Goal: Task Accomplishment & Management: Use online tool/utility

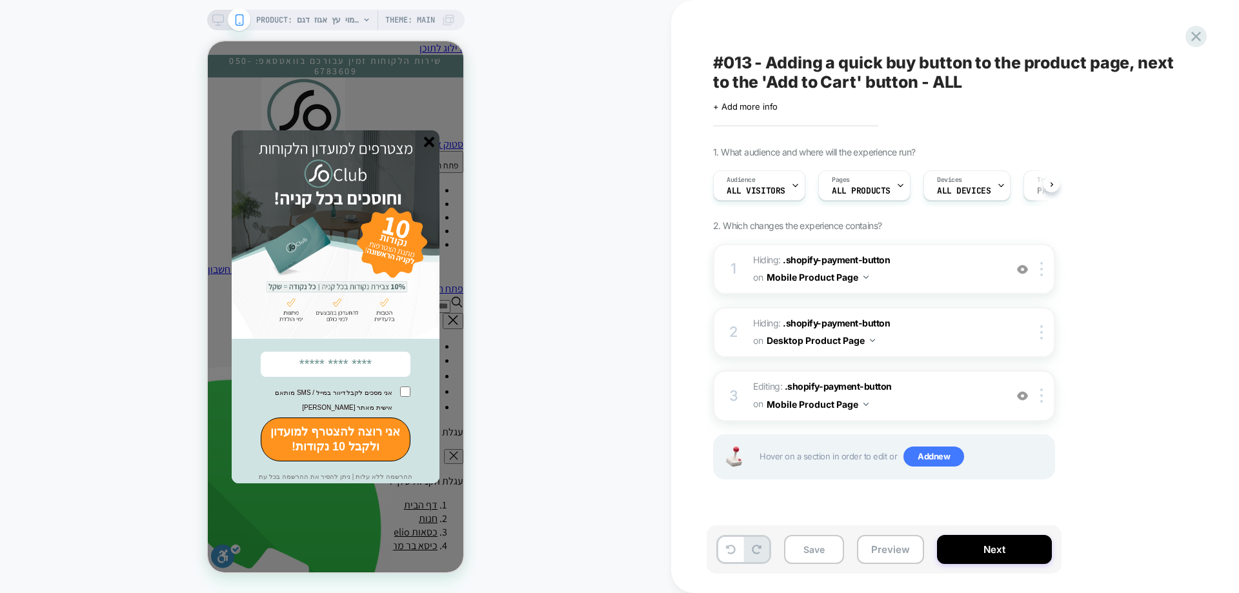
scroll to position [0, 1]
click at [1197, 34] on icon at bounding box center [1195, 36] width 17 height 17
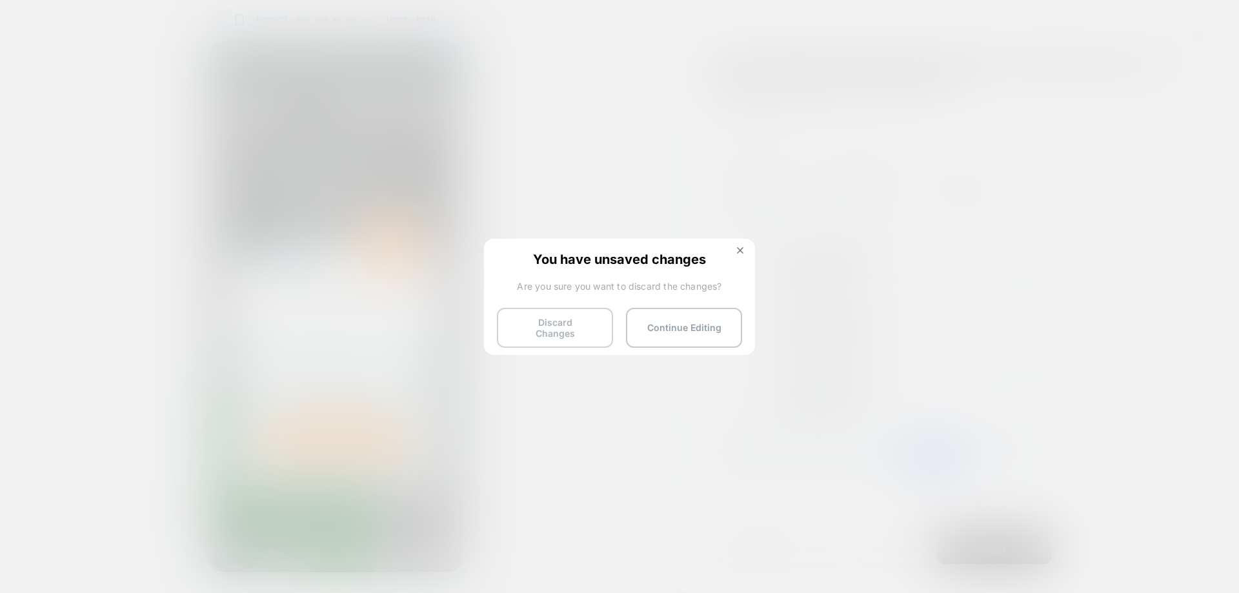
click at [578, 337] on button "Discard Changes" at bounding box center [555, 328] width 116 height 40
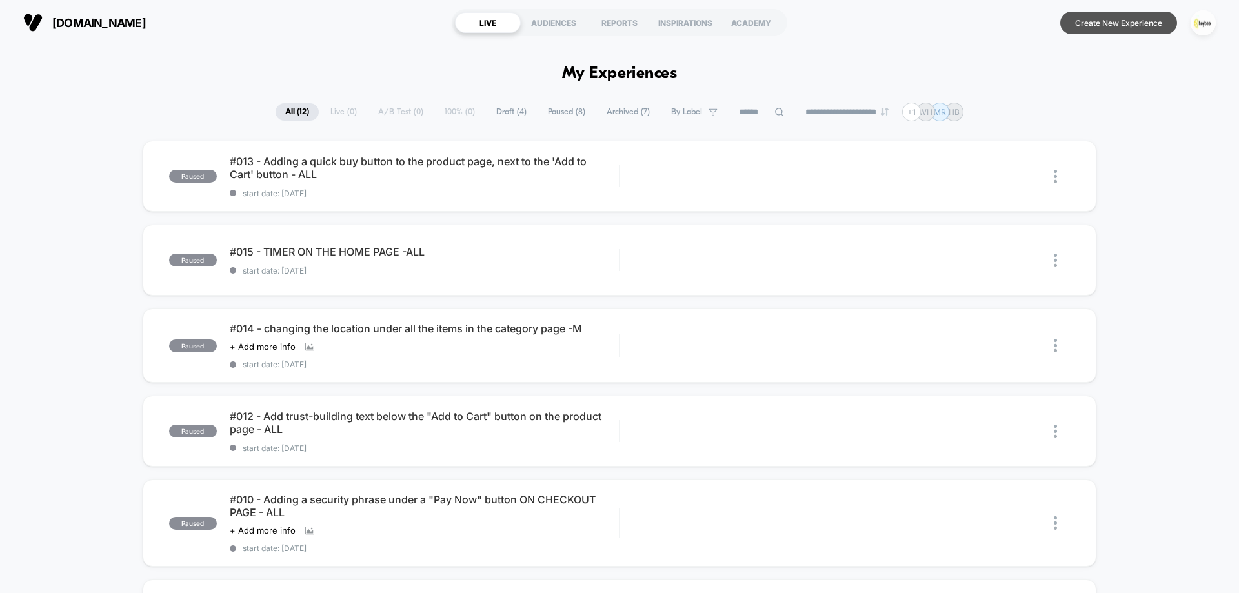
click at [1116, 25] on button "Create New Experience" at bounding box center [1118, 23] width 117 height 23
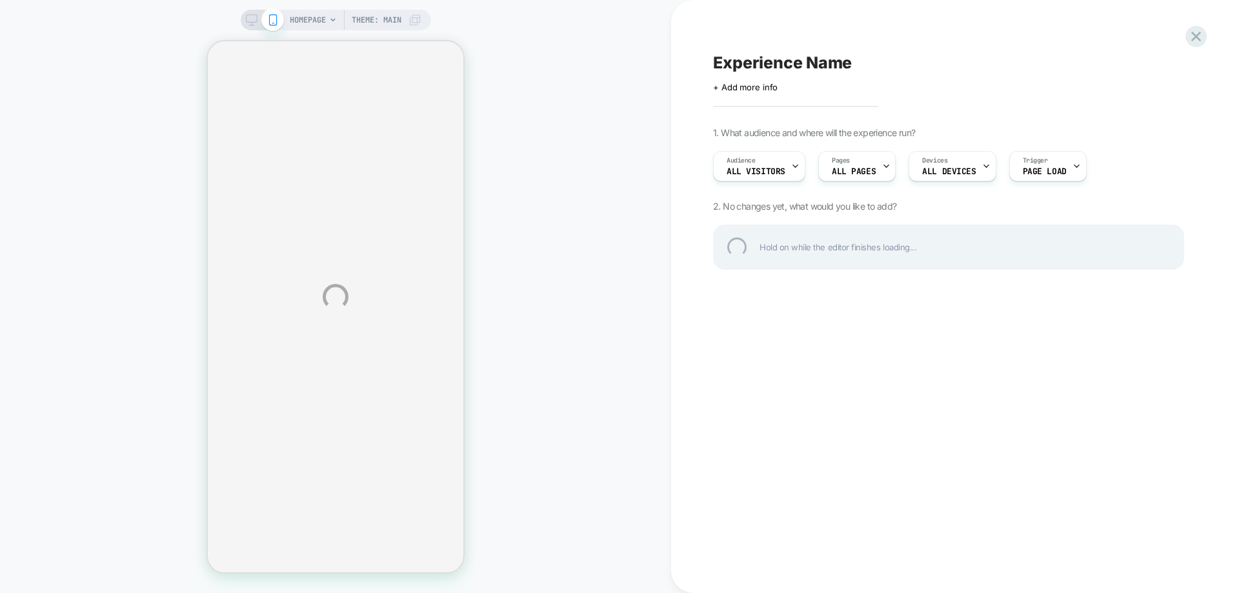
click at [301, 23] on div "HOMEPAGE Theme: MAIN Experience Name Click to edit experience details + Add mor…" at bounding box center [619, 296] width 1239 height 593
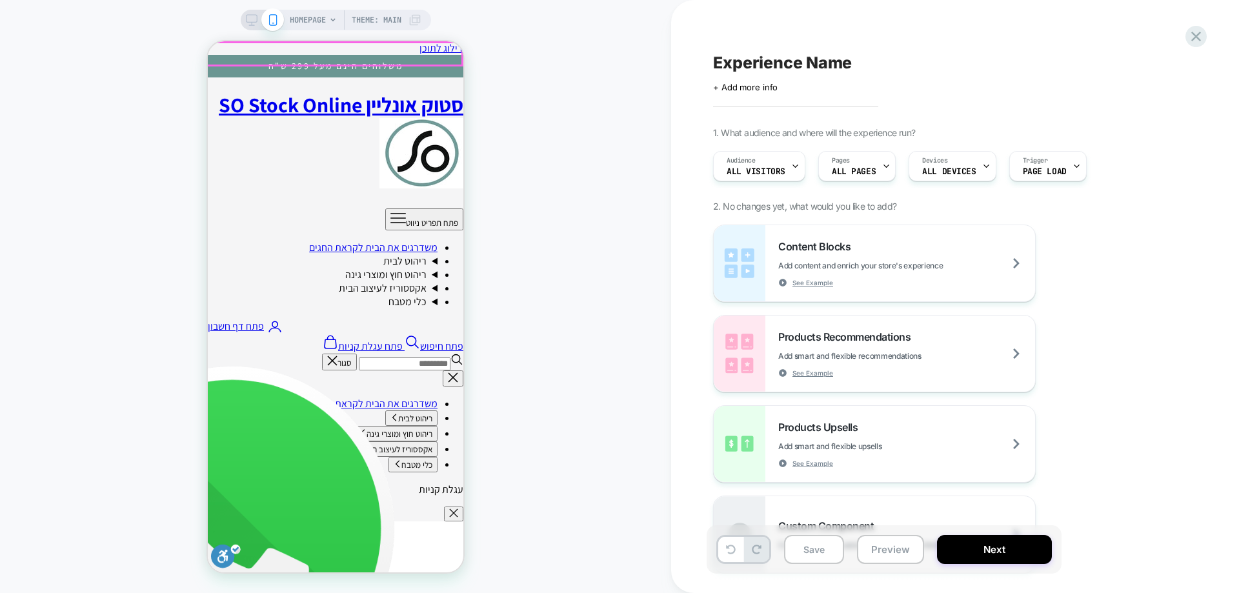
click at [298, 19] on span "HOMEPAGE" at bounding box center [308, 20] width 36 height 21
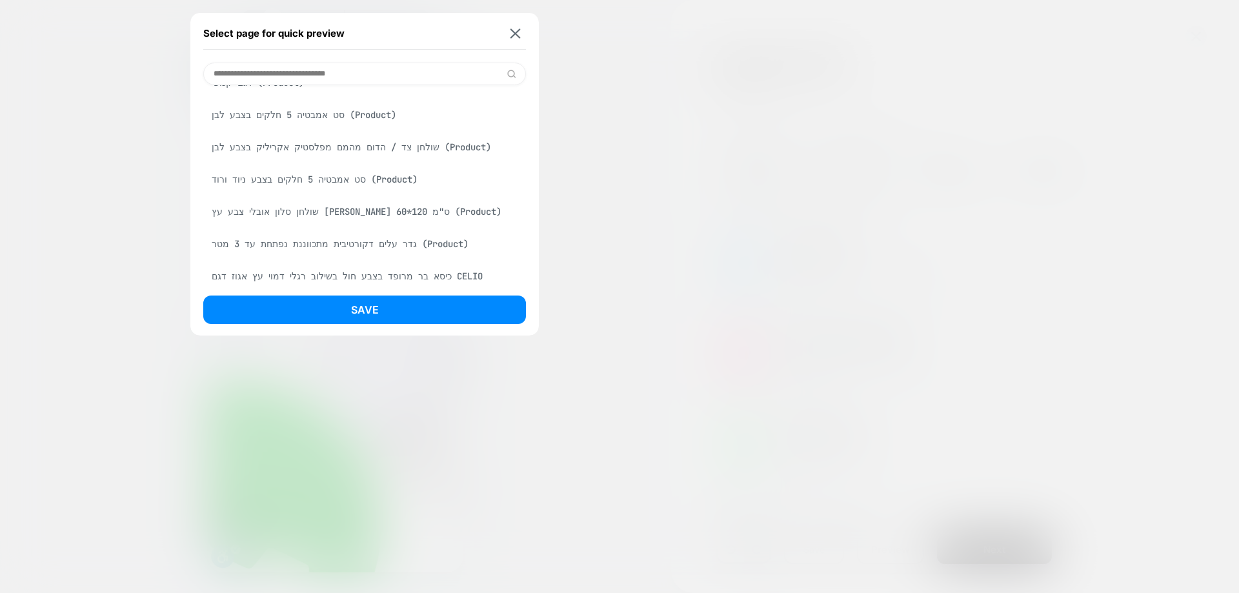
scroll to position [968, 0]
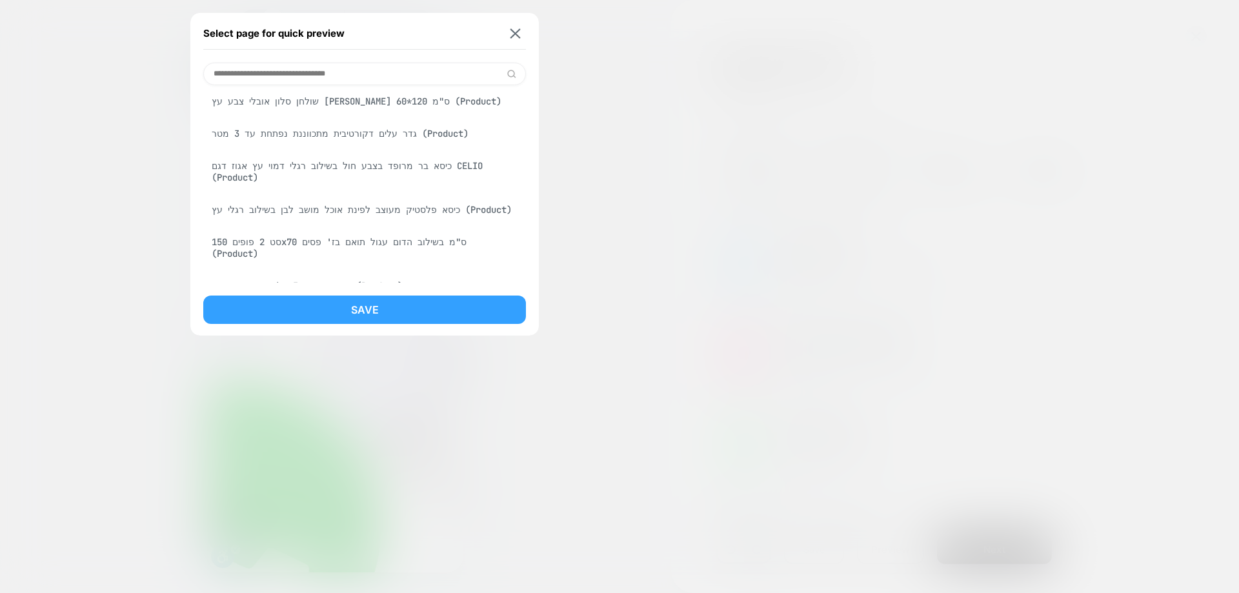
click at [373, 312] on button "Save" at bounding box center [364, 310] width 323 height 28
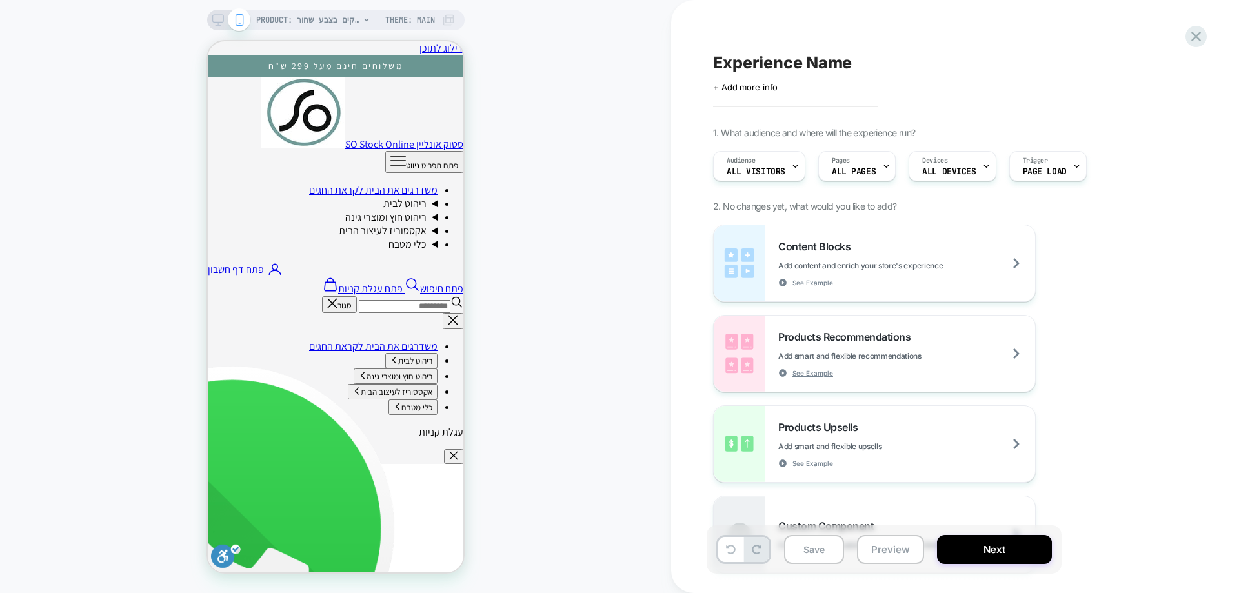
scroll to position [323, 0]
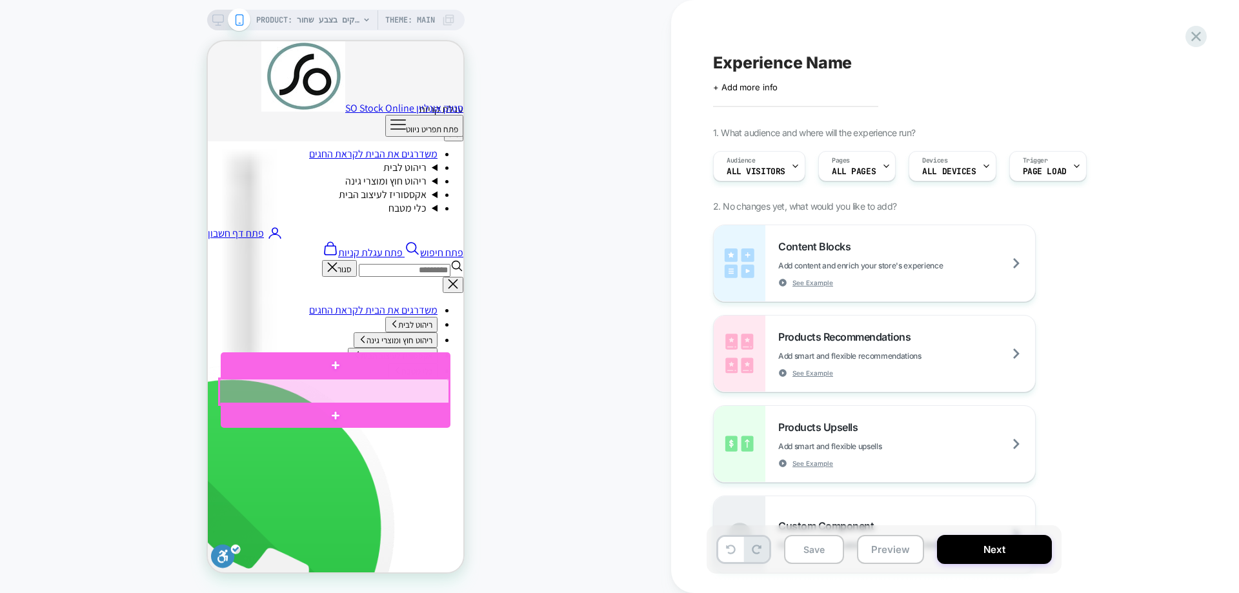
click at [383, 398] on div at bounding box center [334, 392] width 230 height 26
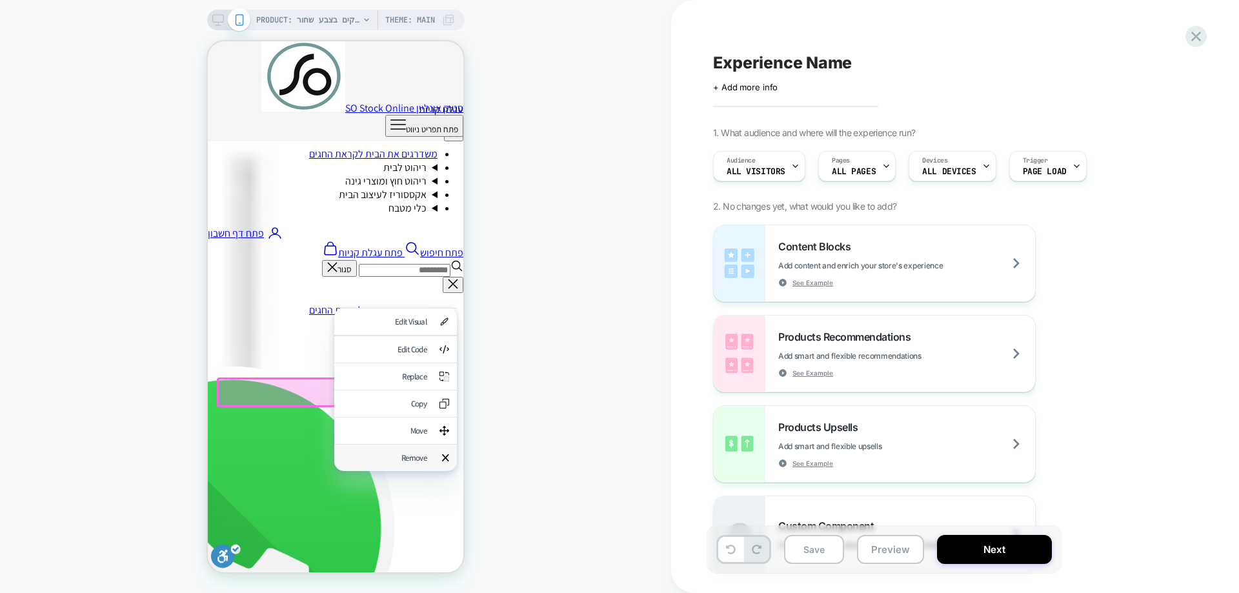
click at [423, 463] on div "Remove" at bounding box center [384, 457] width 85 height 11
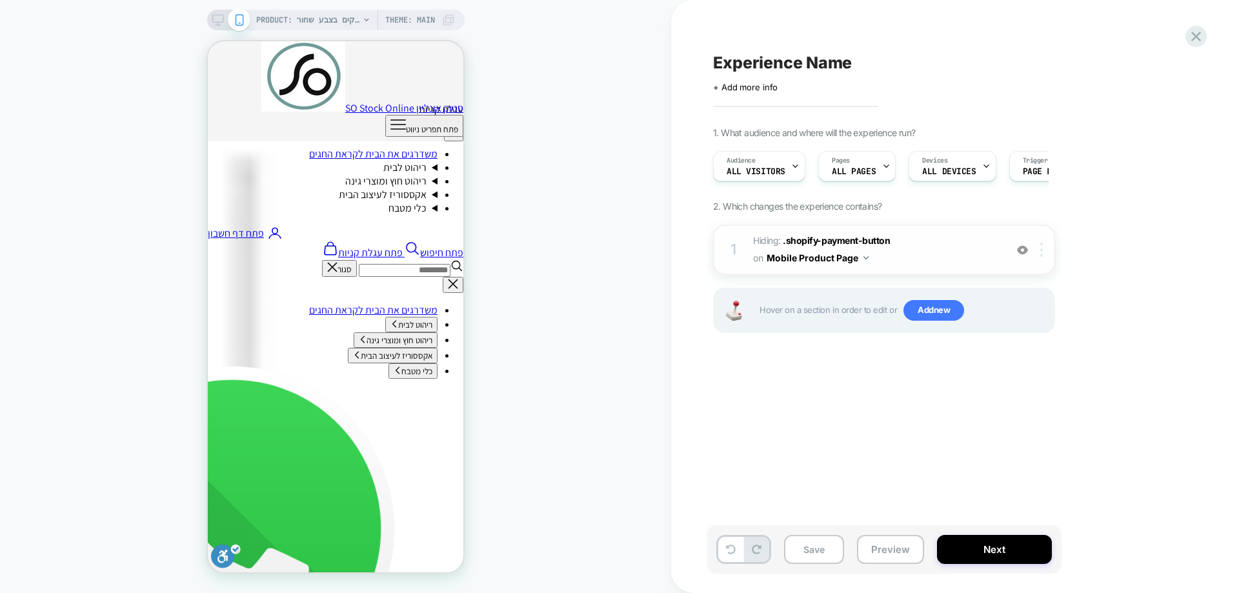
click at [1043, 249] on img at bounding box center [1041, 250] width 3 height 14
click at [1040, 259] on div "1 Hiding : .shopify-payment-button .shopify-payment-button on Mobile Product Pa…" at bounding box center [884, 250] width 342 height 50
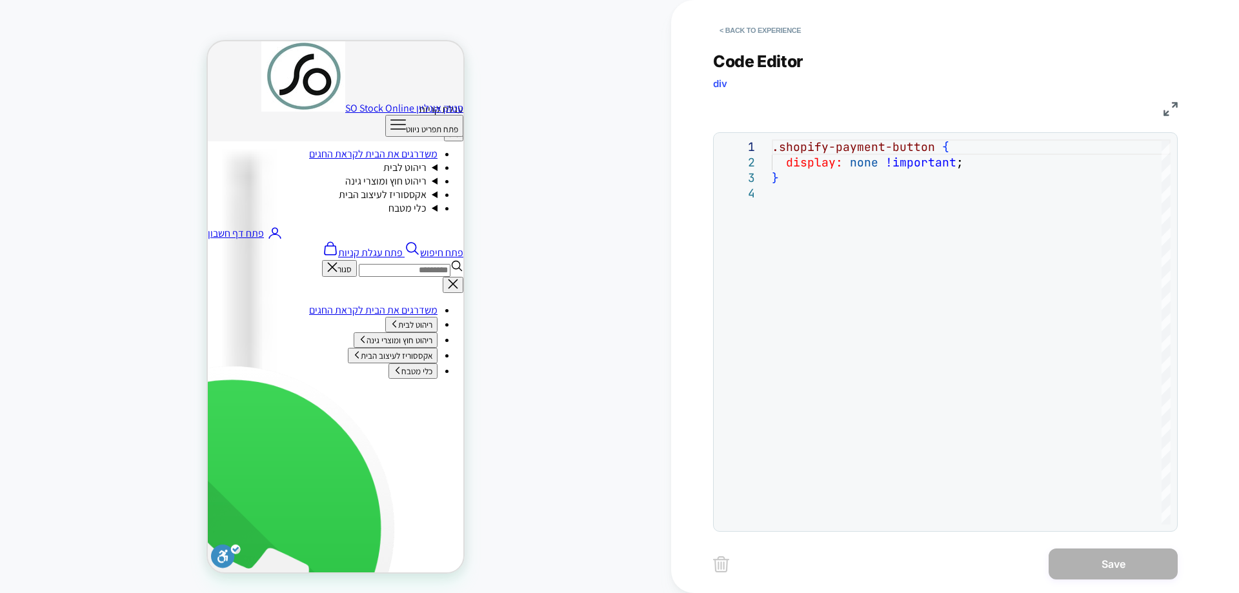
click at [785, 22] on button "< Back to experience" at bounding box center [760, 30] width 94 height 21
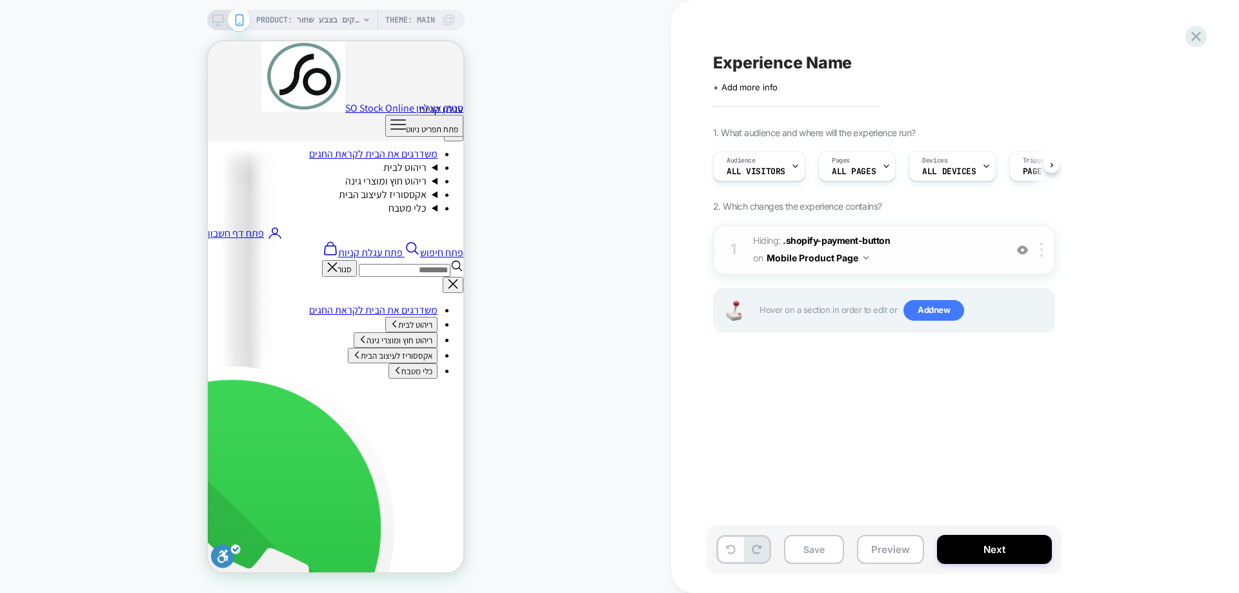
scroll to position [0, 1]
click at [1044, 254] on div at bounding box center [1043, 250] width 21 height 14
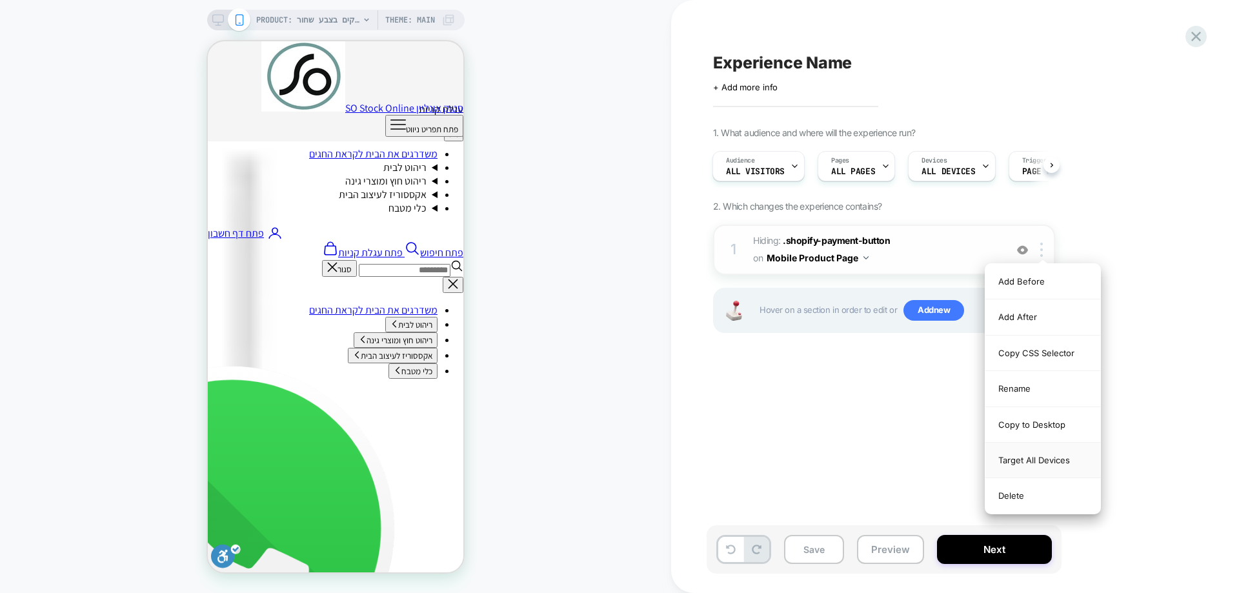
click at [1071, 460] on div "Target All Devices" at bounding box center [1042, 460] width 115 height 35
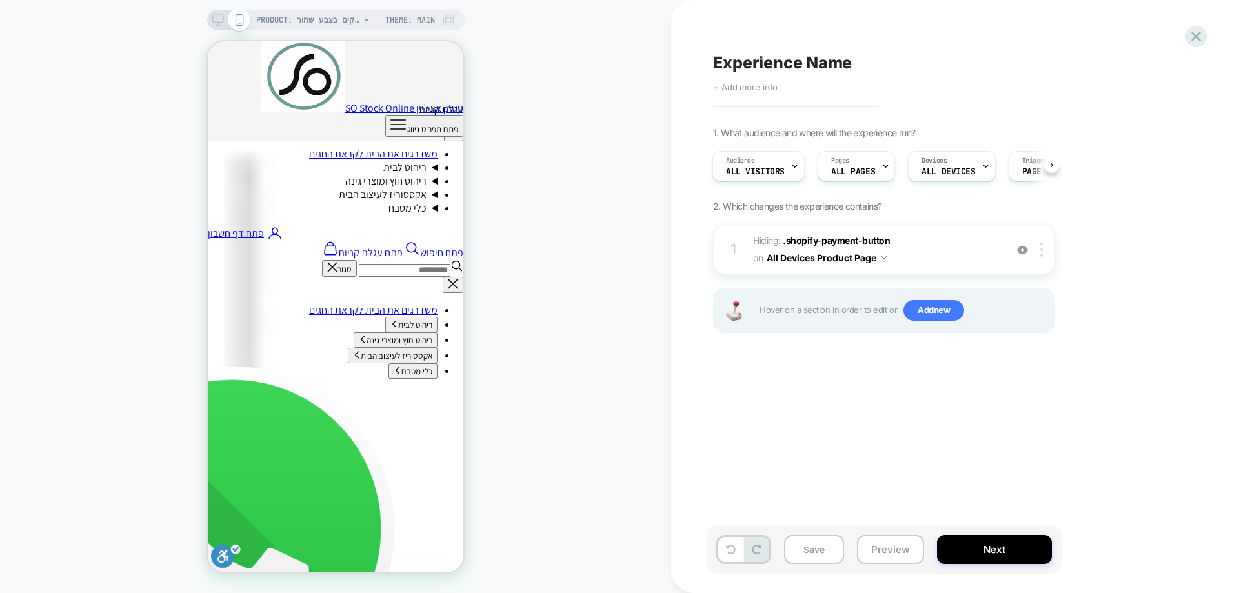
click at [748, 86] on span "+ Add more info" at bounding box center [745, 87] width 65 height 10
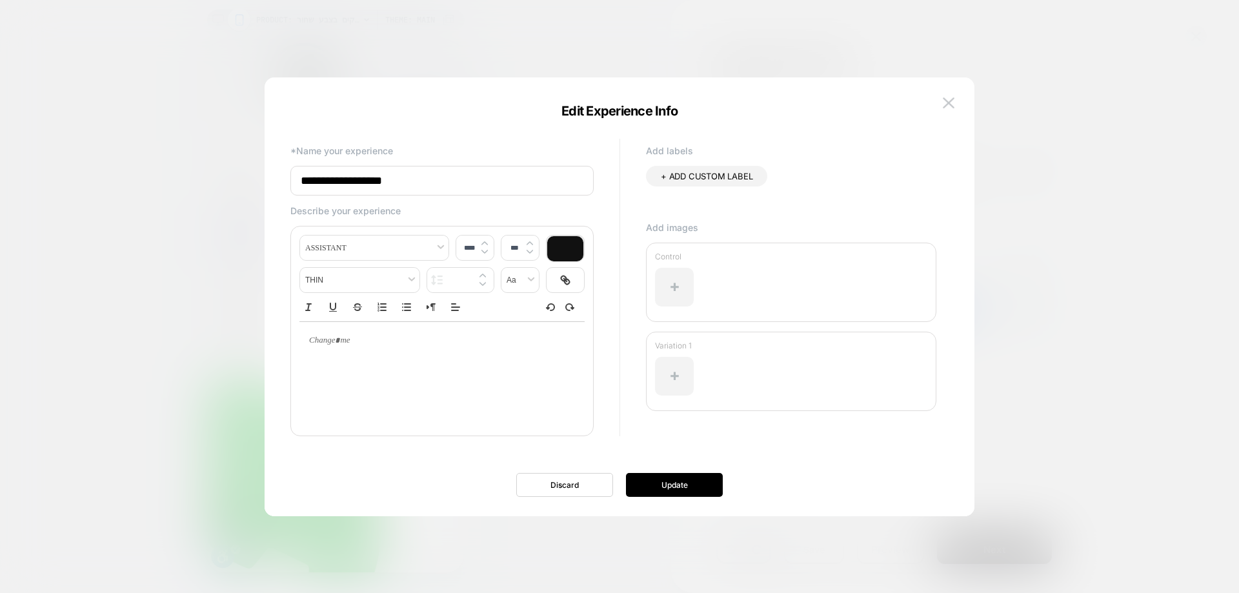
click at [435, 179] on input "**********" at bounding box center [441, 181] width 303 height 30
type input "**********"
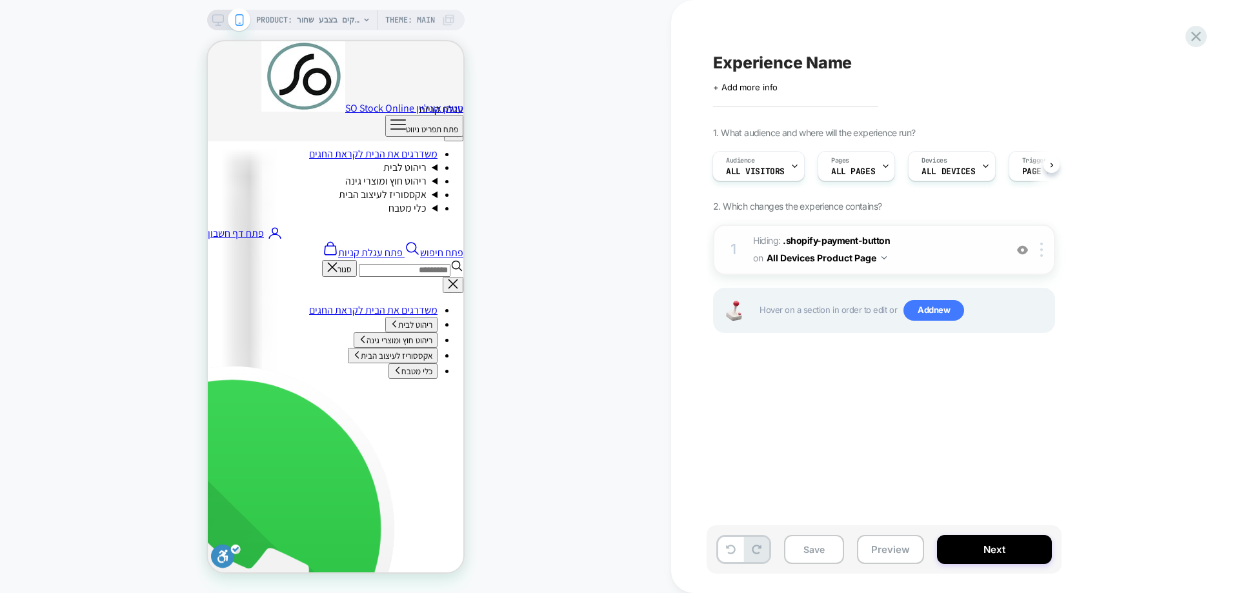
click at [1020, 254] on img at bounding box center [1022, 250] width 11 height 11
click at [1023, 253] on img at bounding box center [1022, 250] width 11 height 11
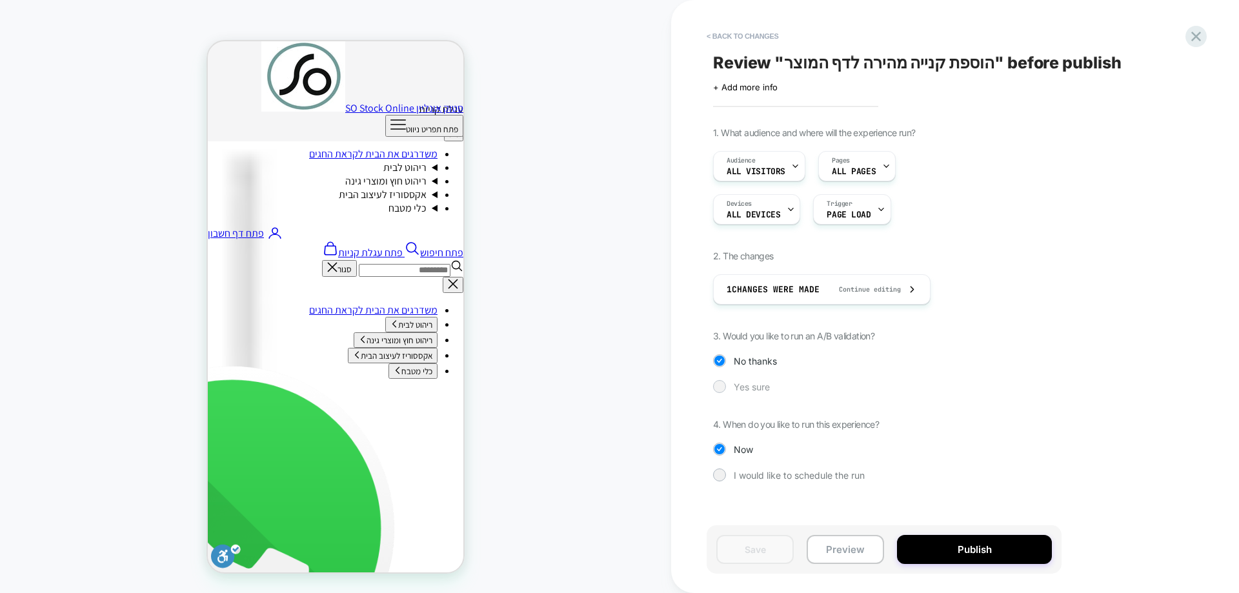
click at [0, 0] on span "Yes sure" at bounding box center [0, 0] width 0 height 0
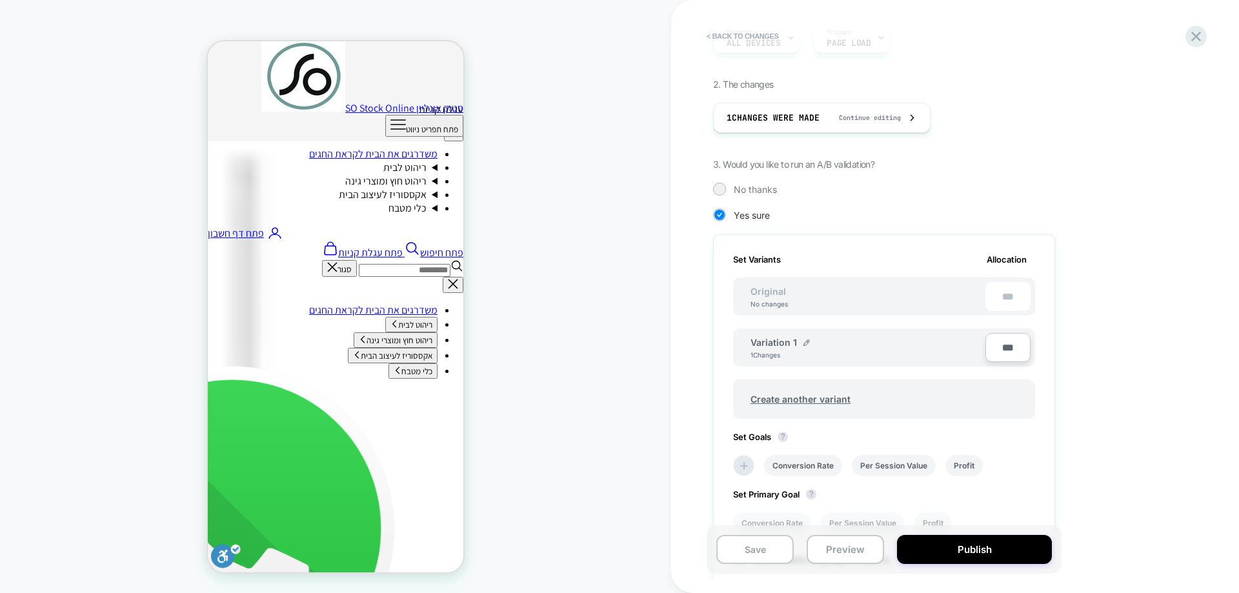
scroll to position [337, 0]
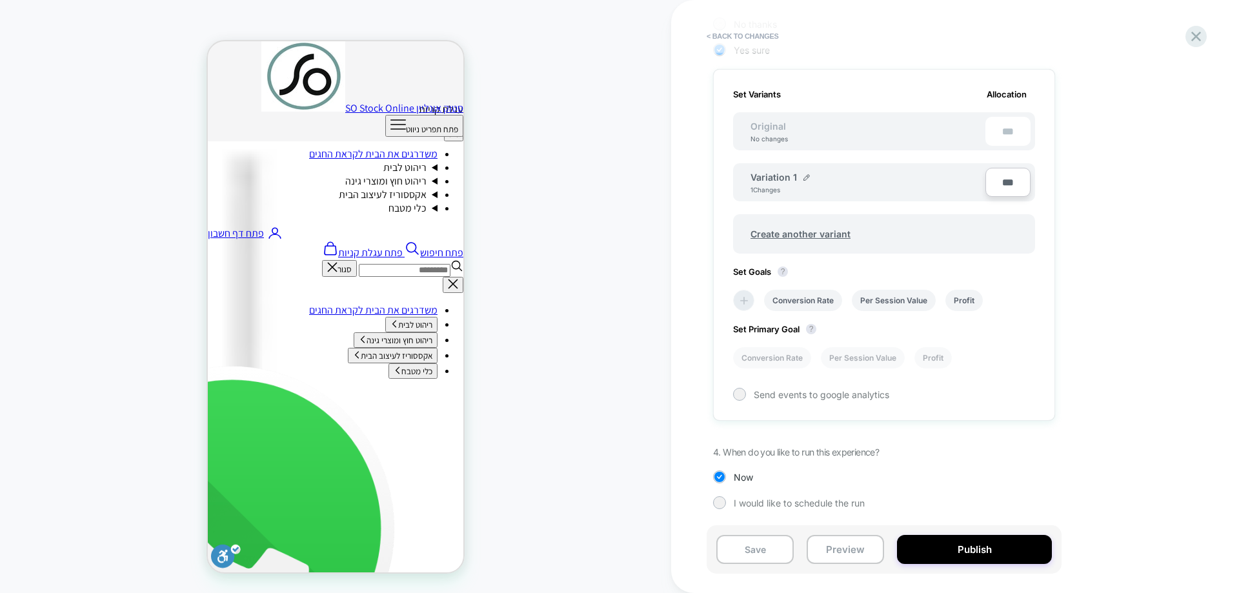
click at [748, 301] on icon at bounding box center [744, 300] width 13 height 13
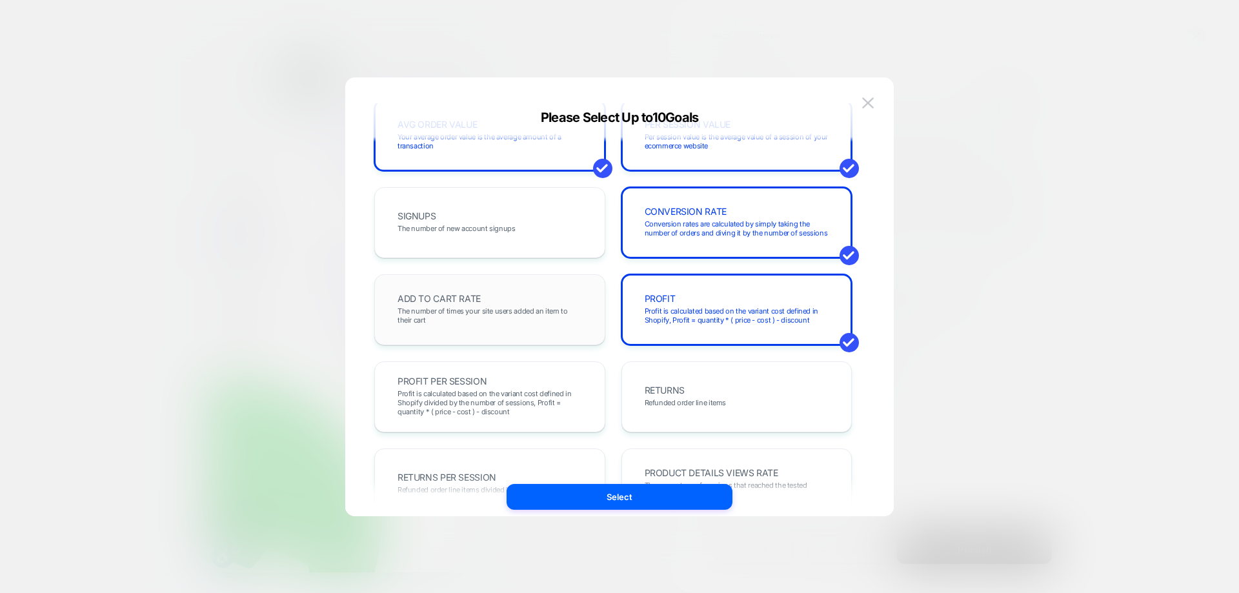
click at [483, 304] on div "ADD TO CART RATE The number of times your site users added an item to their cart" at bounding box center [490, 310] width 204 height 44
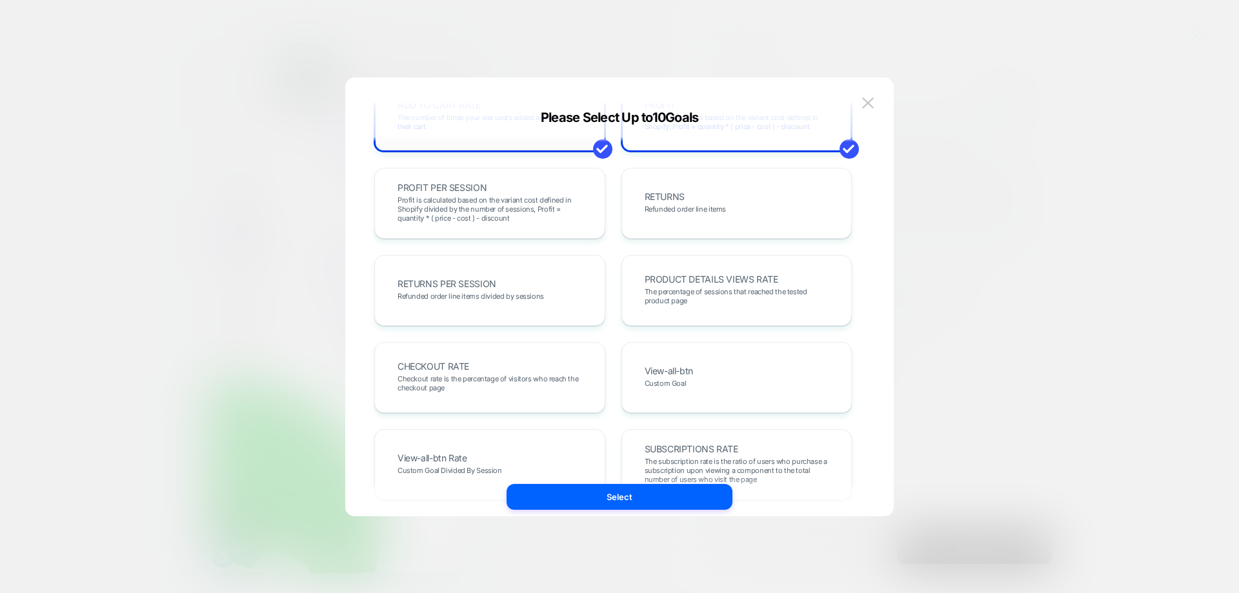
scroll to position [387, 0]
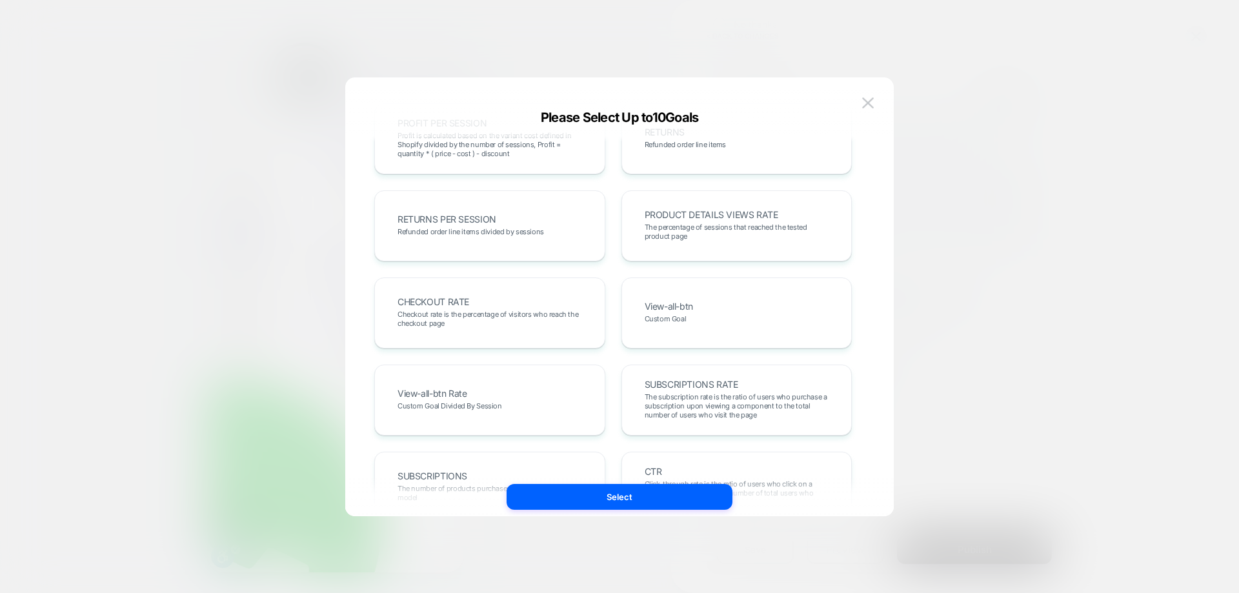
click at [483, 304] on div "CHECKOUT RATE Checkout rate is the percentage of visitors who reach the checkou…" at bounding box center [490, 313] width 204 height 44
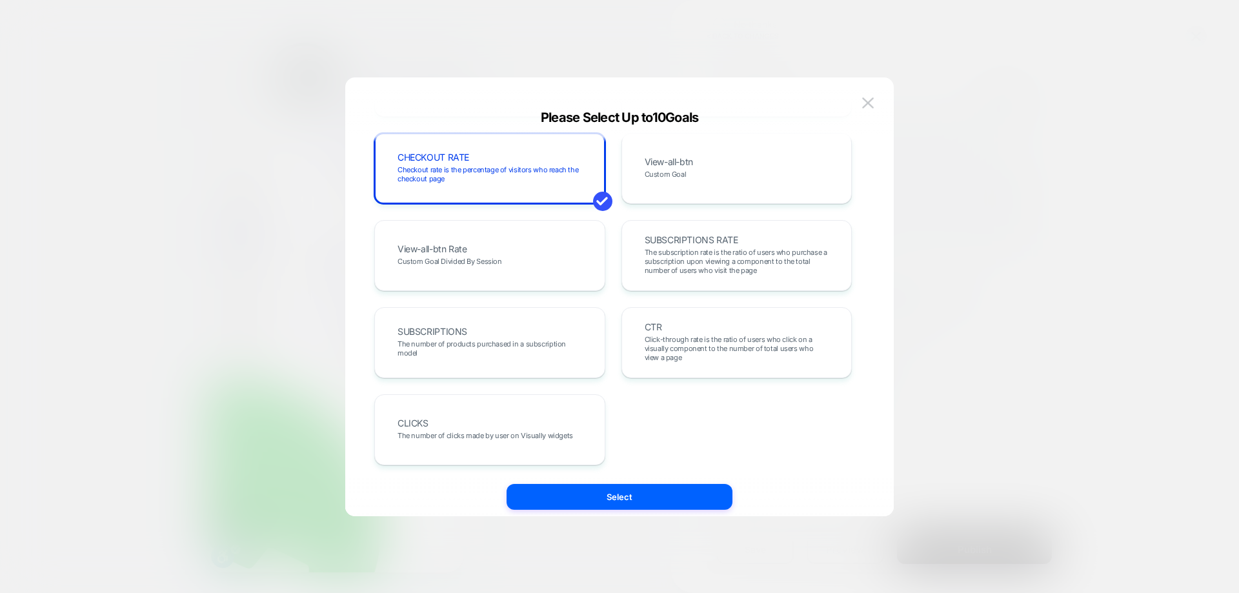
scroll to position [532, 0]
click at [513, 445] on div "CLICKS The number of clicks made by user on Visually widgets" at bounding box center [490, 429] width 204 height 44
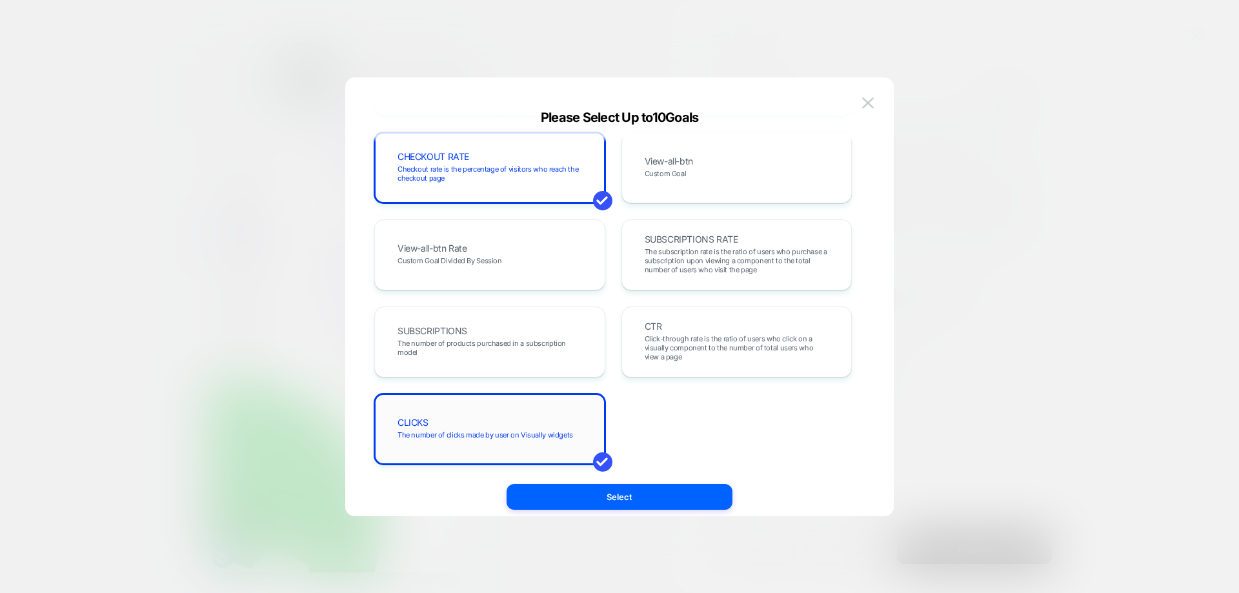
click at [505, 407] on div "CLICKS The number of clicks made by user on Visually widgets" at bounding box center [490, 429] width 204 height 44
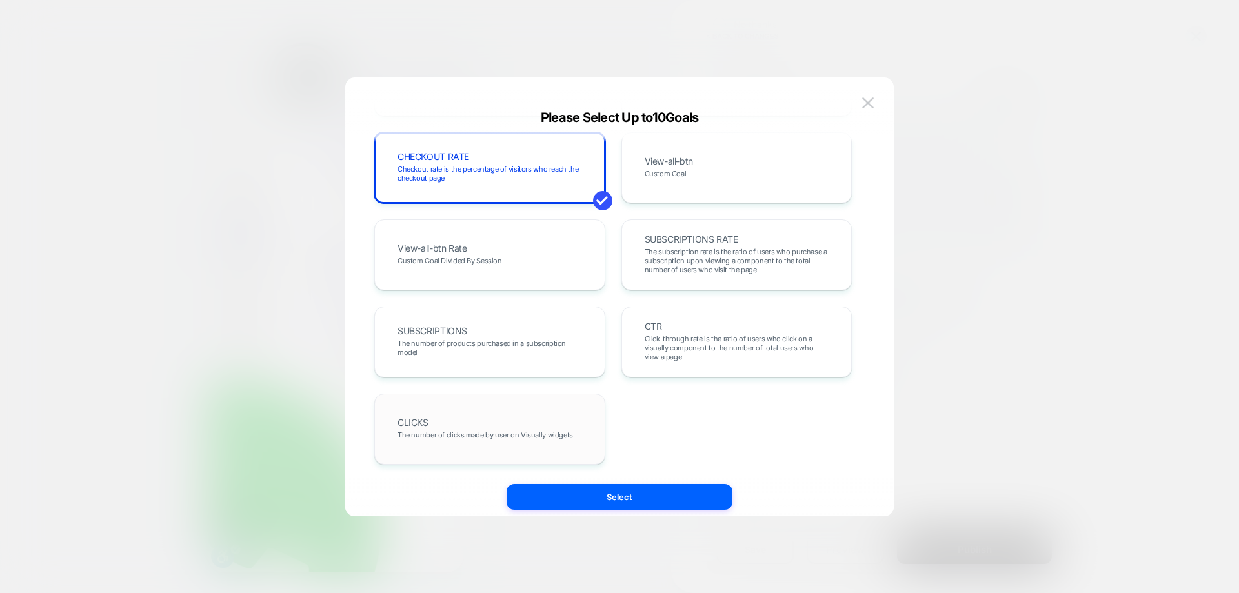
click at [568, 432] on span "The number of clicks made by user on Visually widgets" at bounding box center [486, 434] width 176 height 9
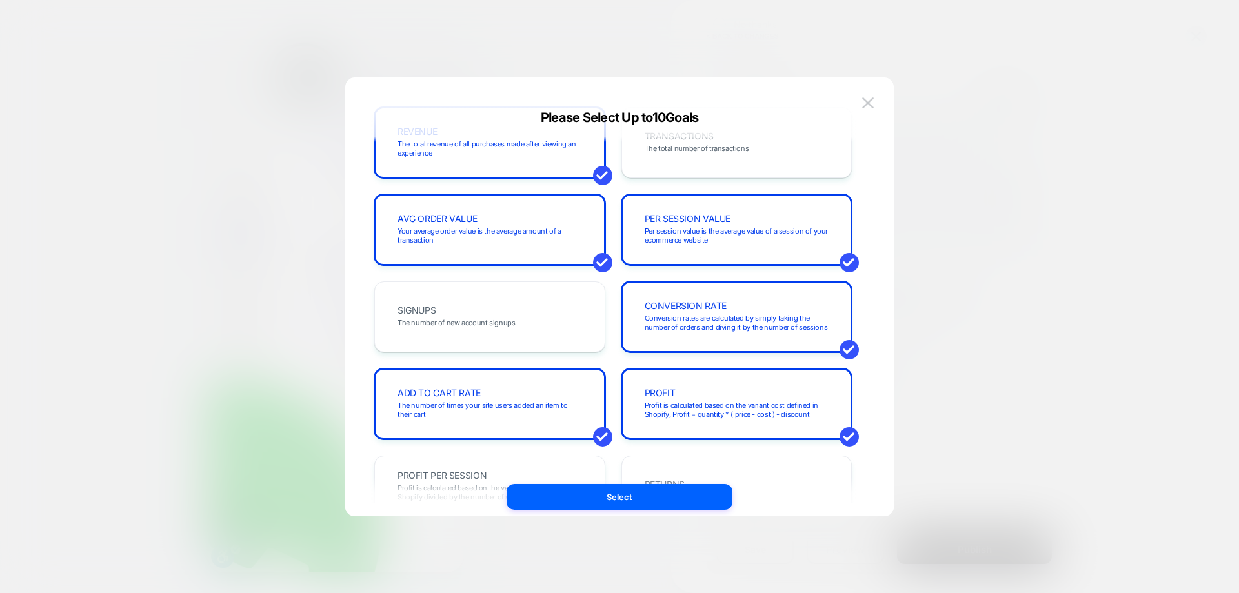
scroll to position [0, 0]
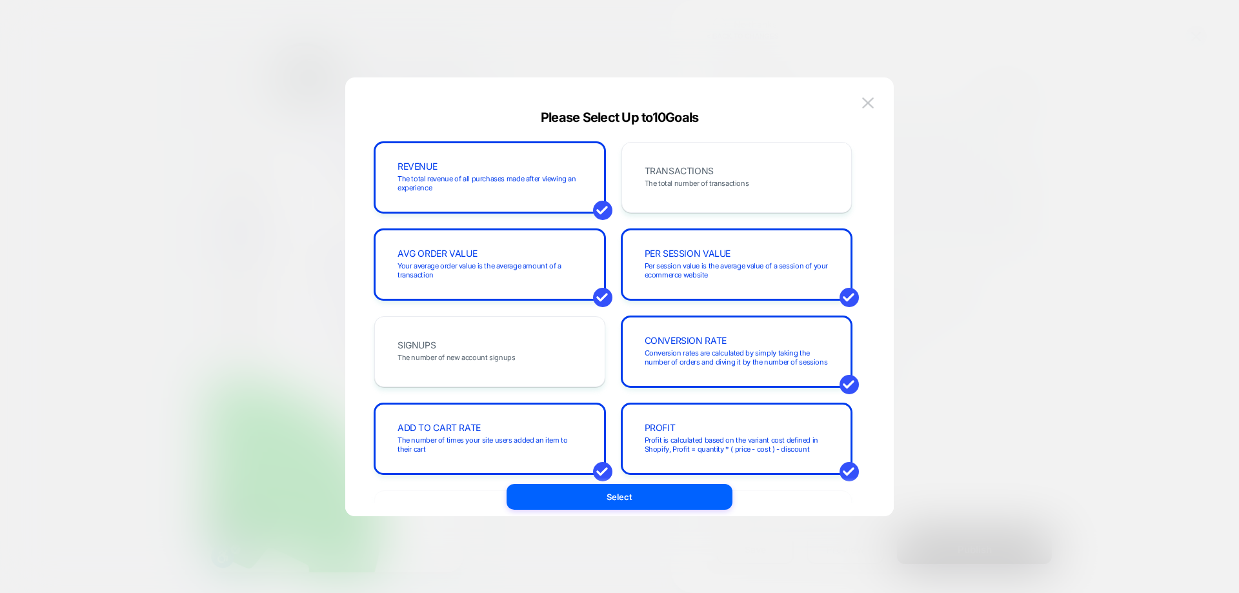
click at [687, 214] on div "REVENUE The total revenue of all purchases made after viewing an experience TRA…" at bounding box center [613, 569] width 478 height 855
click at [682, 192] on div "TRANSACTIONS The total number of transactions" at bounding box center [737, 178] width 204 height 44
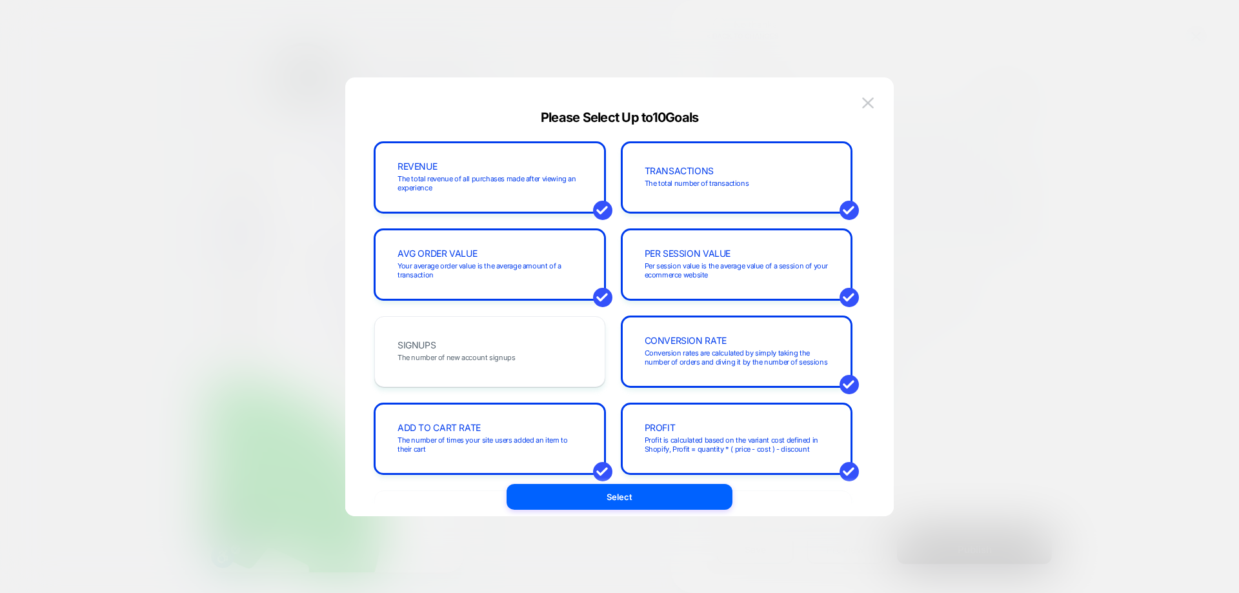
drag, startPoint x: 658, startPoint y: 491, endPoint x: 666, endPoint y: 459, distance: 33.3
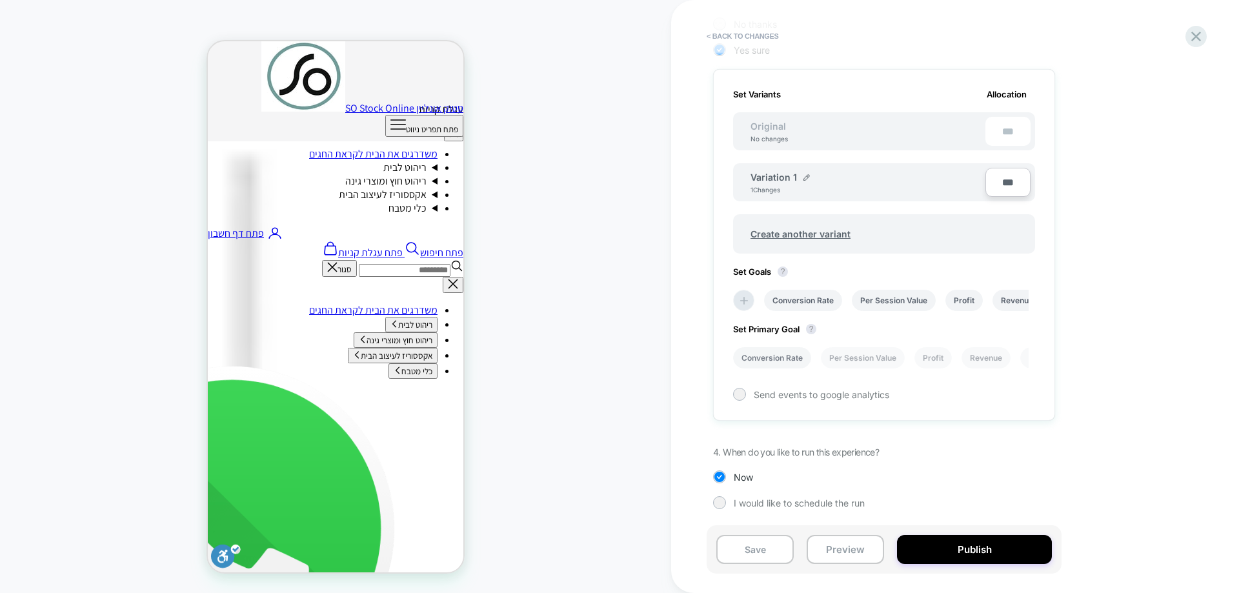
click at [744, 355] on li "Conversion Rate" at bounding box center [772, 357] width 78 height 21
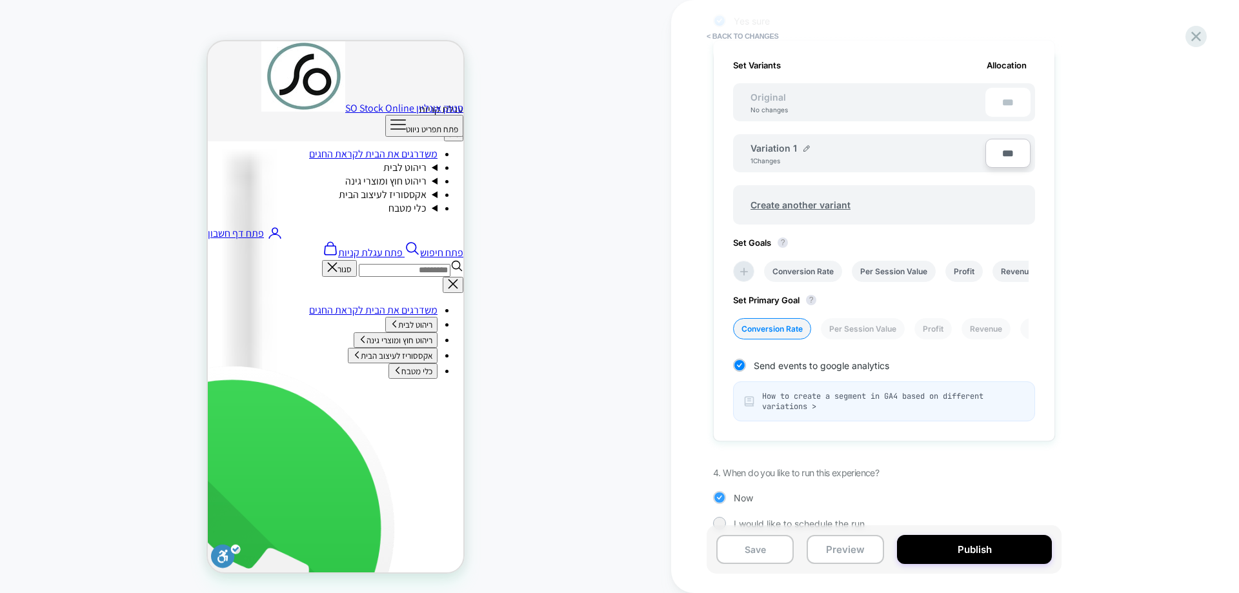
scroll to position [387, 0]
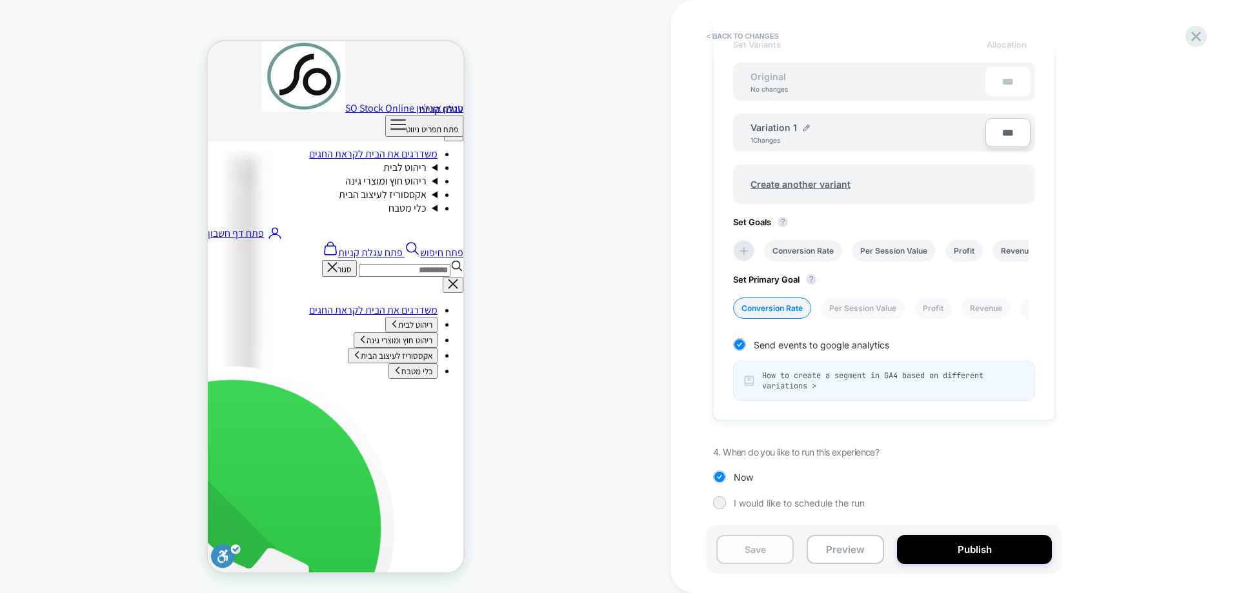
click at [913, 550] on button "Publish" at bounding box center [974, 549] width 155 height 29
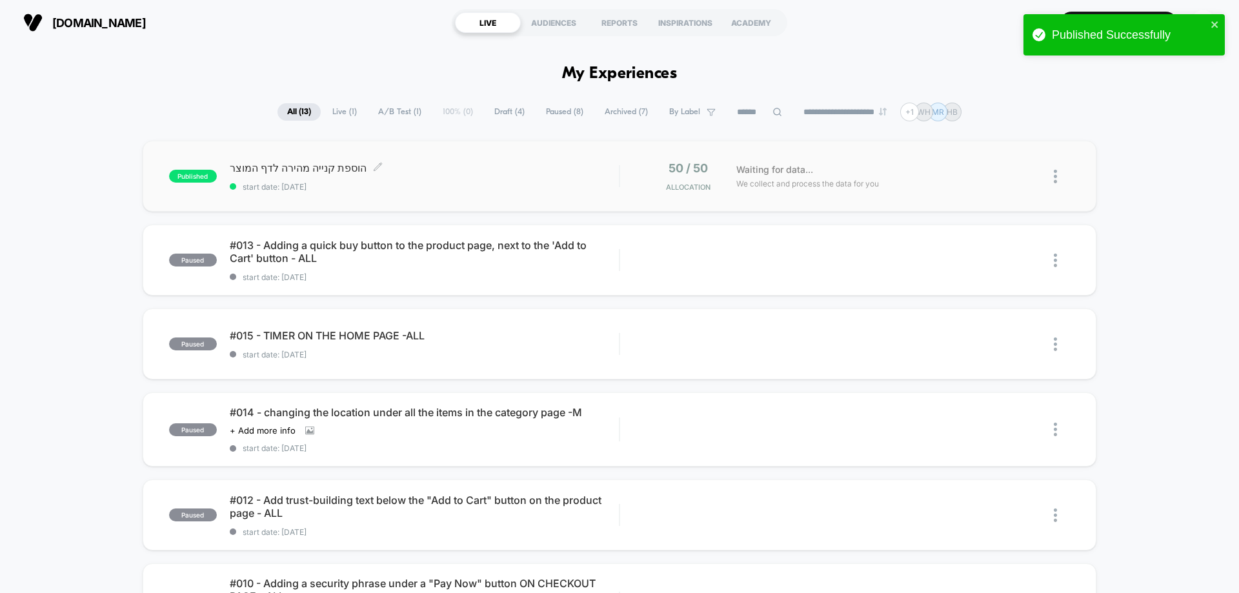
click at [474, 174] on div "הוספת קנייה מהירה לדף המוצר Click to edit experience details Click to edit expe…" at bounding box center [424, 176] width 389 height 30
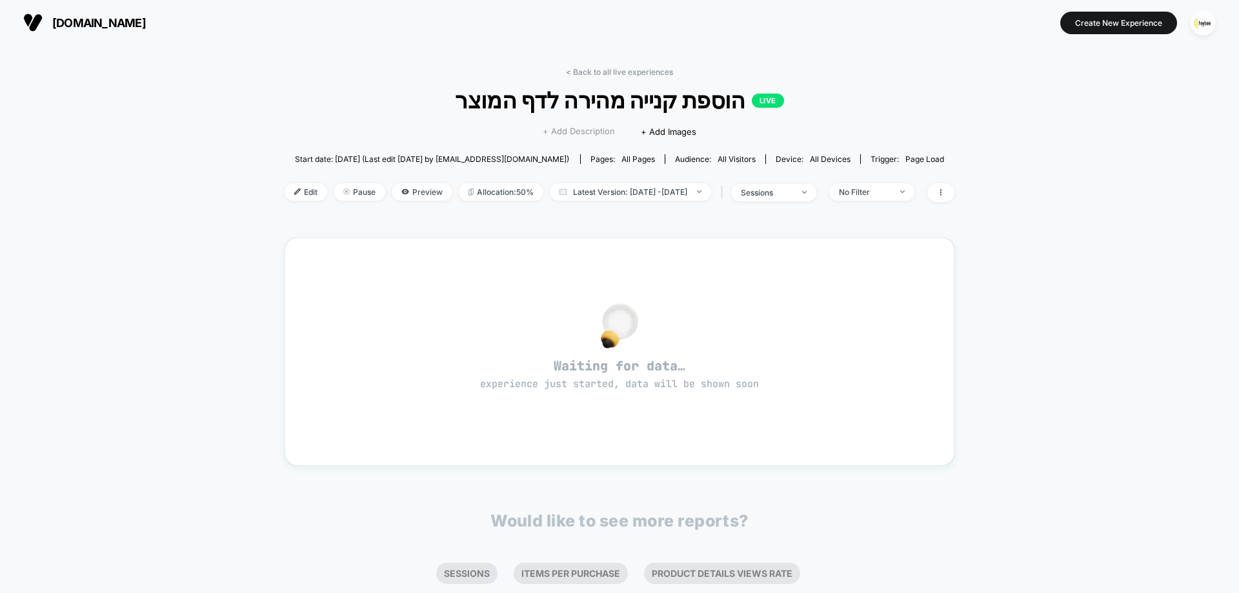
click at [589, 128] on span "+ Add Description" at bounding box center [579, 131] width 72 height 13
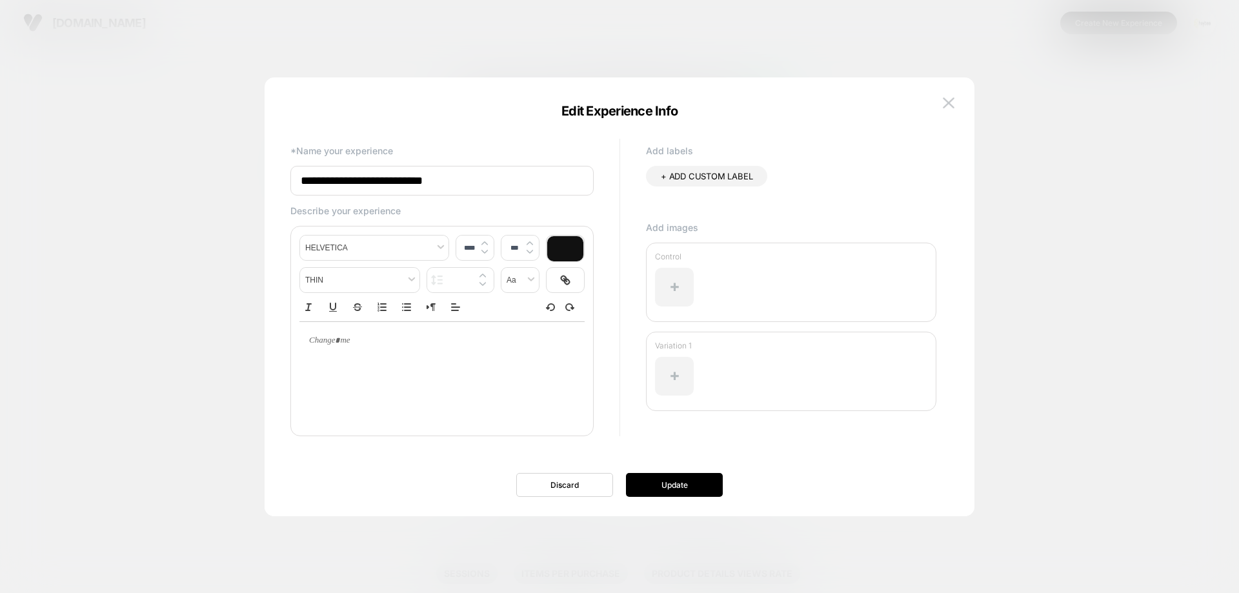
click at [440, 185] on input "**********" at bounding box center [441, 181] width 303 height 30
click at [434, 184] on input "**********" at bounding box center [441, 181] width 303 height 30
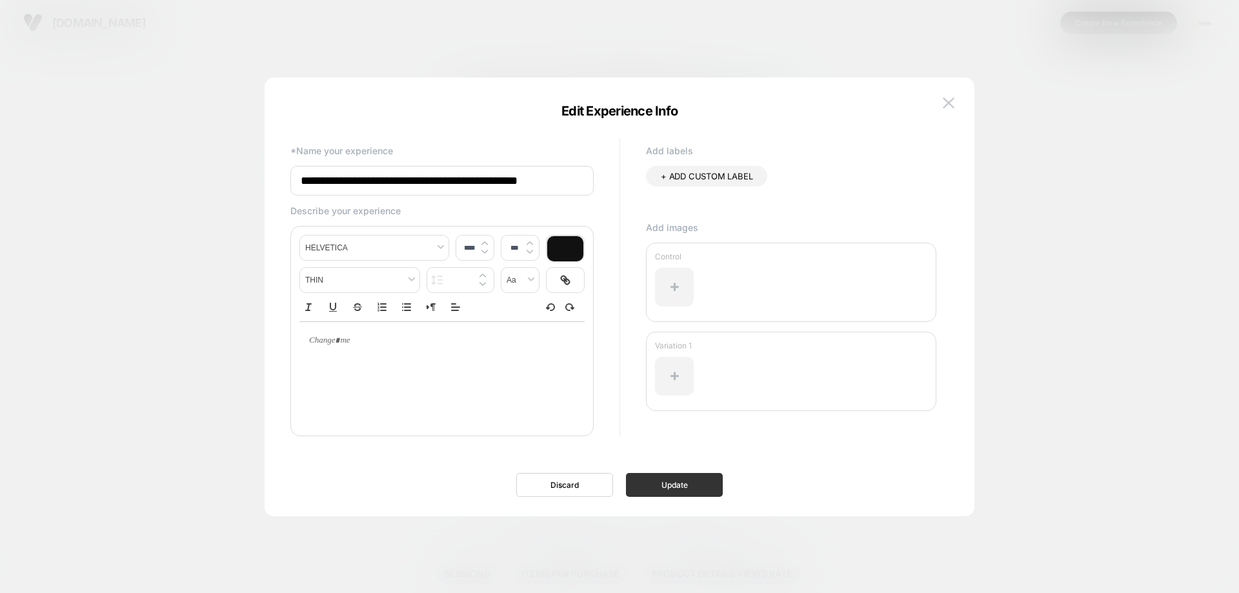
type input "**********"
click at [664, 478] on button "Update" at bounding box center [674, 485] width 97 height 24
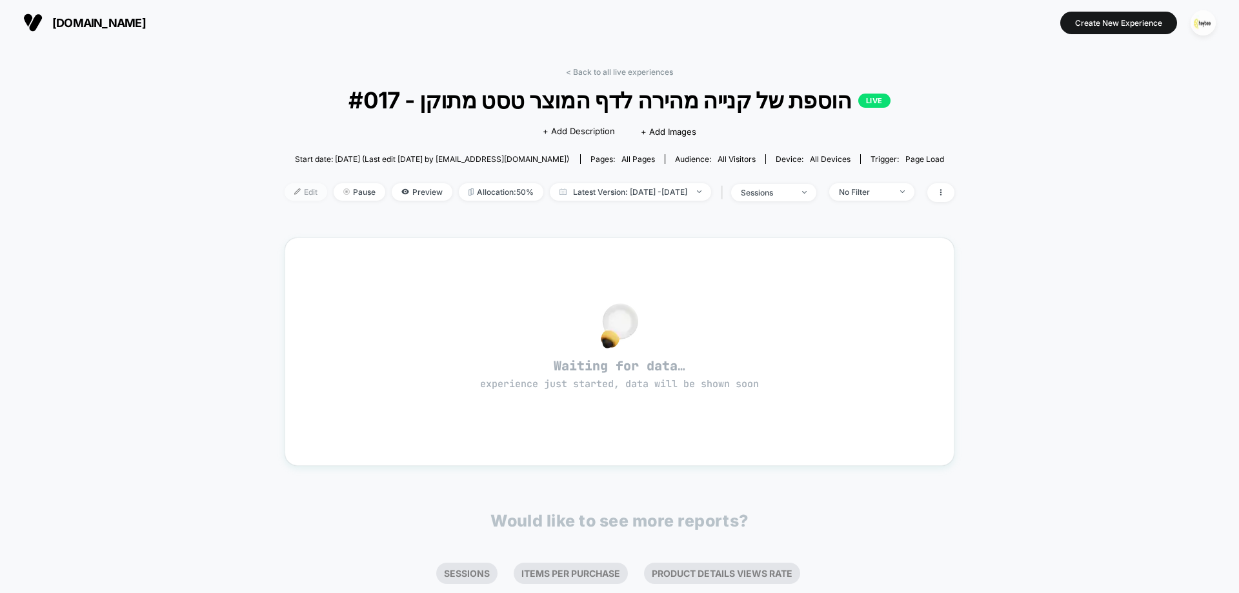
click at [294, 193] on span "Edit" at bounding box center [306, 191] width 43 height 17
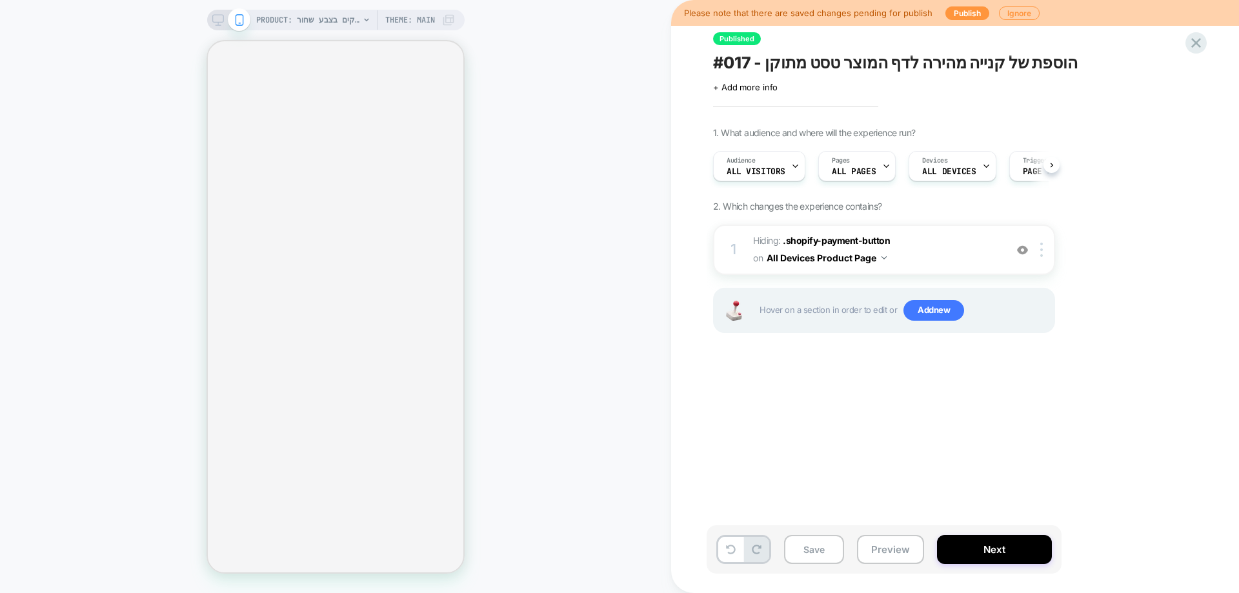
scroll to position [0, 1]
click at [958, 16] on button "Publish" at bounding box center [967, 13] width 44 height 14
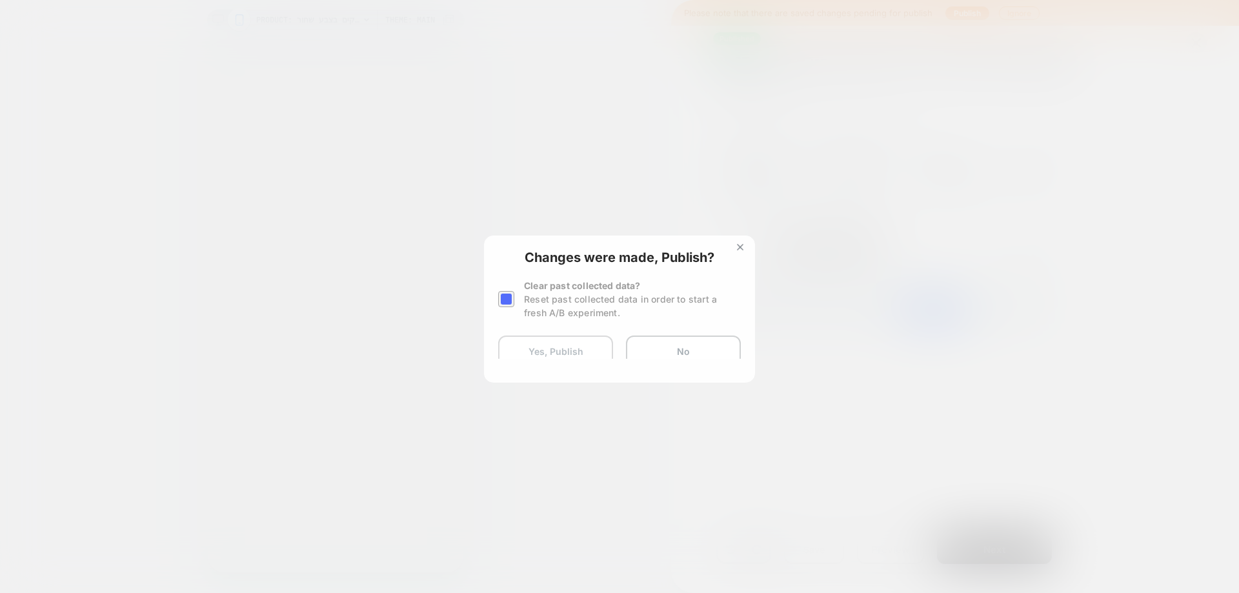
click at [572, 343] on button "Yes, Publish" at bounding box center [555, 352] width 115 height 32
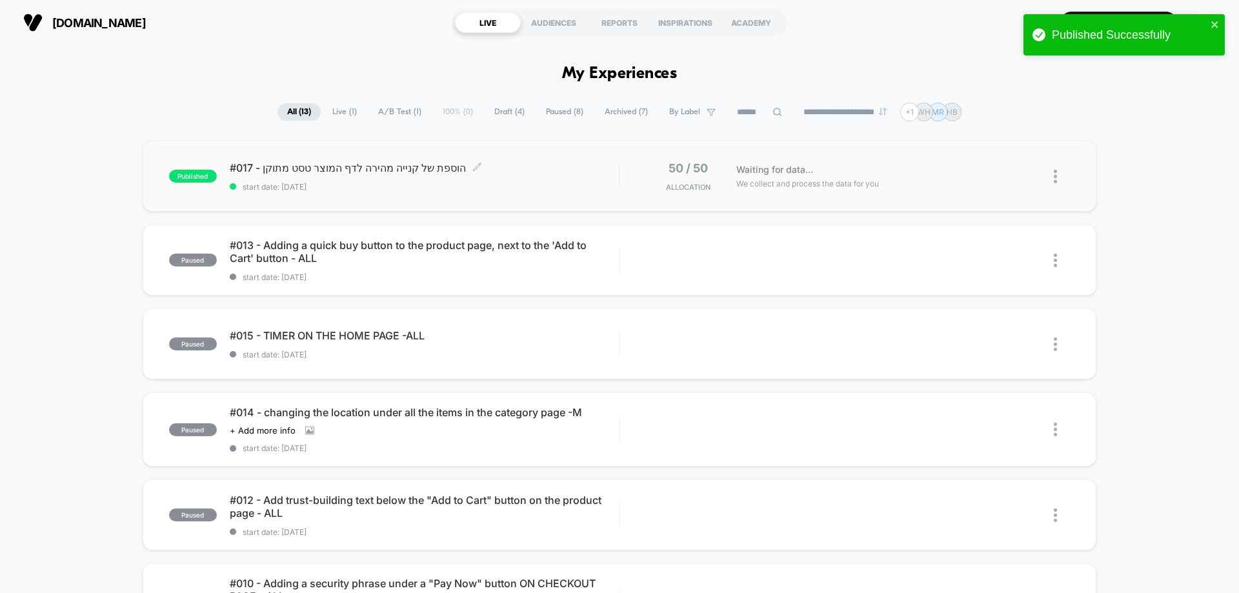
click at [540, 163] on span "#017 - הוספת של קנייה מהירה לדף המוצר טסט מתוקן Click to edit experience details" at bounding box center [424, 167] width 389 height 13
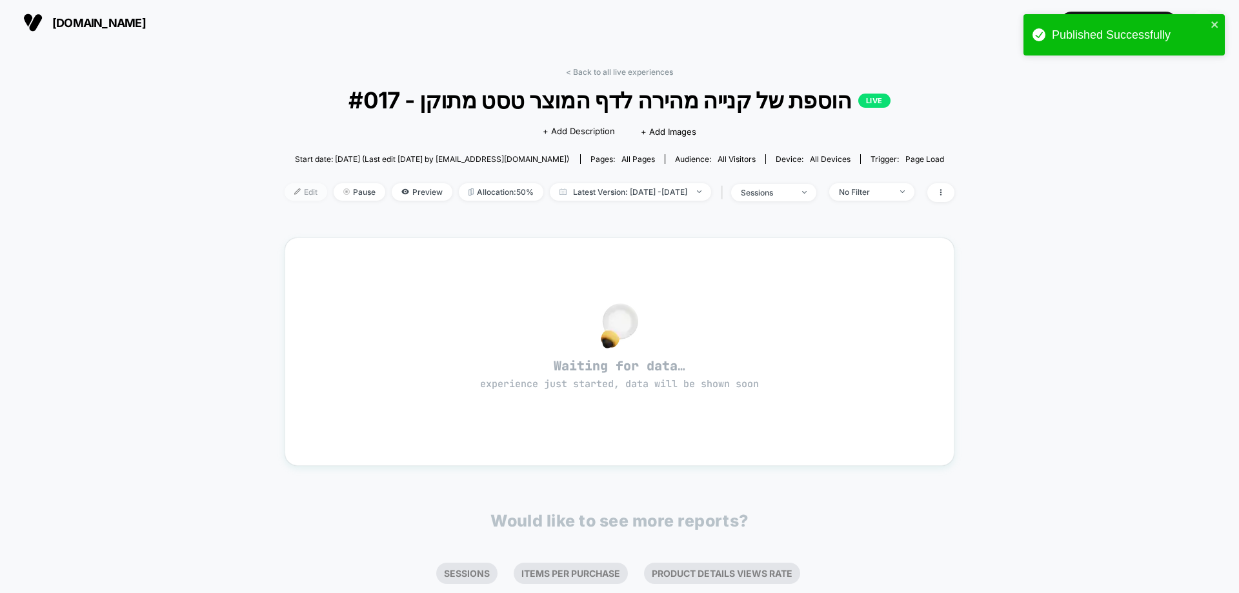
click at [294, 192] on img at bounding box center [297, 191] width 6 height 6
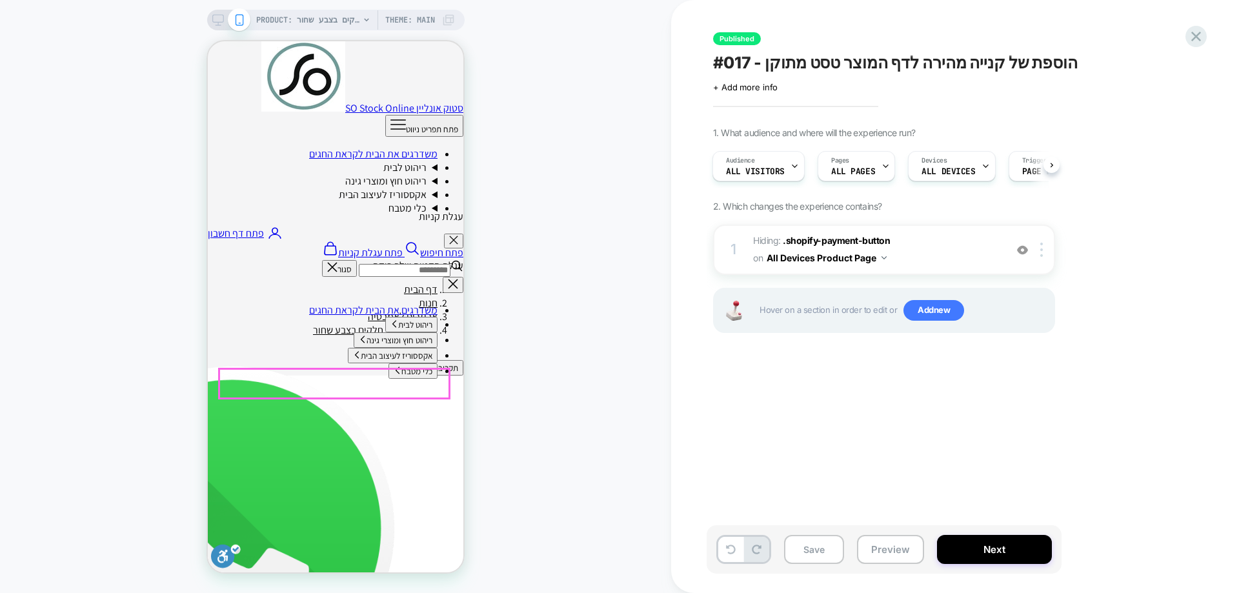
scroll to position [258, 0]
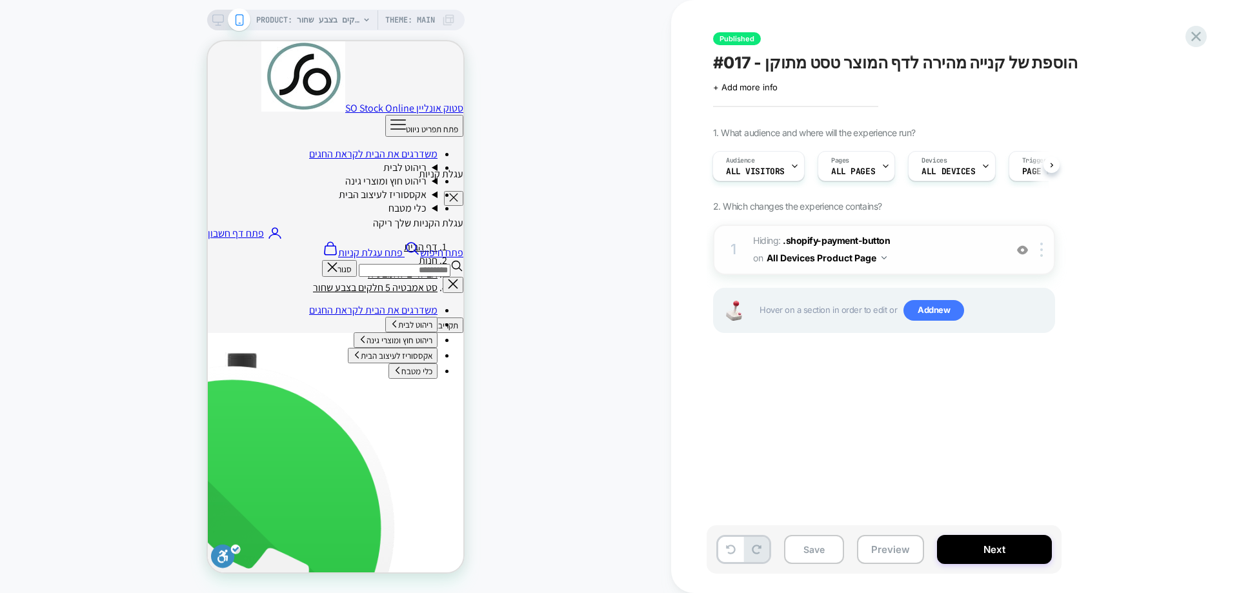
click at [1024, 251] on img at bounding box center [1022, 250] width 11 height 11
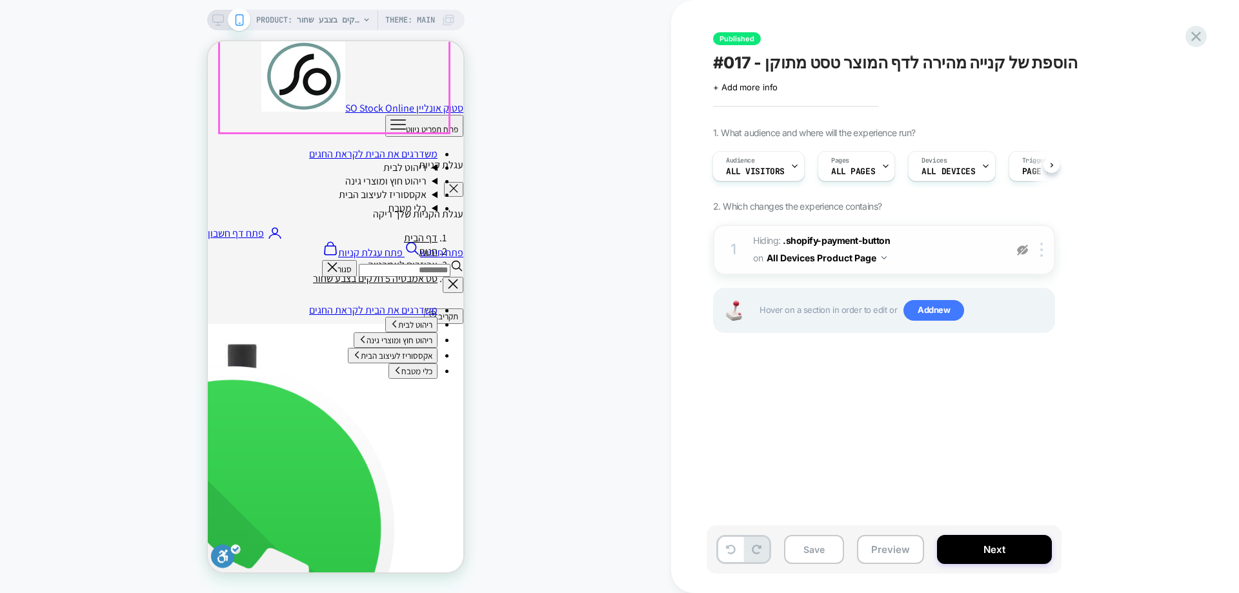
scroll to position [323, 0]
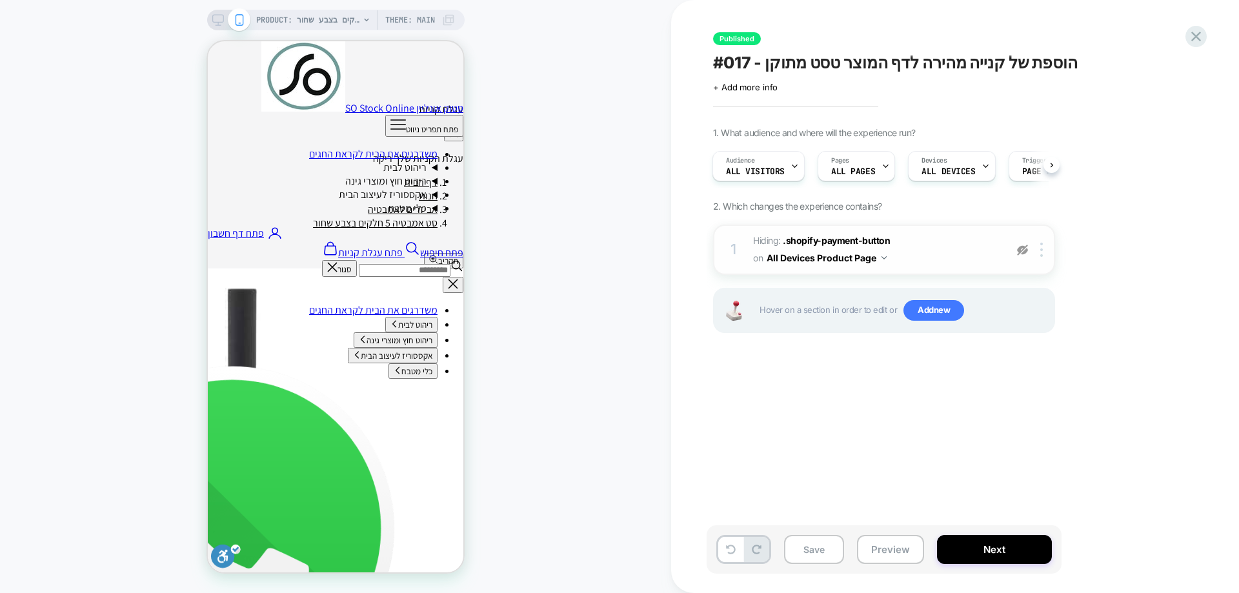
click at [1026, 248] on img at bounding box center [1022, 250] width 11 height 11
click at [754, 82] on span "+ Add more info" at bounding box center [745, 87] width 65 height 10
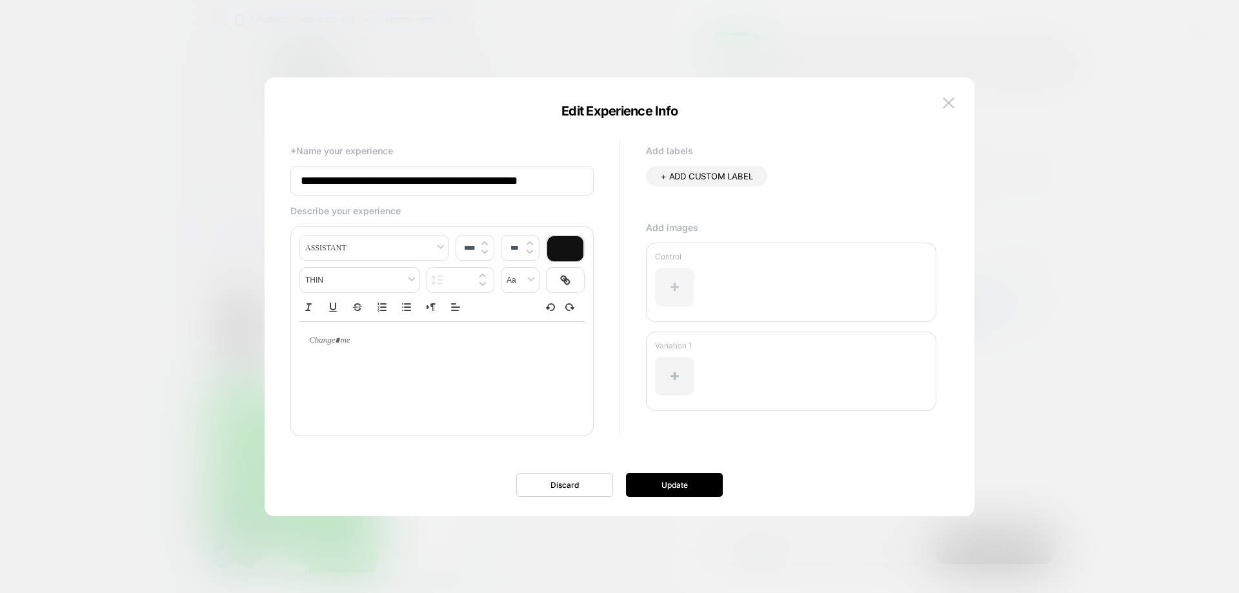
click at [671, 274] on div at bounding box center [674, 287] width 39 height 39
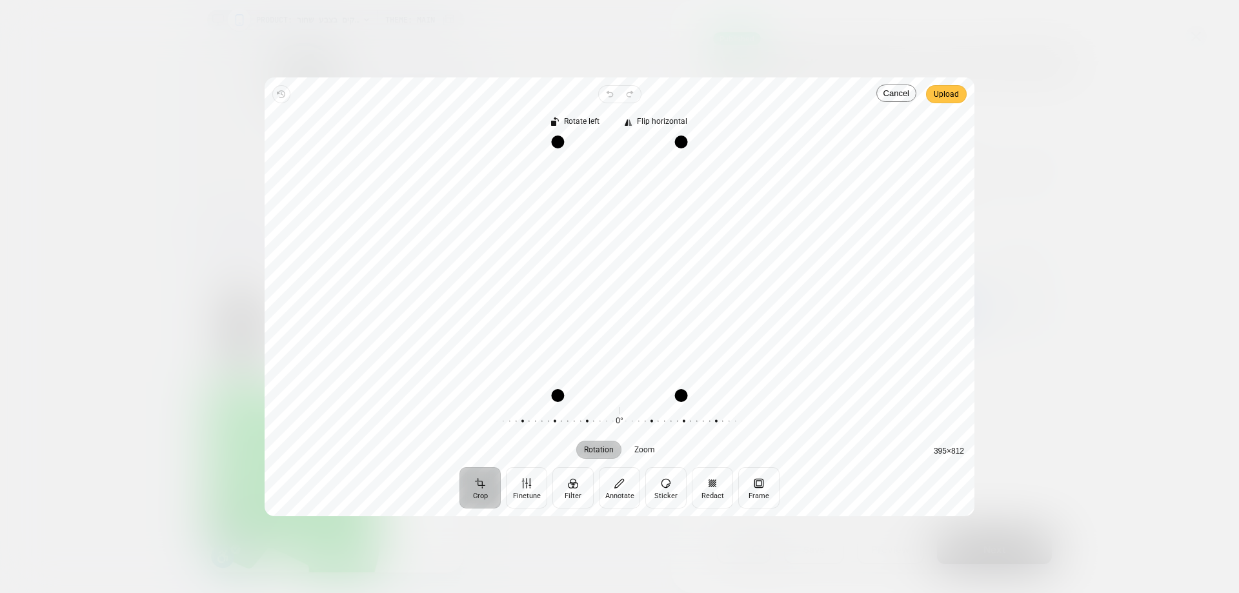
click at [954, 88] on span "Upload" at bounding box center [946, 93] width 25 height 15
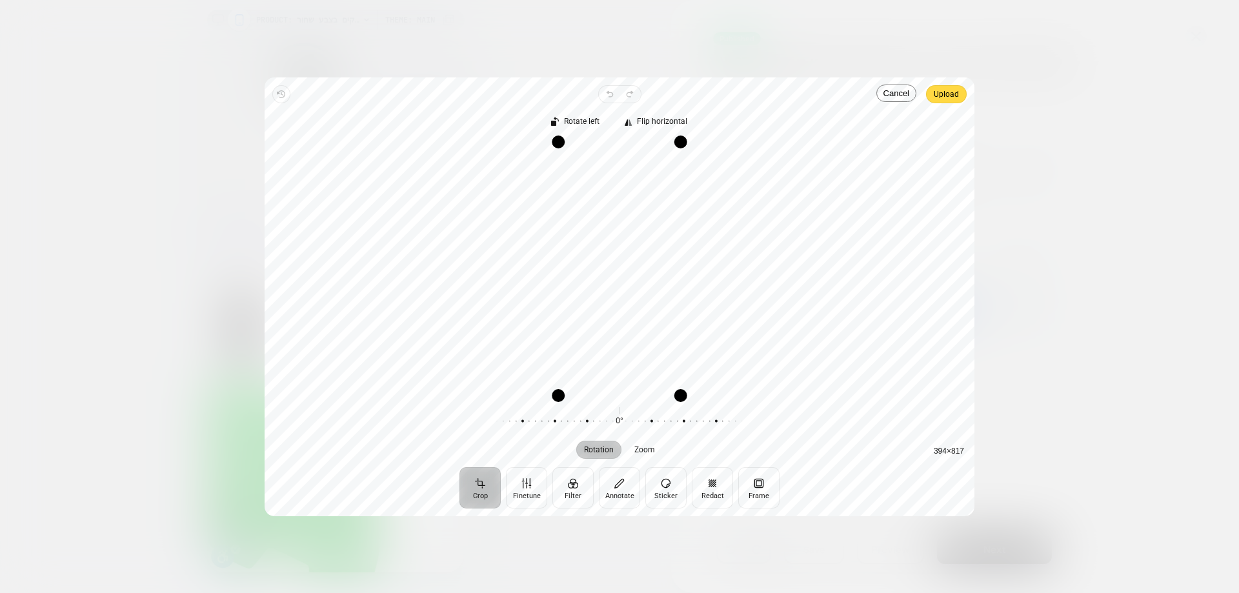
click at [952, 105] on div "Rotate left Flip horizontal" at bounding box center [619, 117] width 689 height 28
click at [949, 96] on span "Upload" at bounding box center [946, 93] width 25 height 15
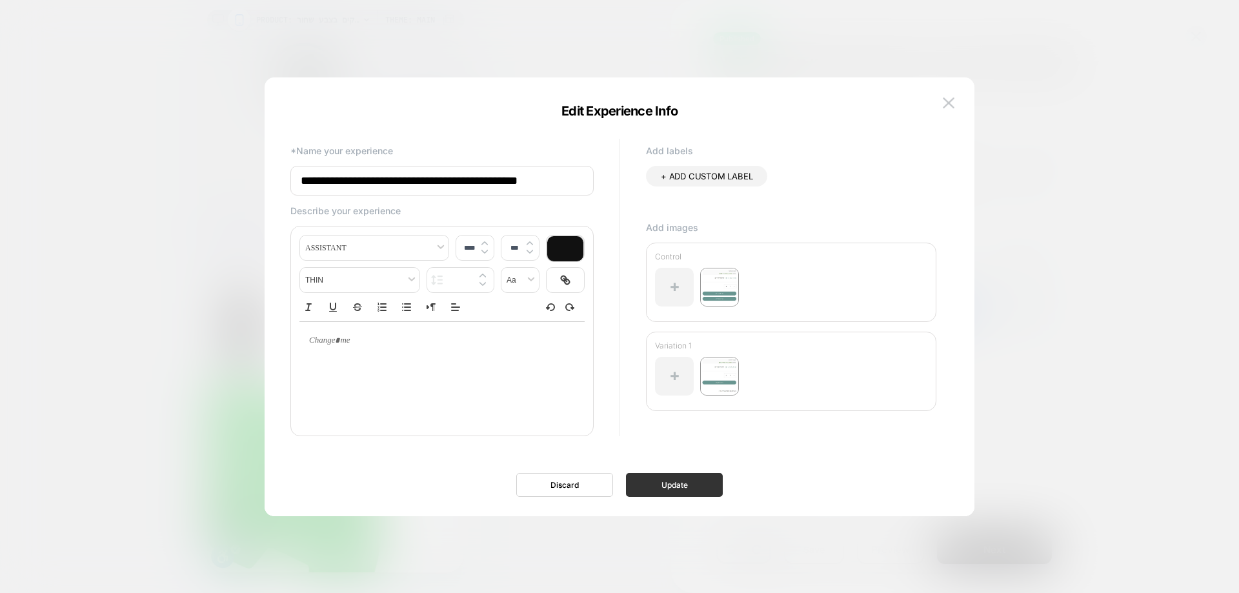
click at [677, 477] on button "Update" at bounding box center [674, 485] width 97 height 24
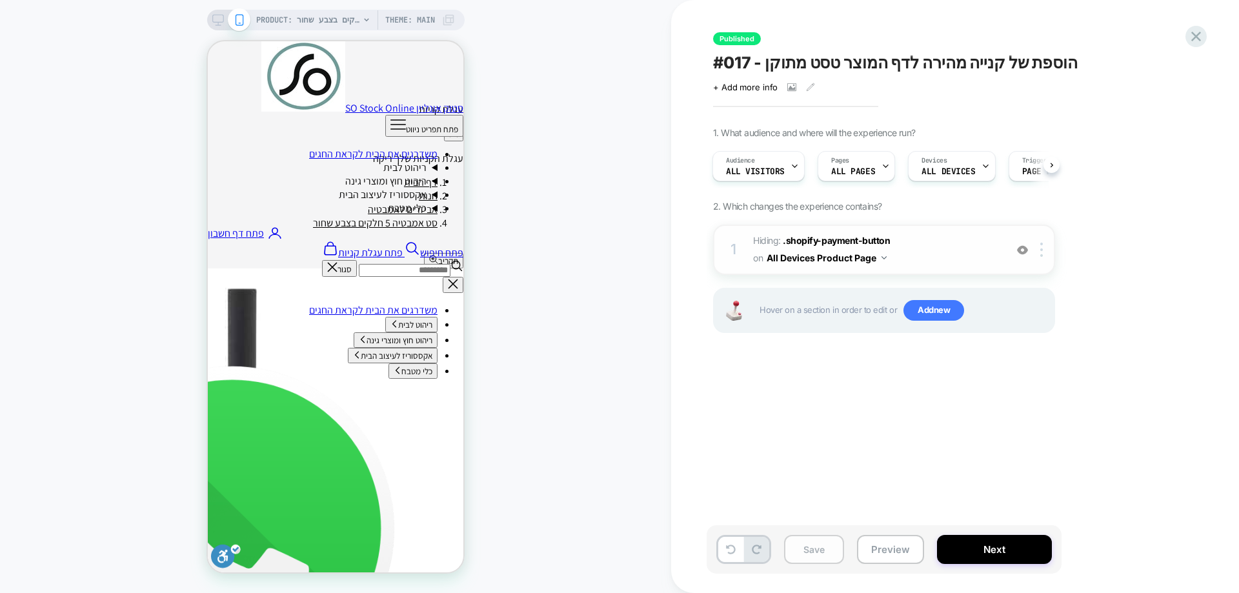
click at [809, 547] on button "Save" at bounding box center [814, 549] width 60 height 29
click at [1200, 44] on icon at bounding box center [1195, 36] width 17 height 17
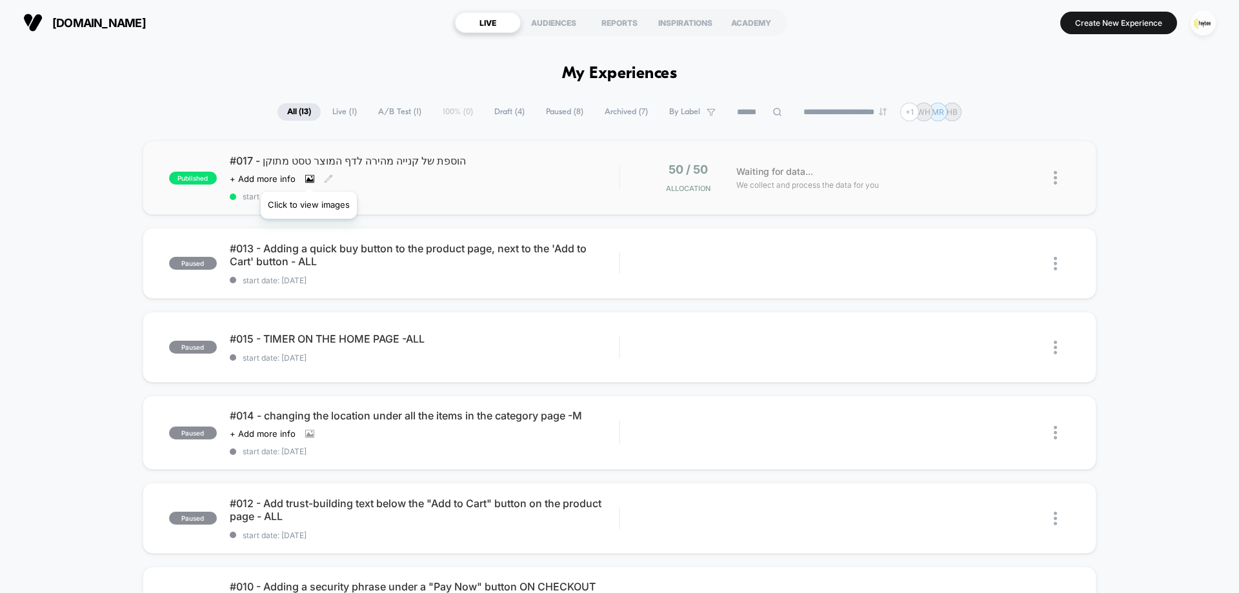
click at [308, 176] on icon at bounding box center [309, 178] width 9 height 9
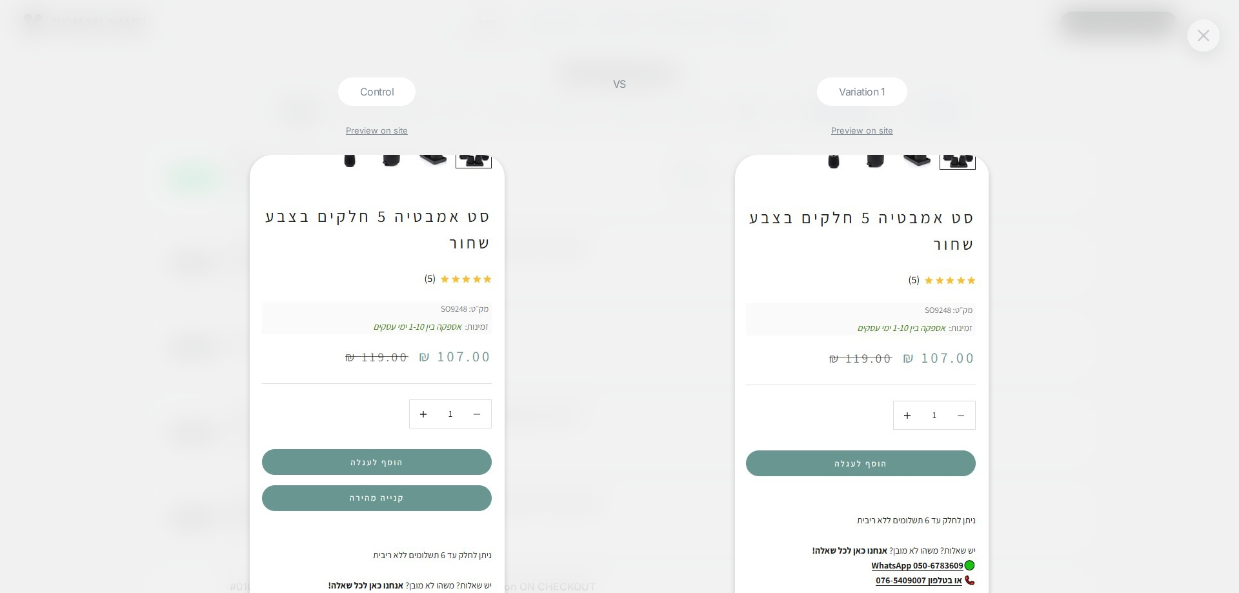
click at [1197, 37] on button at bounding box center [1203, 35] width 19 height 19
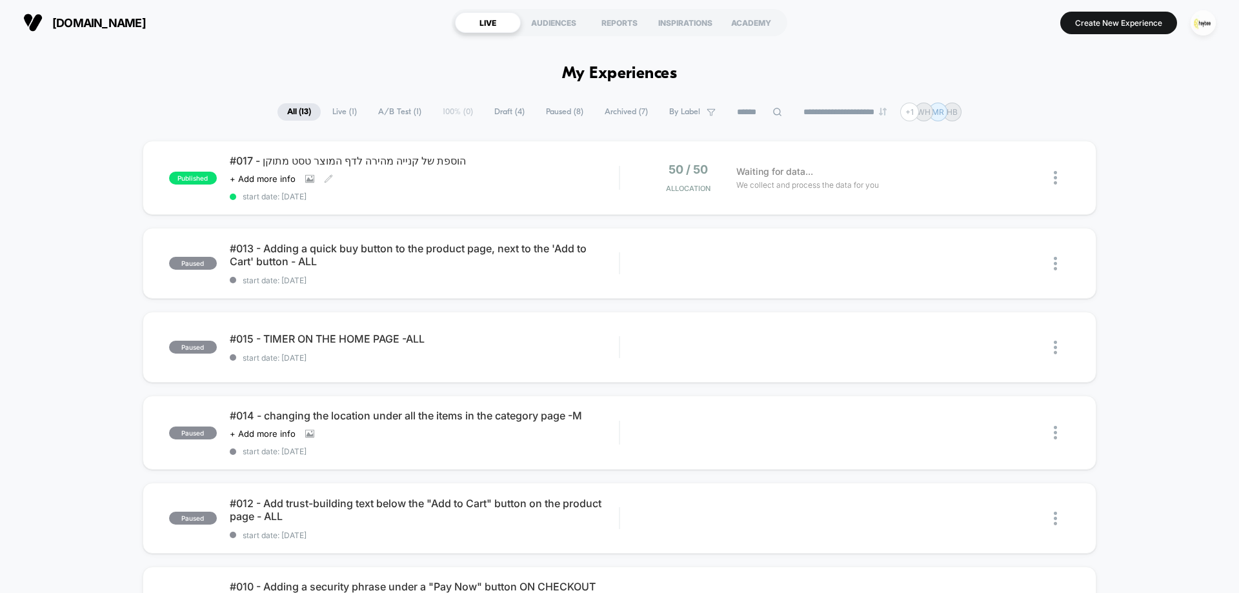
scroll to position [452, 0]
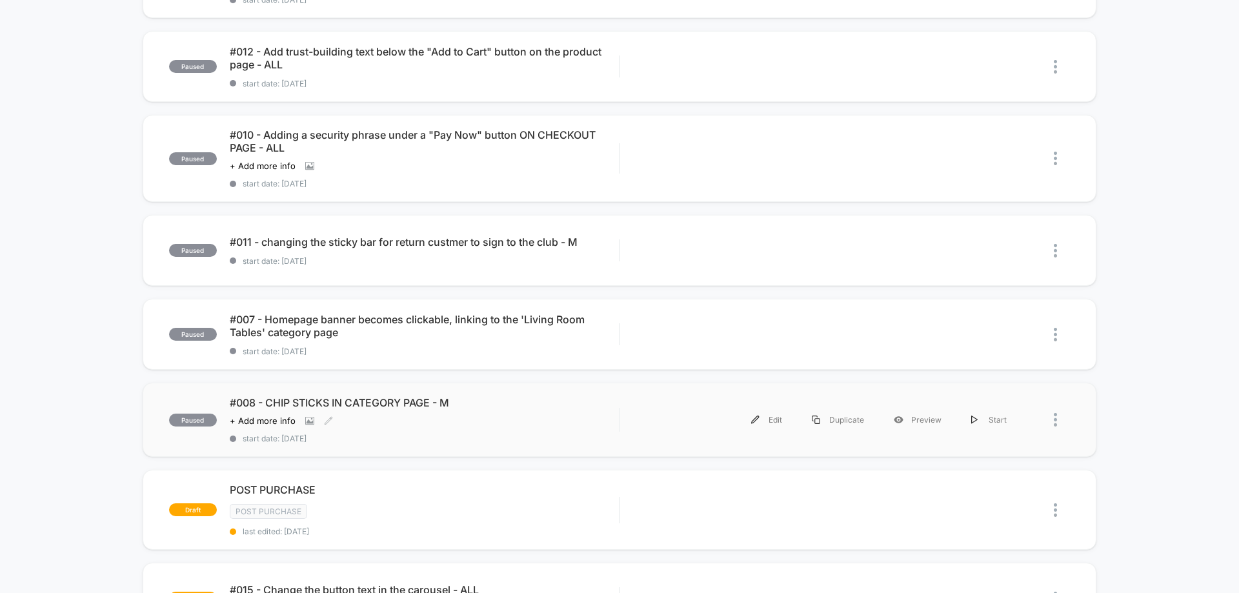
click at [410, 412] on div "#008 - CHIP STICKS IN CATEGORY PAGE - M Click to view images Click to edit expe…" at bounding box center [424, 419] width 389 height 47
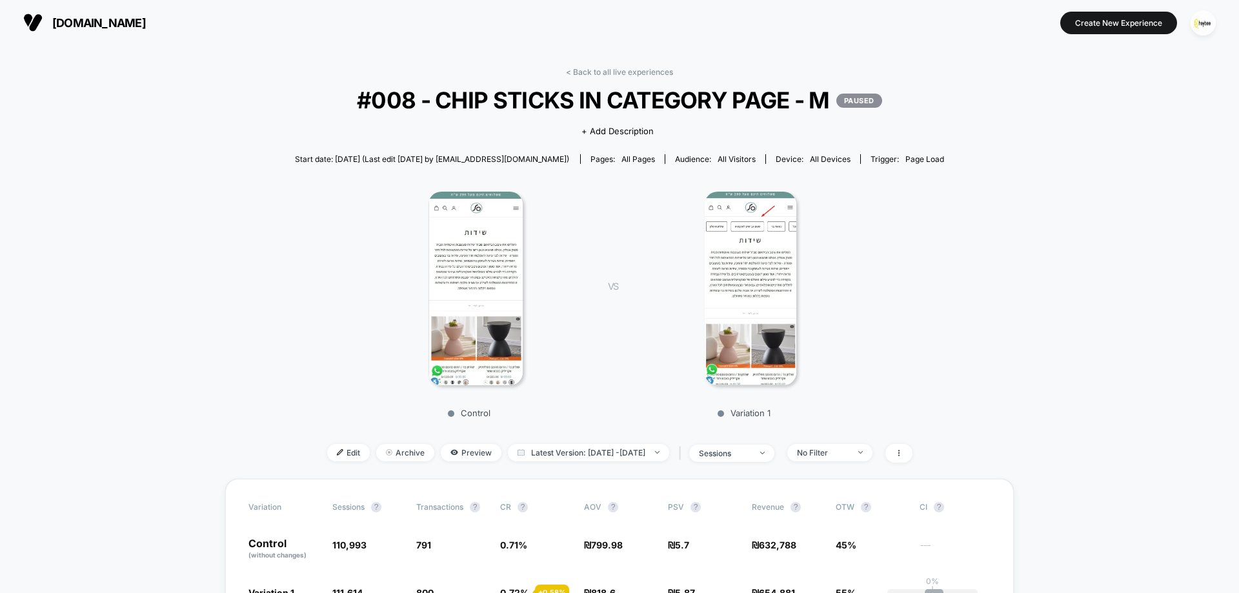
drag, startPoint x: 618, startPoint y: 70, endPoint x: 647, endPoint y: 134, distance: 70.5
click at [621, 76] on link "< Back to all live experiences" at bounding box center [619, 72] width 107 height 10
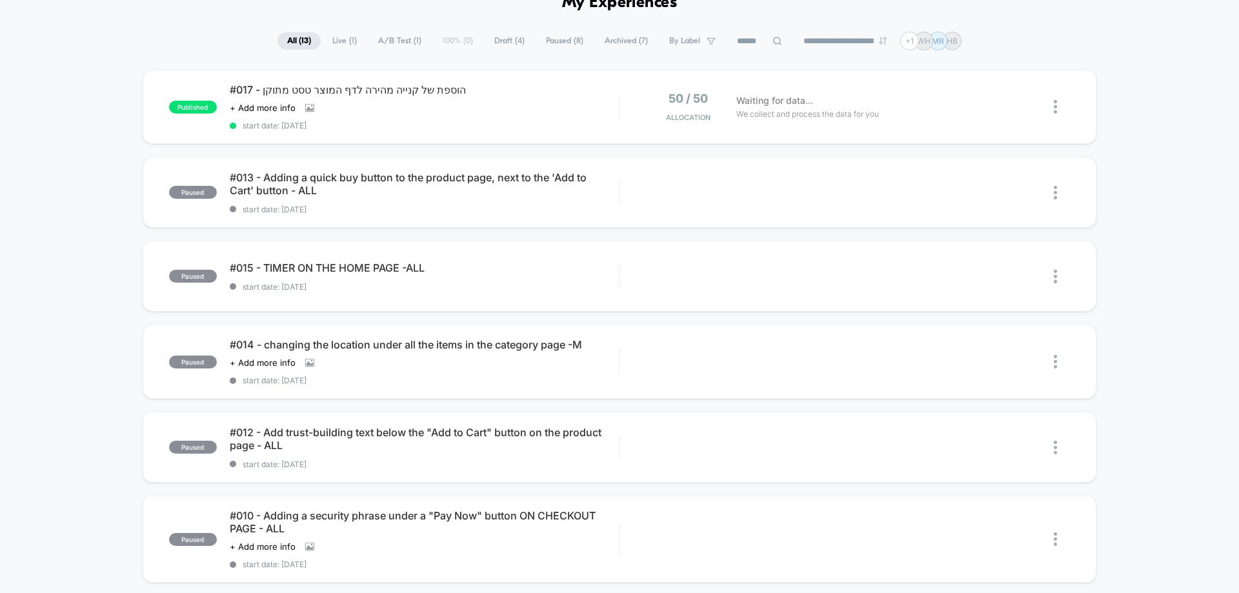
scroll to position [129, 0]
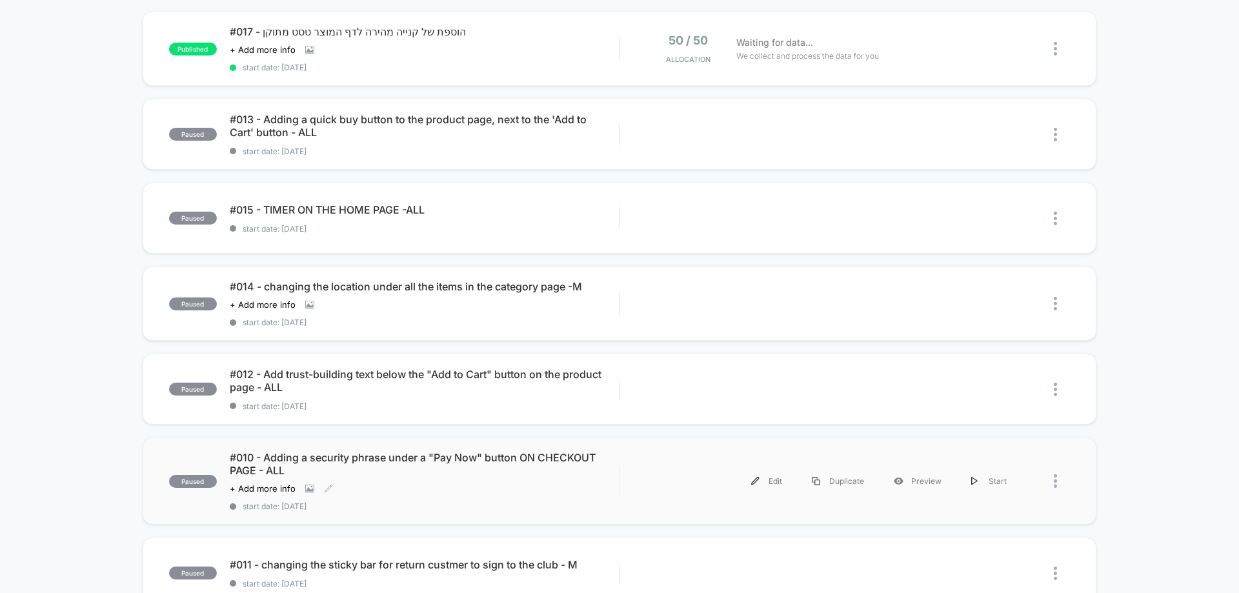
click at [388, 469] on span "#010 - Adding a security phrase under a "Pay Now" button ON CHECKOUT PAGE - ALL" at bounding box center [424, 464] width 389 height 26
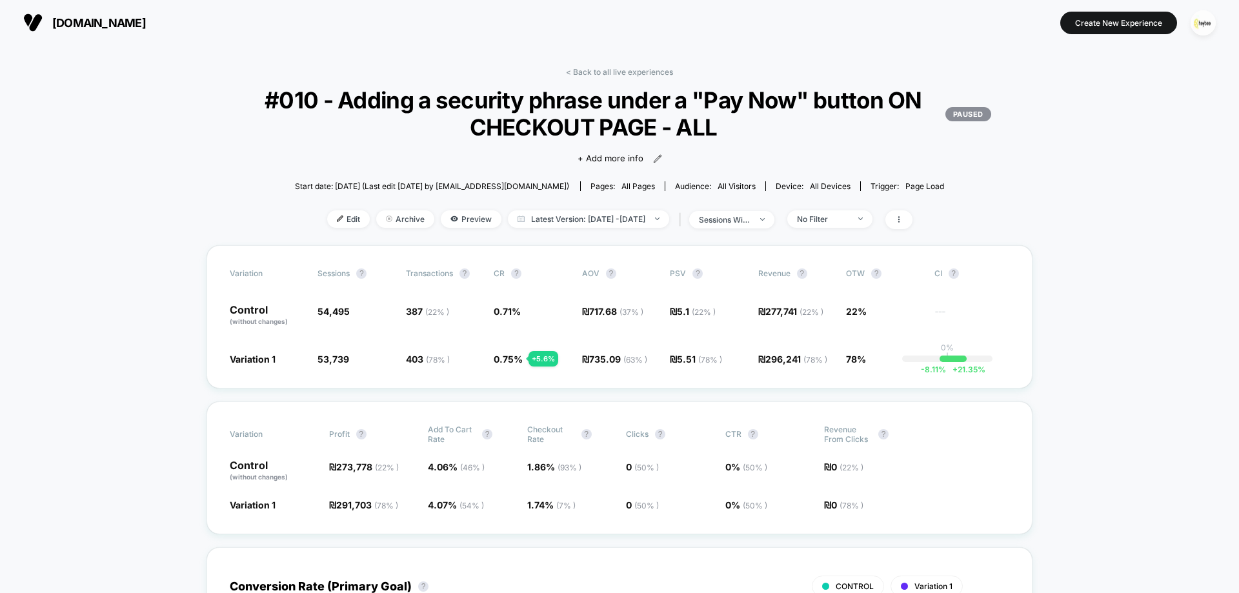
drag, startPoint x: 621, startPoint y: 74, endPoint x: 665, endPoint y: 97, distance: 50.0
click at [621, 74] on link "< Back to all live experiences" at bounding box center [619, 72] width 107 height 10
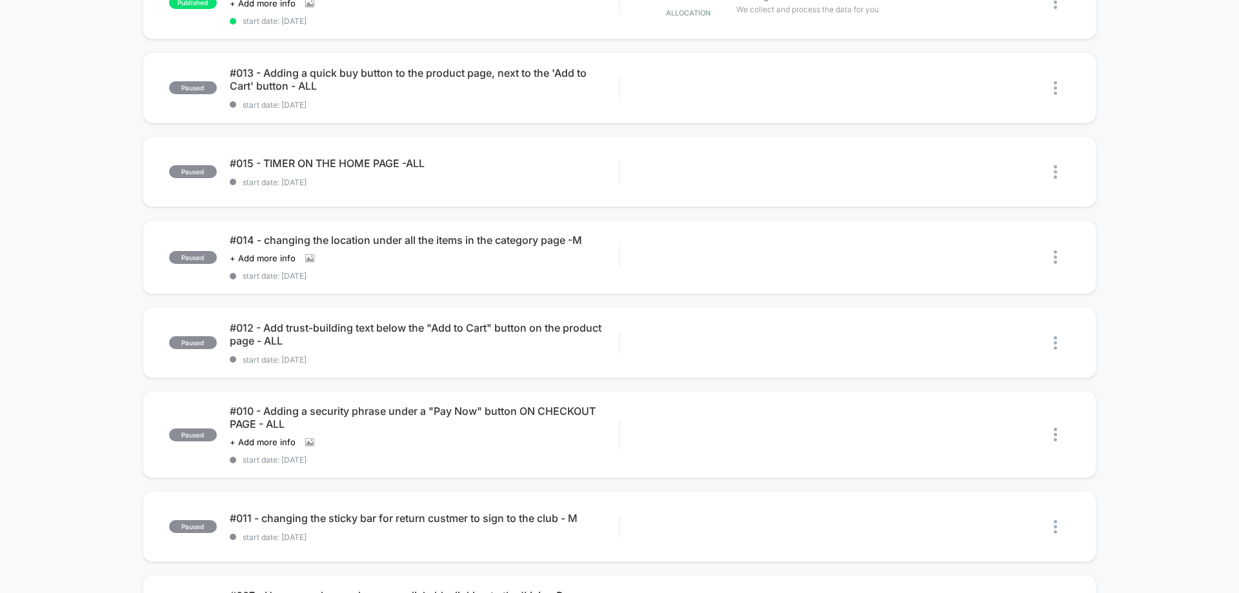
scroll to position [129, 0]
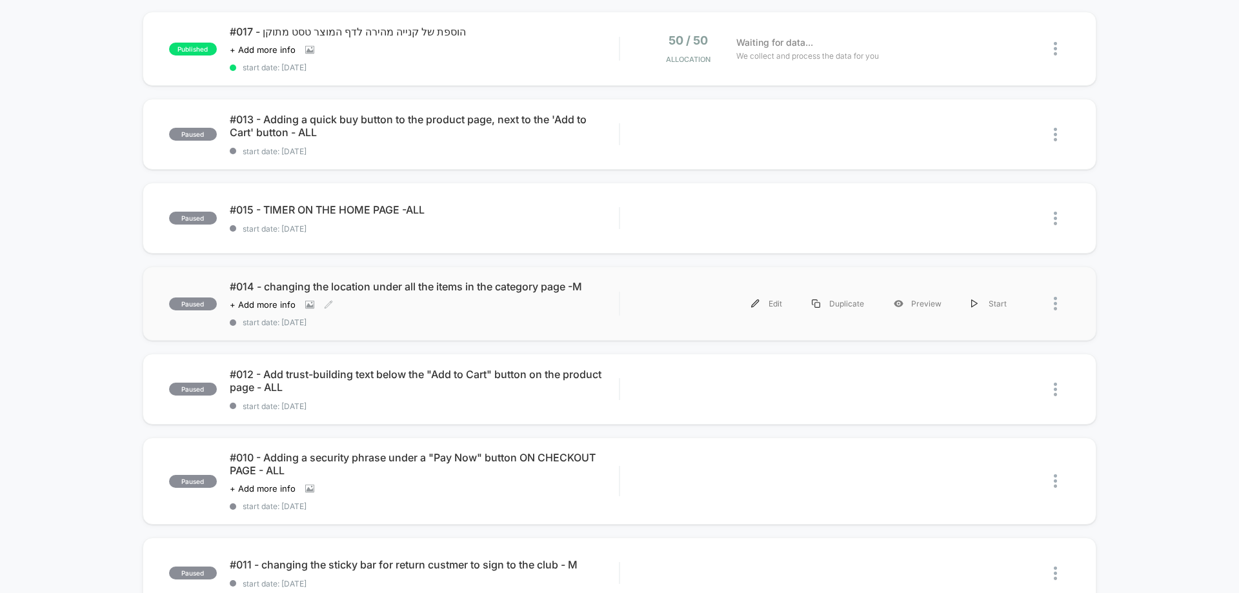
click at [460, 302] on div "Click to view images Click to edit experience details + Add more info" at bounding box center [366, 304] width 272 height 10
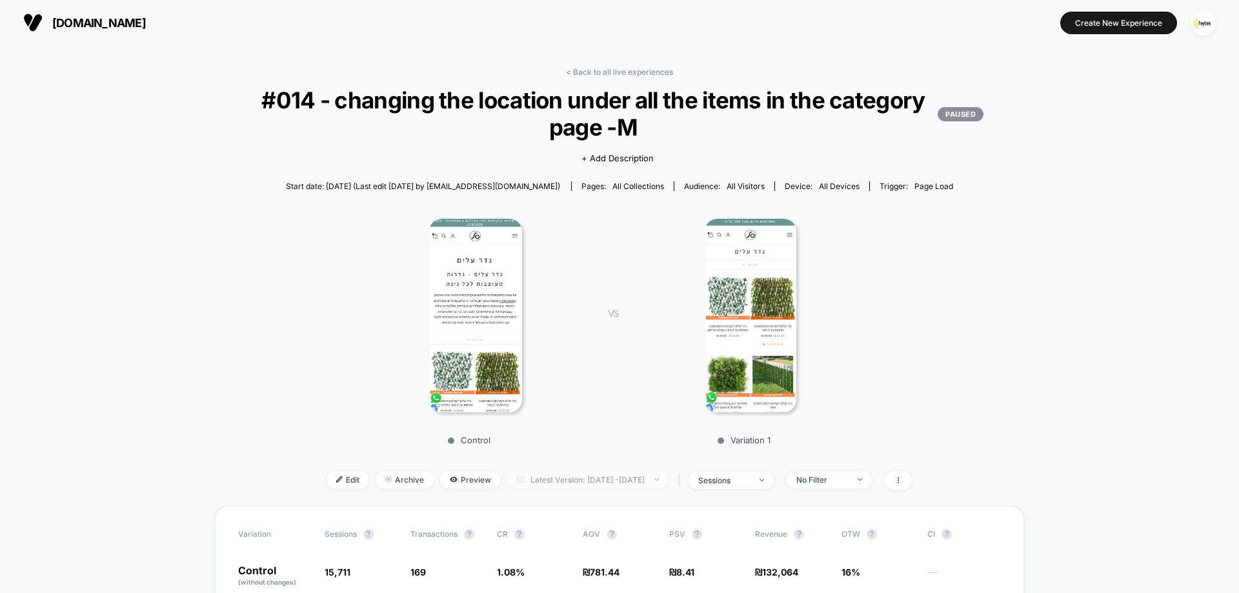
click at [596, 487] on span "Latest Version: Aug 10, 2025 - Aug 25, 2025" at bounding box center [587, 479] width 161 height 17
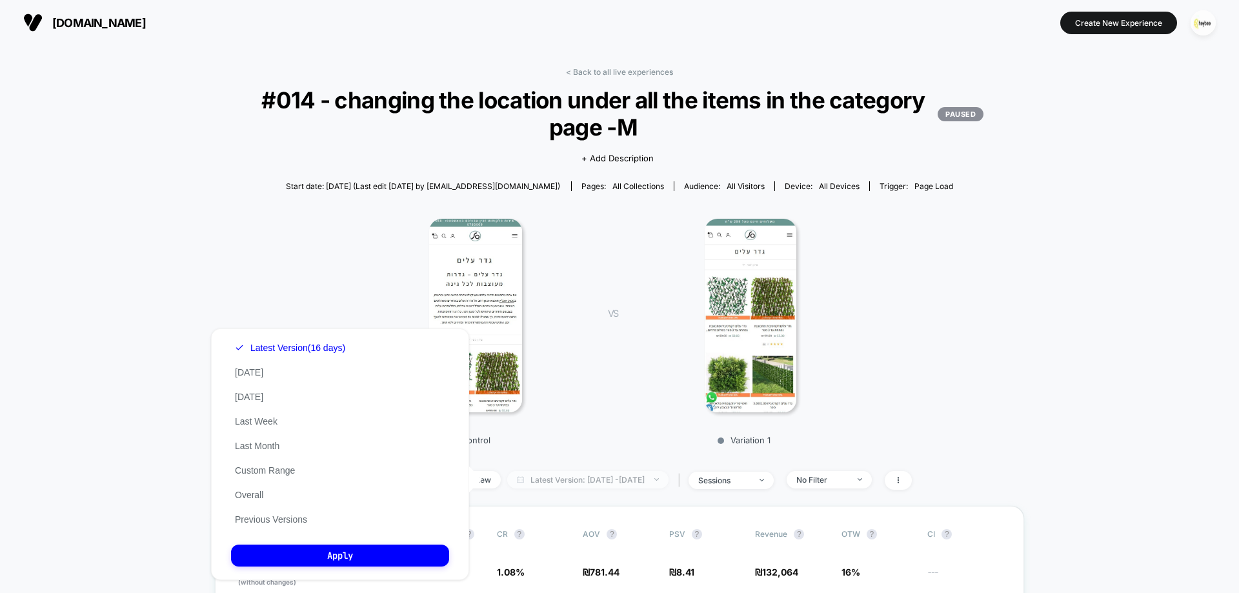
click at [596, 487] on span "Latest Version: Aug 10, 2025 - Aug 25, 2025" at bounding box center [587, 479] width 161 height 17
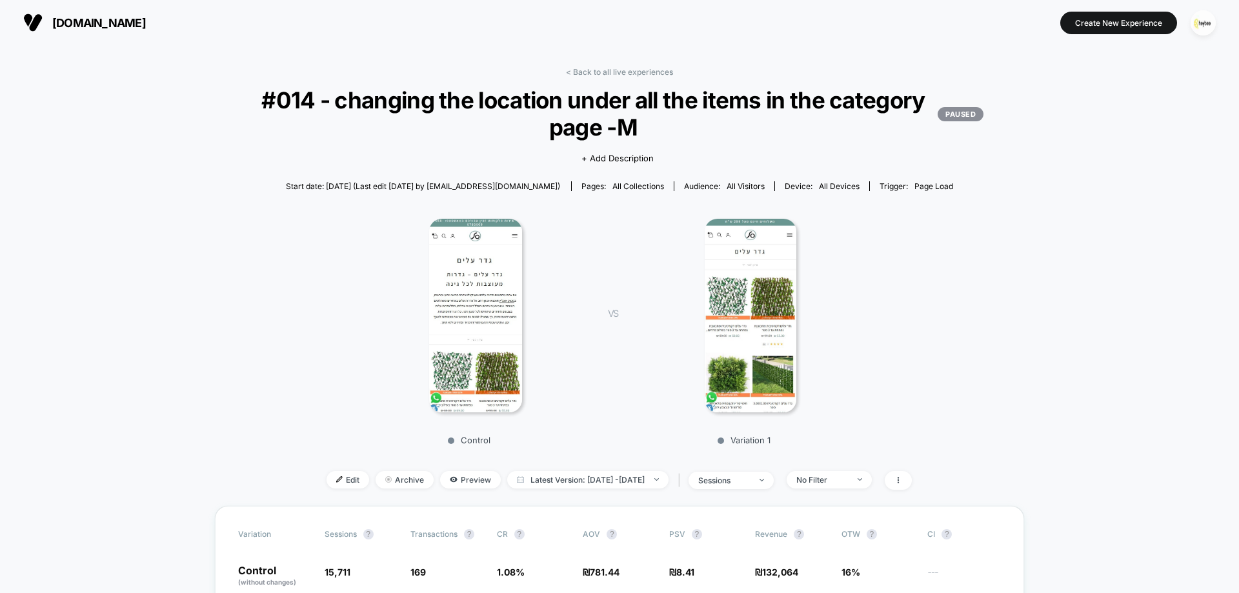
click at [629, 77] on div "< Back to all live experiences #014 - changing the location under all the items…" at bounding box center [619, 286] width 809 height 439
click at [629, 72] on link "< Back to all live experiences" at bounding box center [619, 72] width 107 height 10
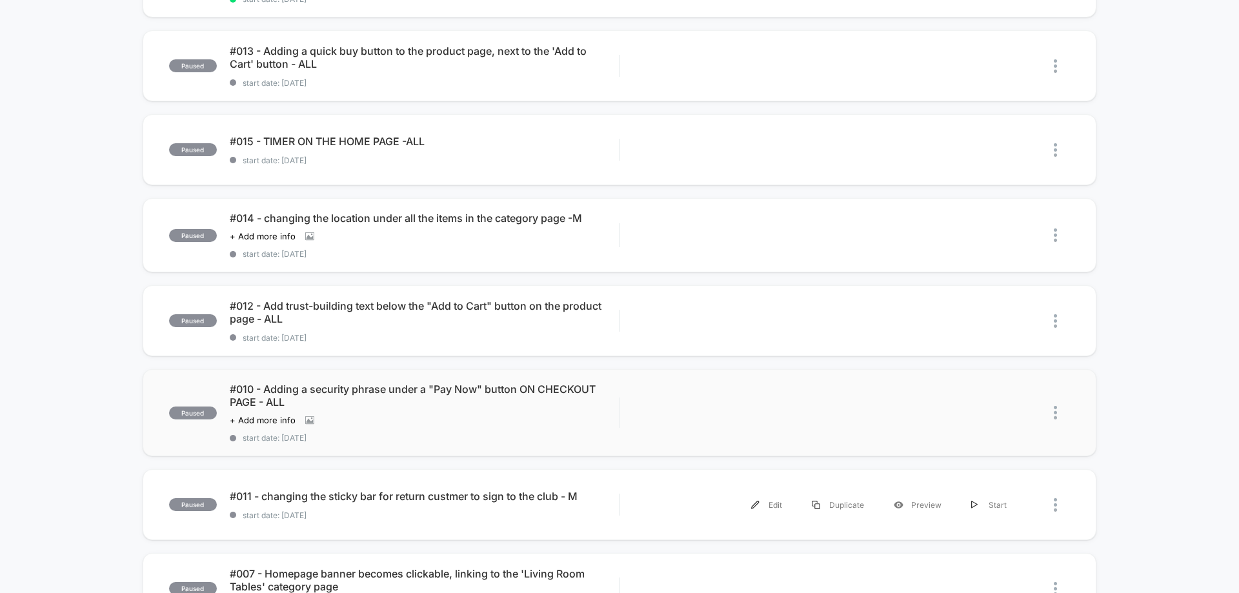
scroll to position [194, 0]
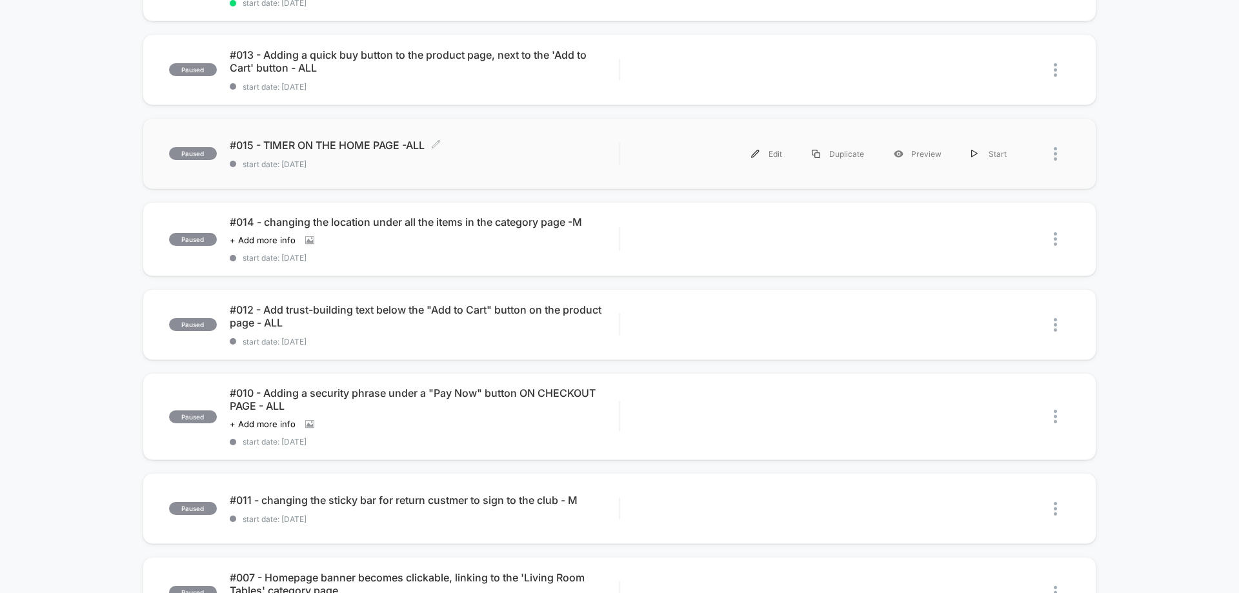
click at [282, 146] on span "#015 - TIMER ON THE HOME PAGE -ALL Click to edit experience details" at bounding box center [424, 145] width 389 height 13
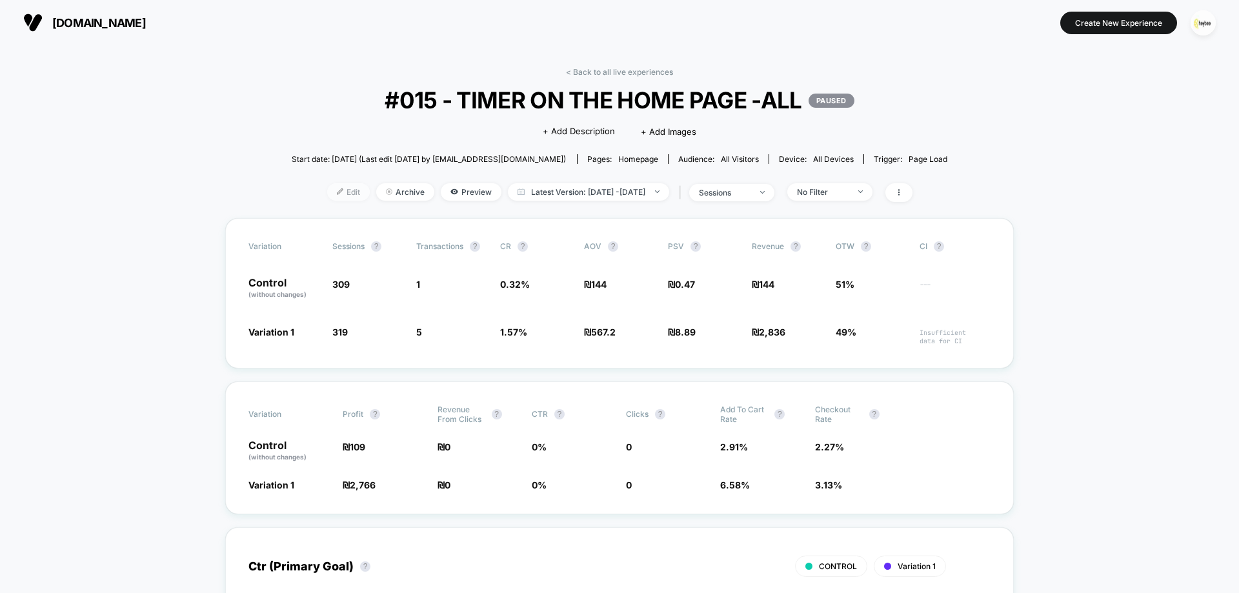
click at [339, 192] on span "Edit" at bounding box center [348, 191] width 43 height 17
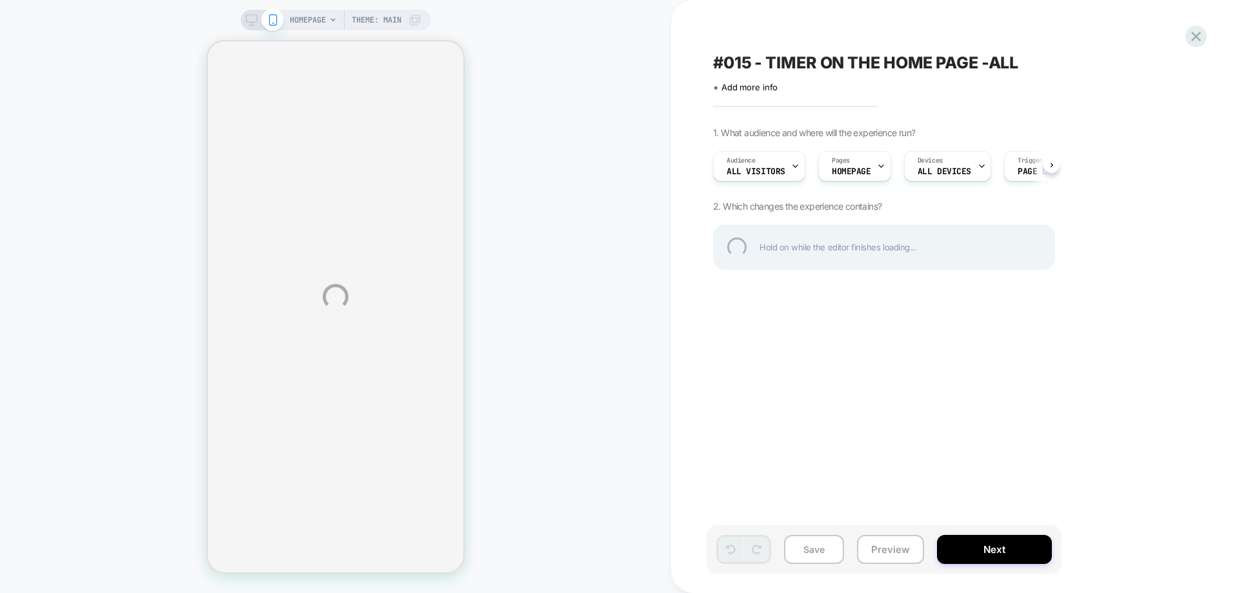
click at [748, 88] on div "HOMEPAGE Theme: MAIN #015 - TIMER ON THE HOME PAGE -ALL Click to edit experienc…" at bounding box center [619, 296] width 1239 height 593
click at [743, 89] on div "HOMEPAGE Theme: MAIN #015 - TIMER ON THE HOME PAGE -ALL Click to edit experienc…" at bounding box center [619, 296] width 1239 height 593
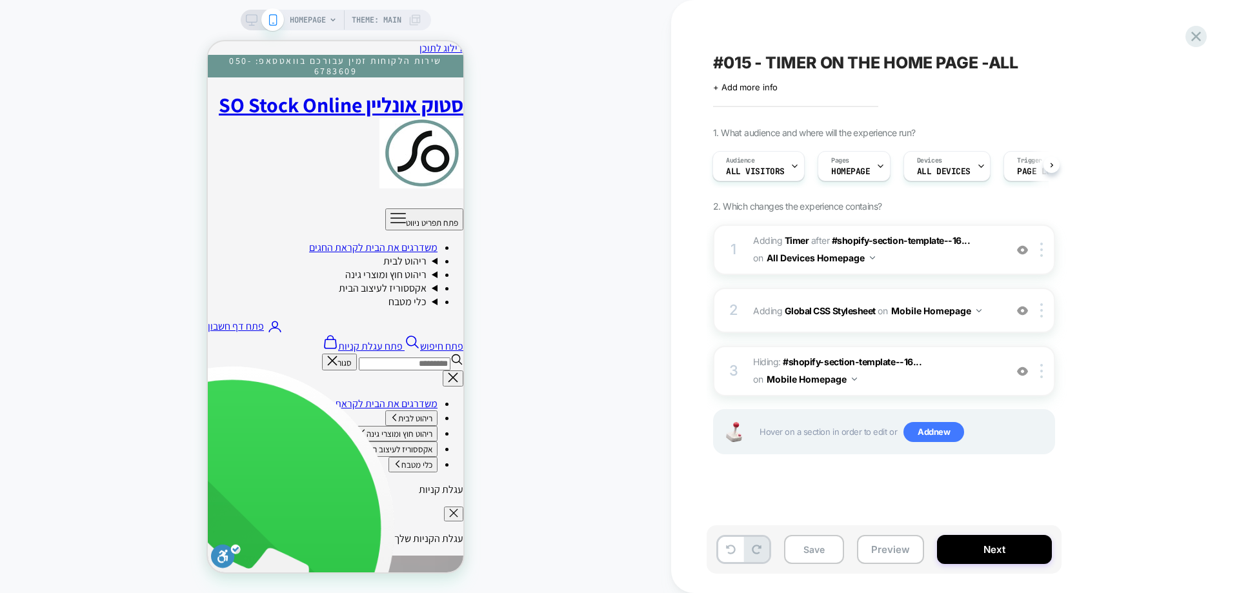
click at [743, 89] on span "+ Add more info" at bounding box center [745, 87] width 65 height 10
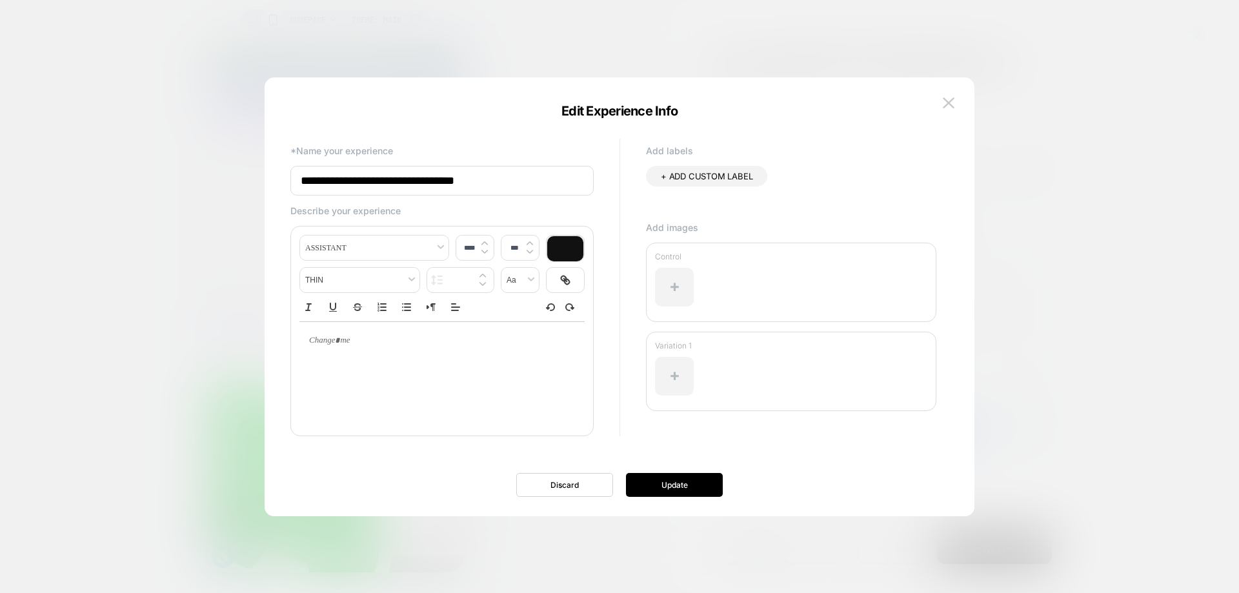
drag, startPoint x: 334, startPoint y: 183, endPoint x: 220, endPoint y: 185, distance: 113.6
click at [220, 185] on body "HOMEPAGE Theme: MAIN #015 - TIMER ON THE HOME PAGE -ALL Click to edit experienc…" at bounding box center [619, 296] width 1239 height 593
type input "**********"
click at [680, 486] on button "Update" at bounding box center [674, 485] width 97 height 24
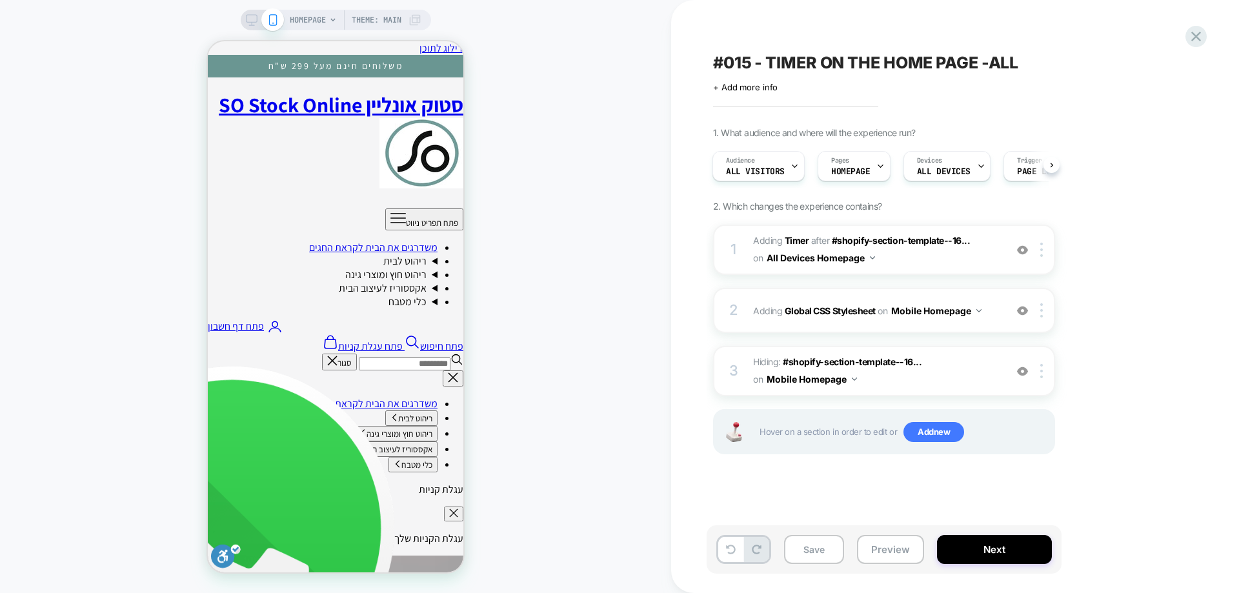
scroll to position [0, 10]
click at [758, 83] on span "+ Add more info" at bounding box center [745, 87] width 65 height 10
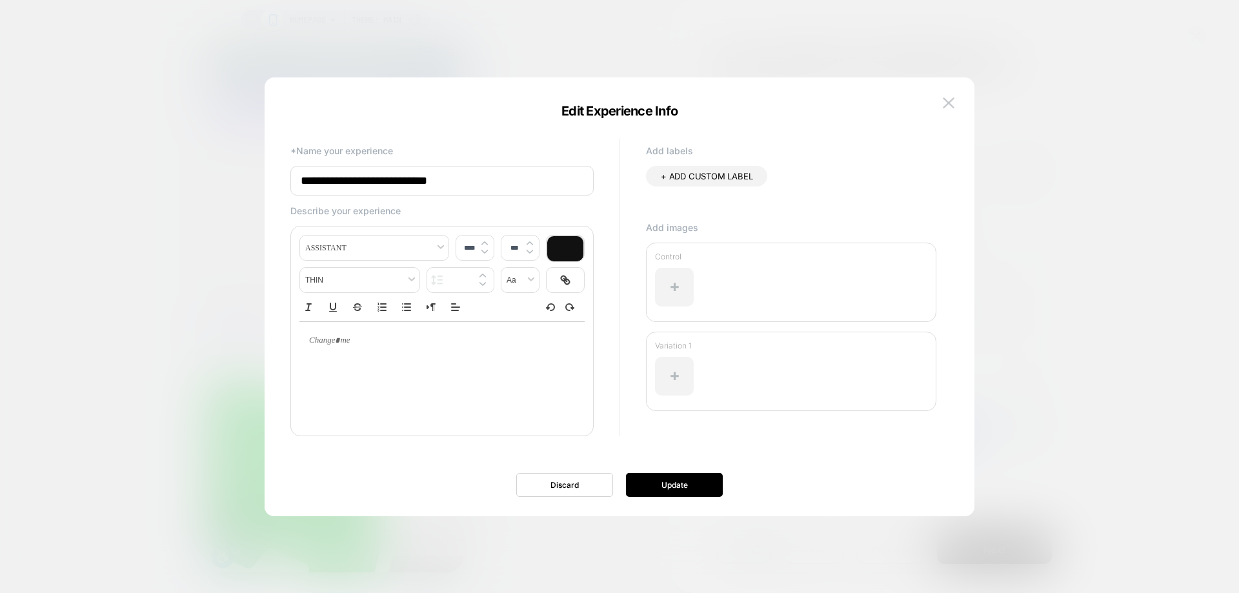
click at [523, 181] on input "**********" at bounding box center [441, 181] width 303 height 30
type input "**********"
click at [670, 482] on button "Update" at bounding box center [674, 485] width 97 height 24
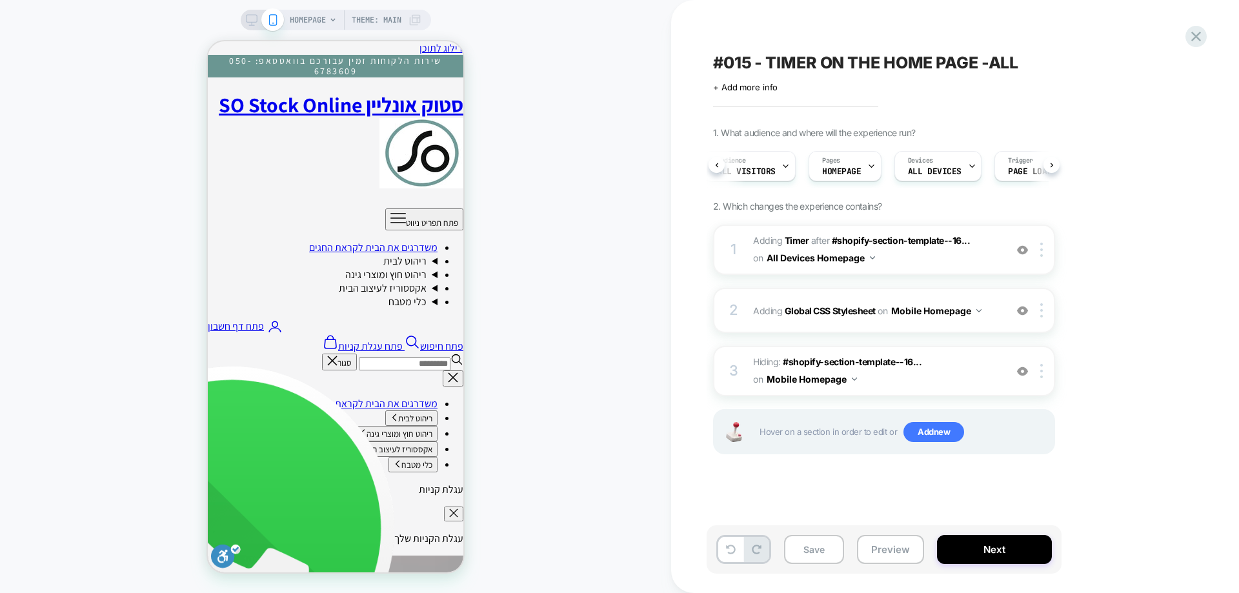
click at [1005, 250] on div "1 #_loomi_addon_1754574660147 Adding Timer AFTER #shopify-section-template--16.…" at bounding box center [884, 250] width 342 height 50
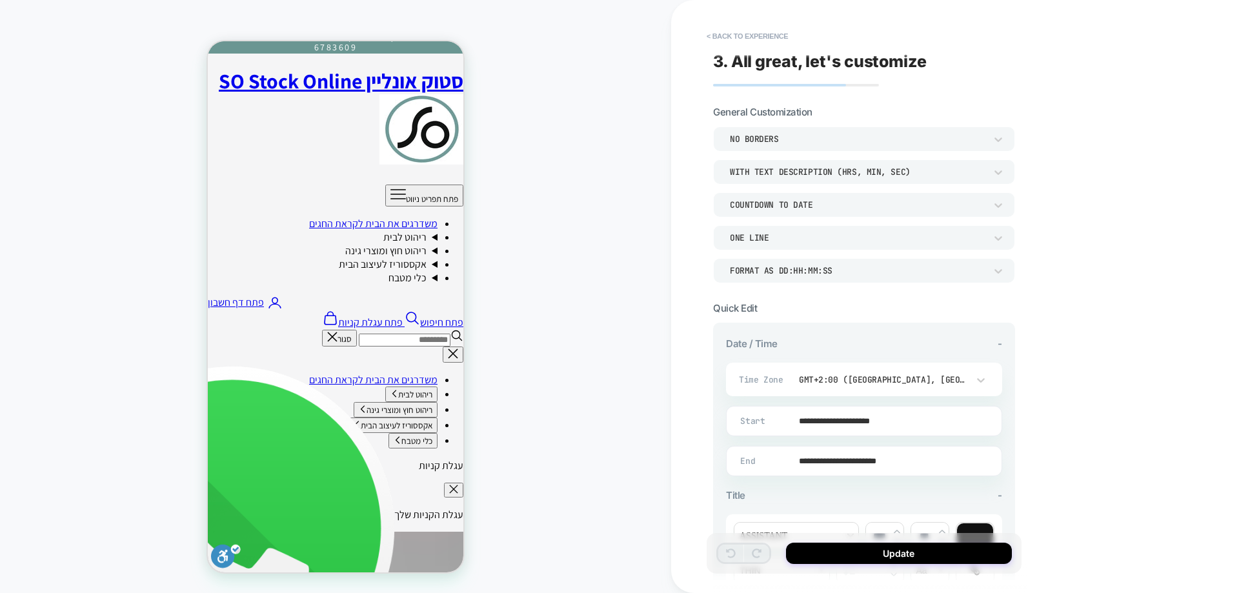
scroll to position [57, 0]
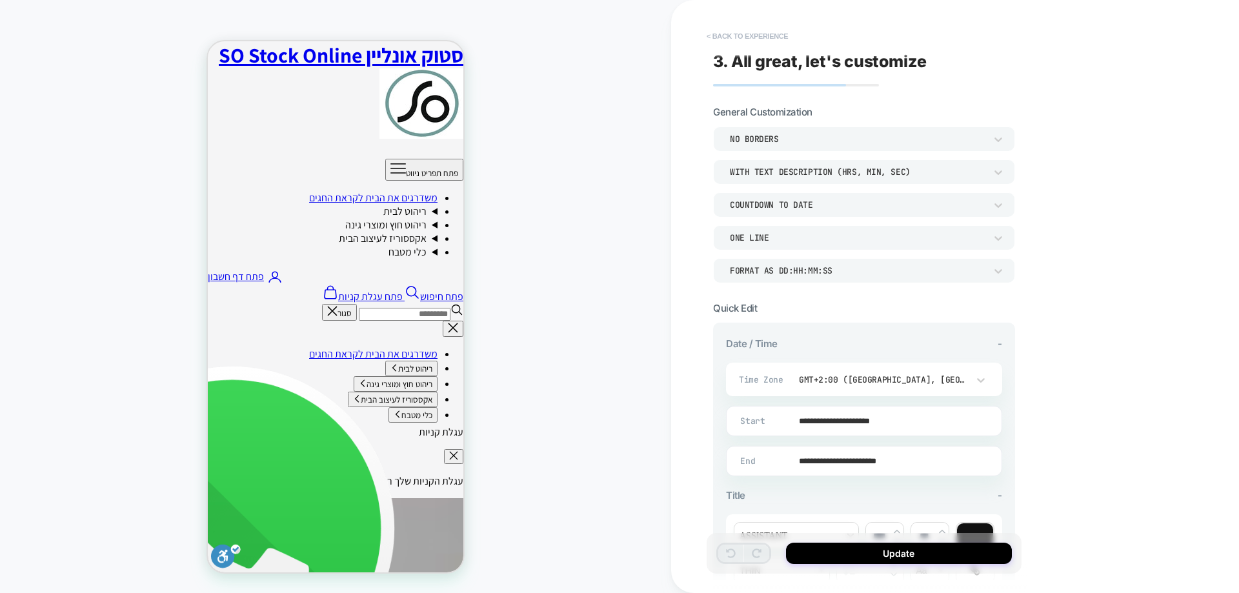
click at [735, 30] on button "< Back to experience" at bounding box center [747, 36] width 94 height 21
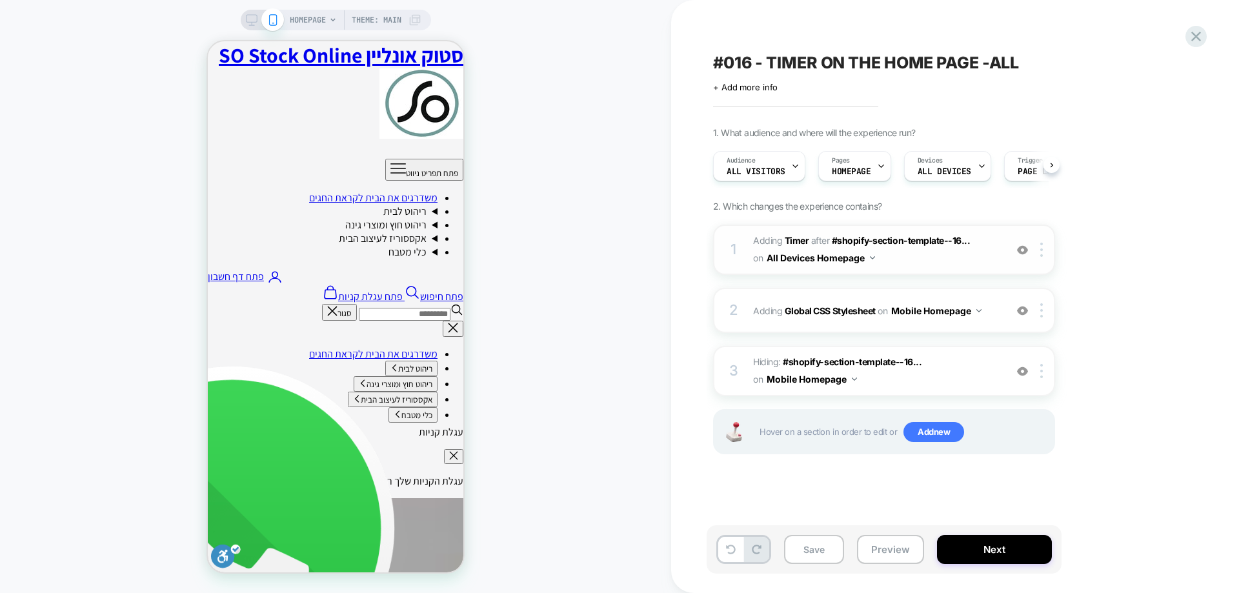
scroll to position [0, 1]
click at [1011, 246] on div "1 #_loomi_addon_1754574660147 Adding Timer AFTER #shopify-section-template--16.…" at bounding box center [884, 250] width 342 height 50
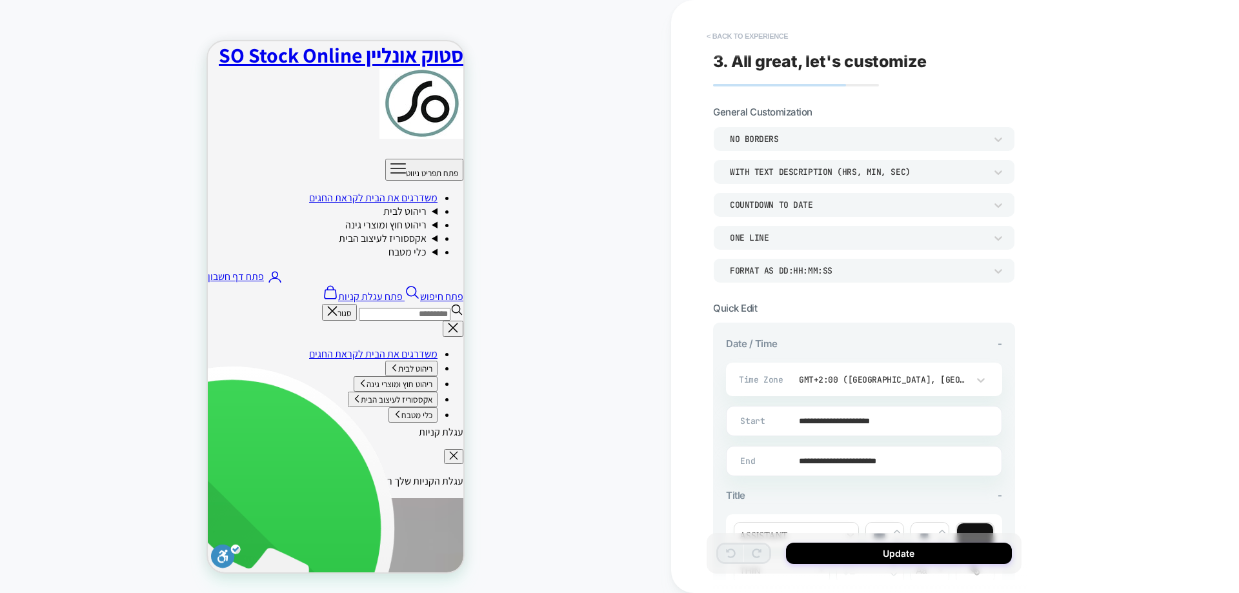
click at [767, 39] on button "< Back to experience" at bounding box center [747, 36] width 94 height 21
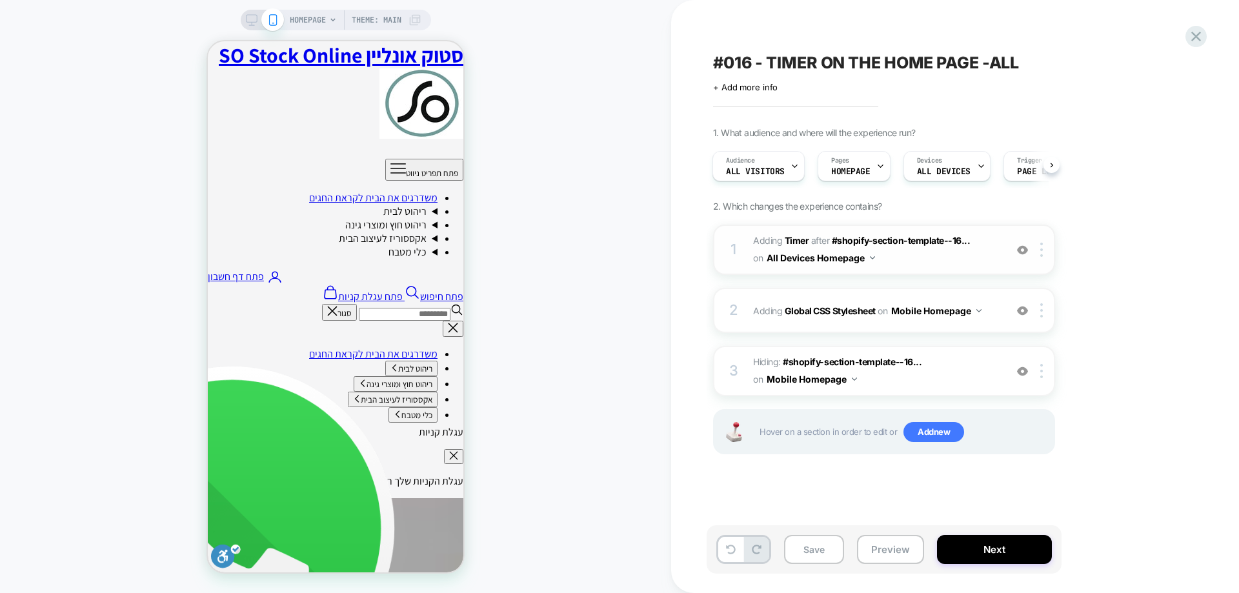
click at [1023, 257] on div at bounding box center [1022, 250] width 21 height 14
click at [758, 93] on div "#016 - TIMER ON THE HOME PAGE -ALL Click to edit experience details + Add more …" at bounding box center [949, 296] width 484 height 567
click at [749, 90] on span "+ Add more info" at bounding box center [745, 87] width 65 height 10
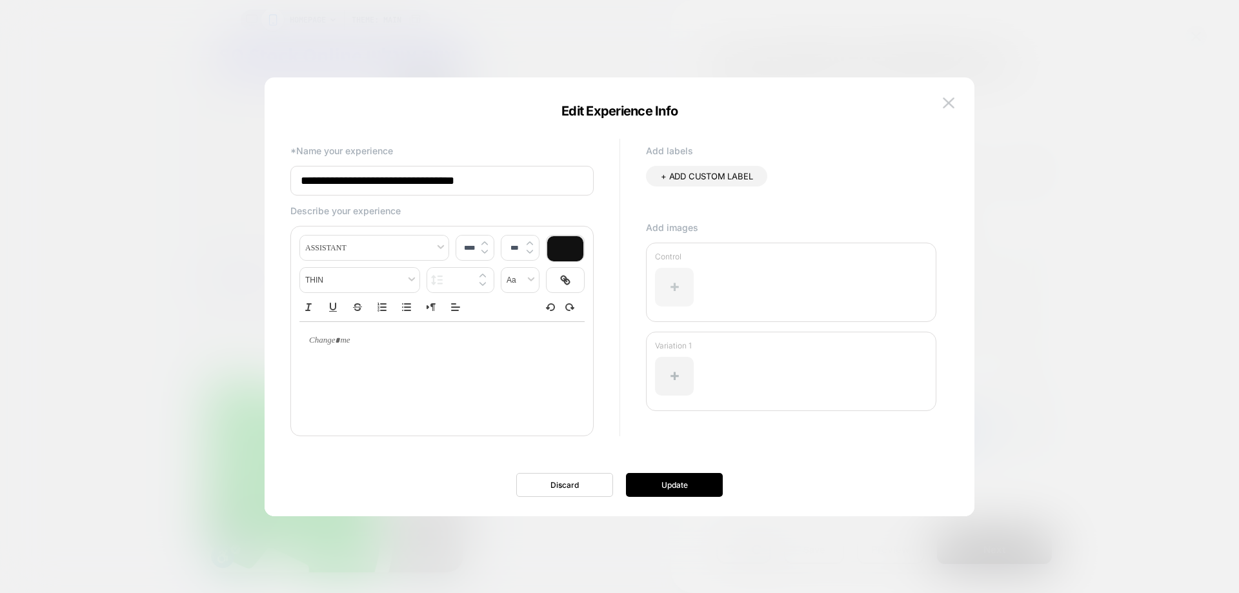
click at [178, 393] on div at bounding box center [160, 400] width 36 height 14
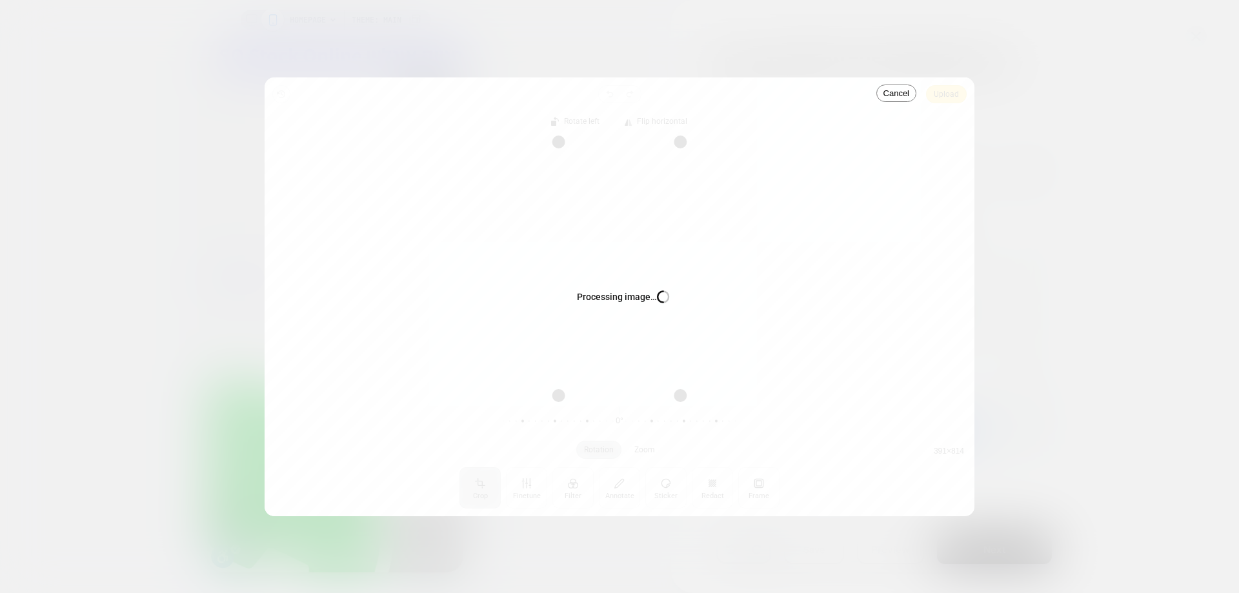
click at [204, 434] on div "Processing image… Busy" at bounding box center [171, 441] width 65 height 14
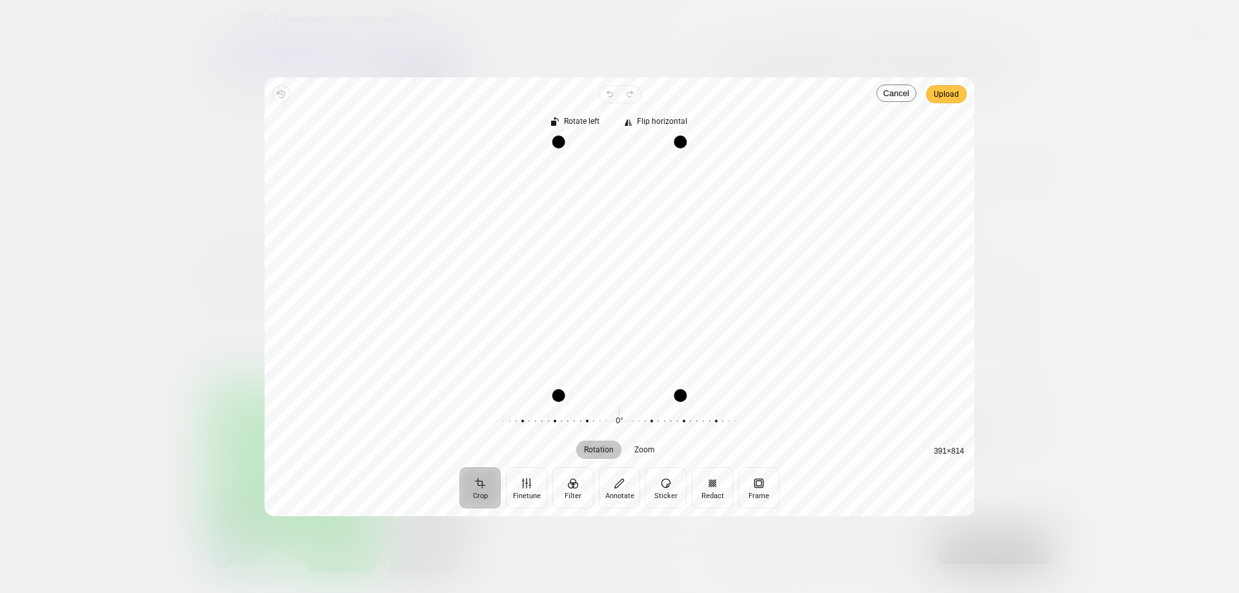
click at [256, 261] on span "Upload" at bounding box center [128, 269] width 256 height 17
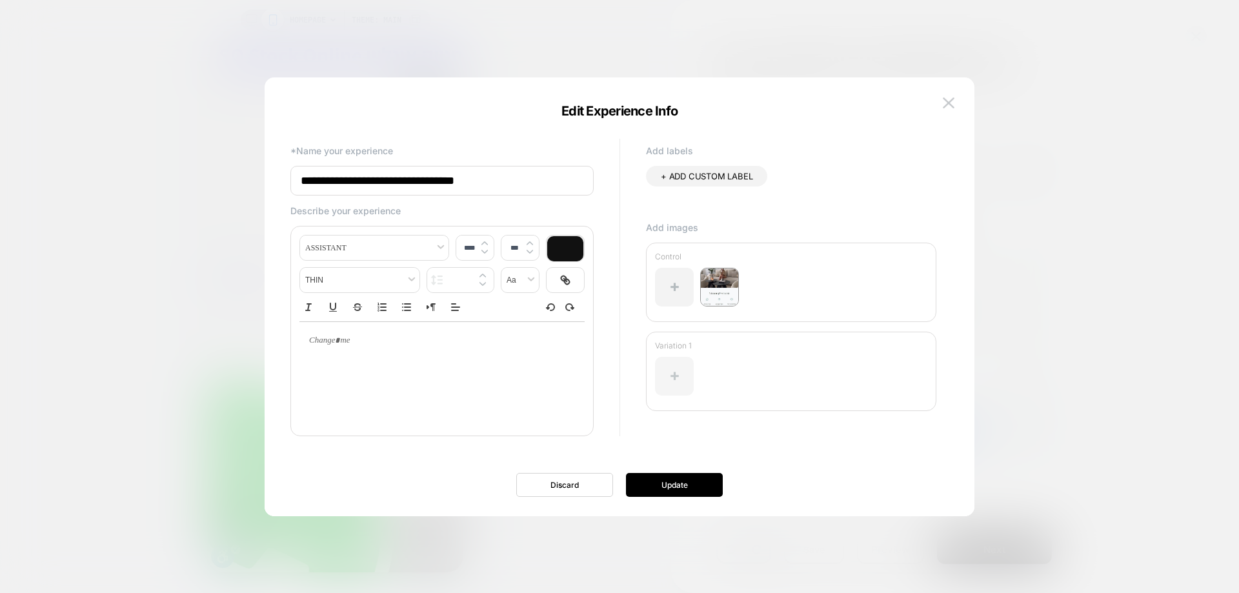
click at [688, 363] on div at bounding box center [674, 376] width 39 height 39
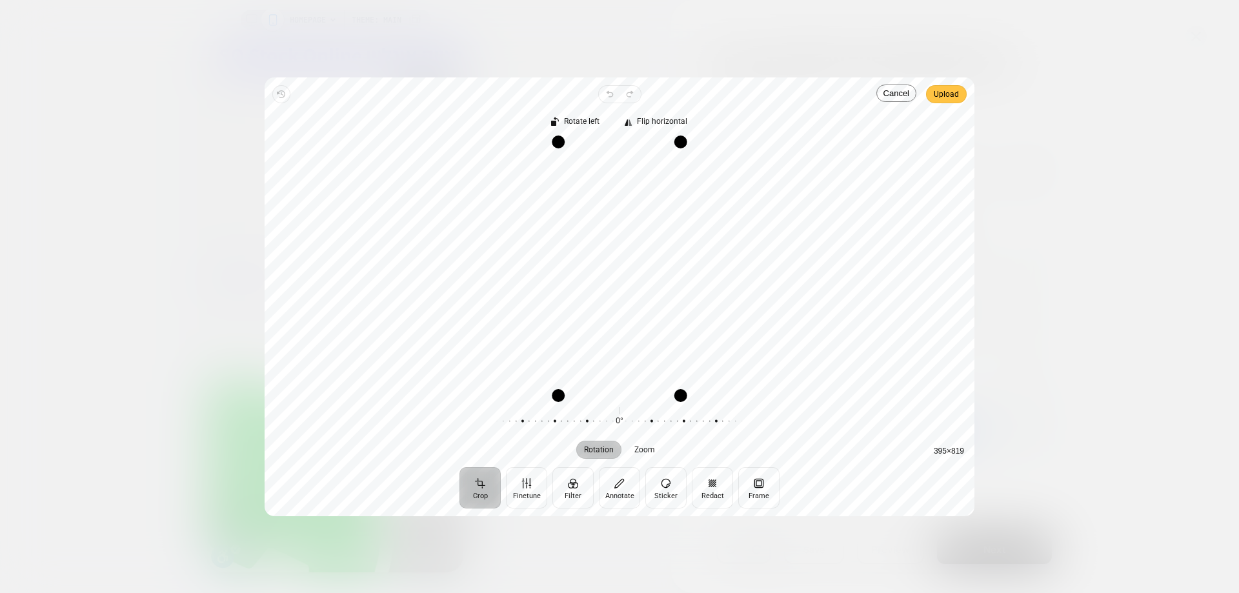
click at [945, 96] on span "Upload" at bounding box center [946, 93] width 25 height 15
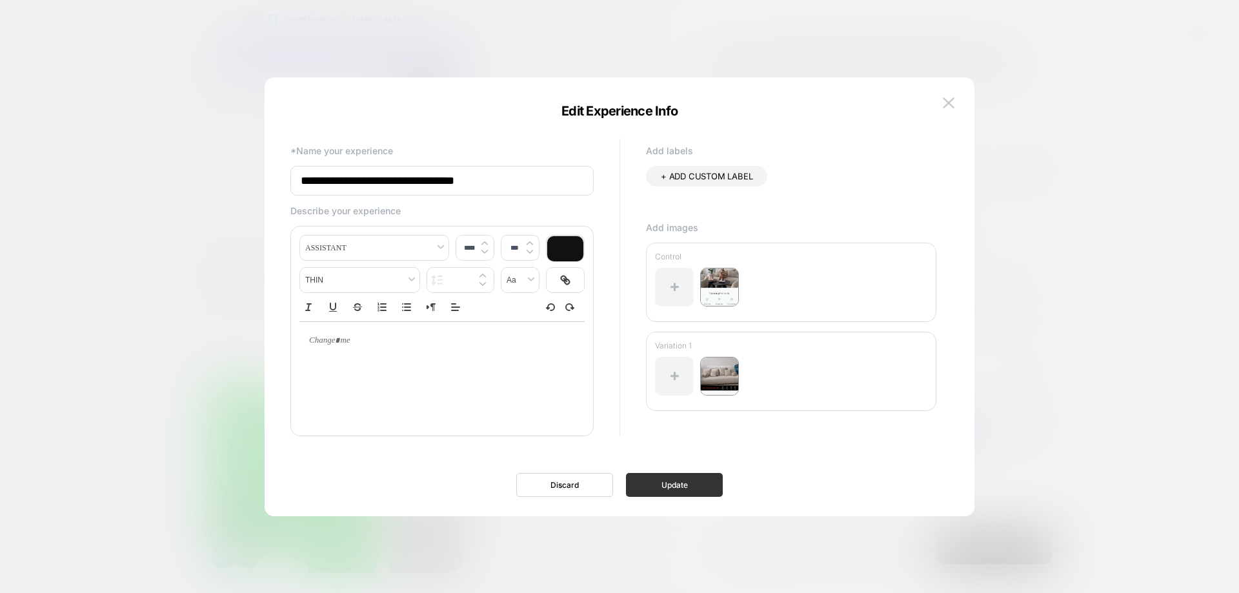
click at [687, 489] on button "Update" at bounding box center [674, 485] width 97 height 24
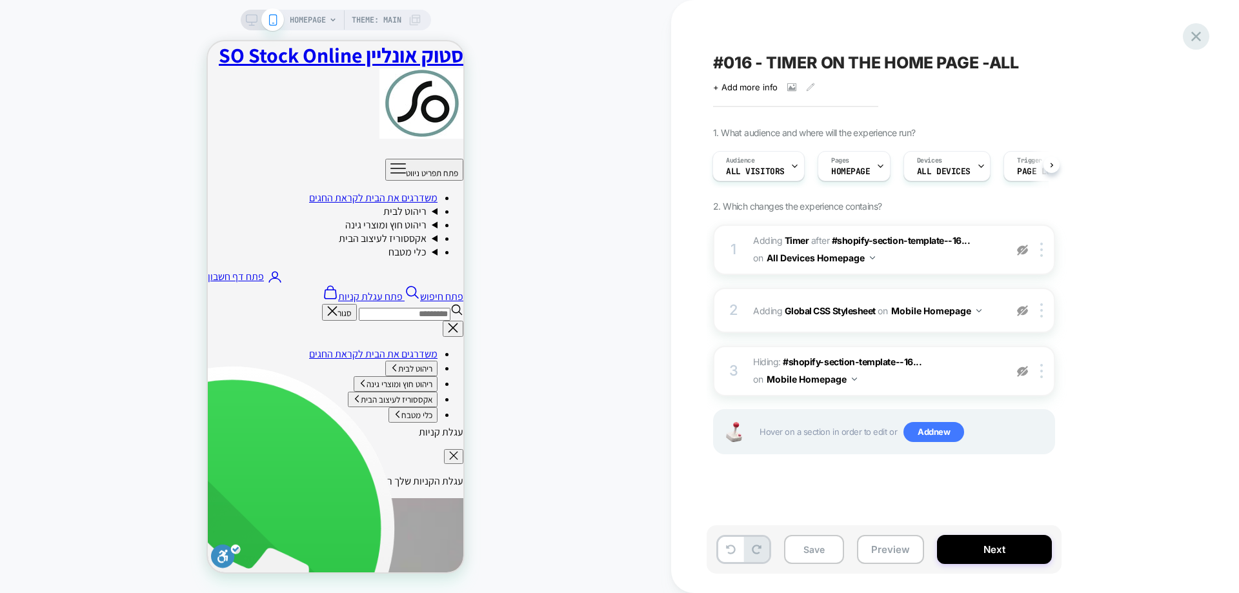
click at [1191, 37] on icon at bounding box center [1195, 36] width 17 height 17
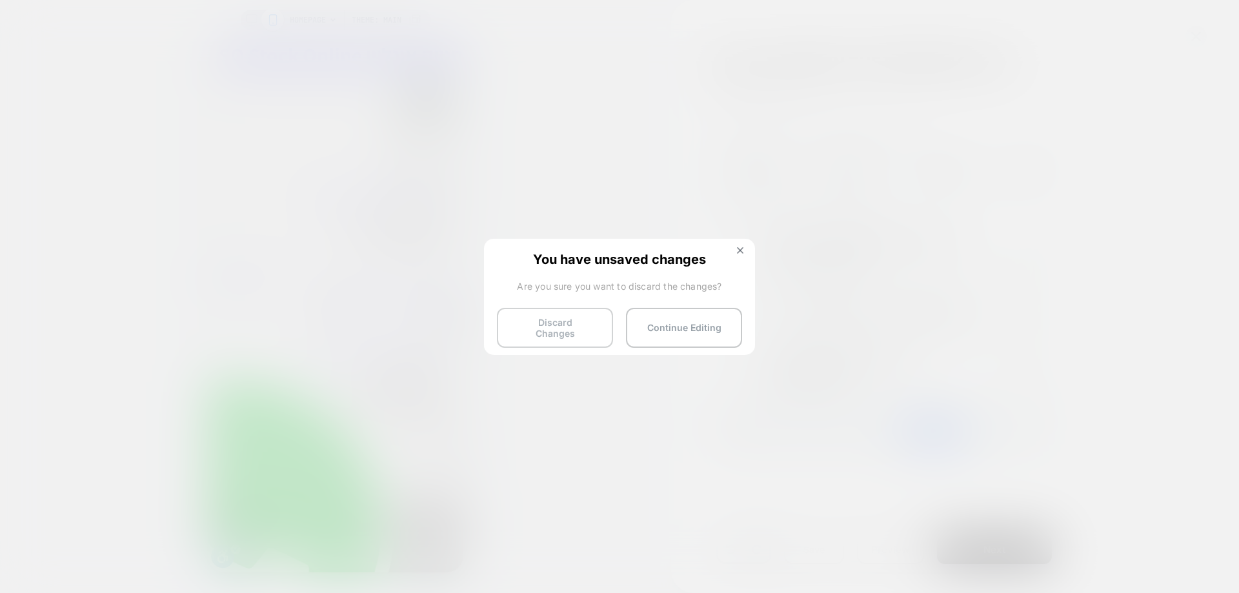
click at [531, 327] on button "Discard Changes" at bounding box center [555, 328] width 116 height 40
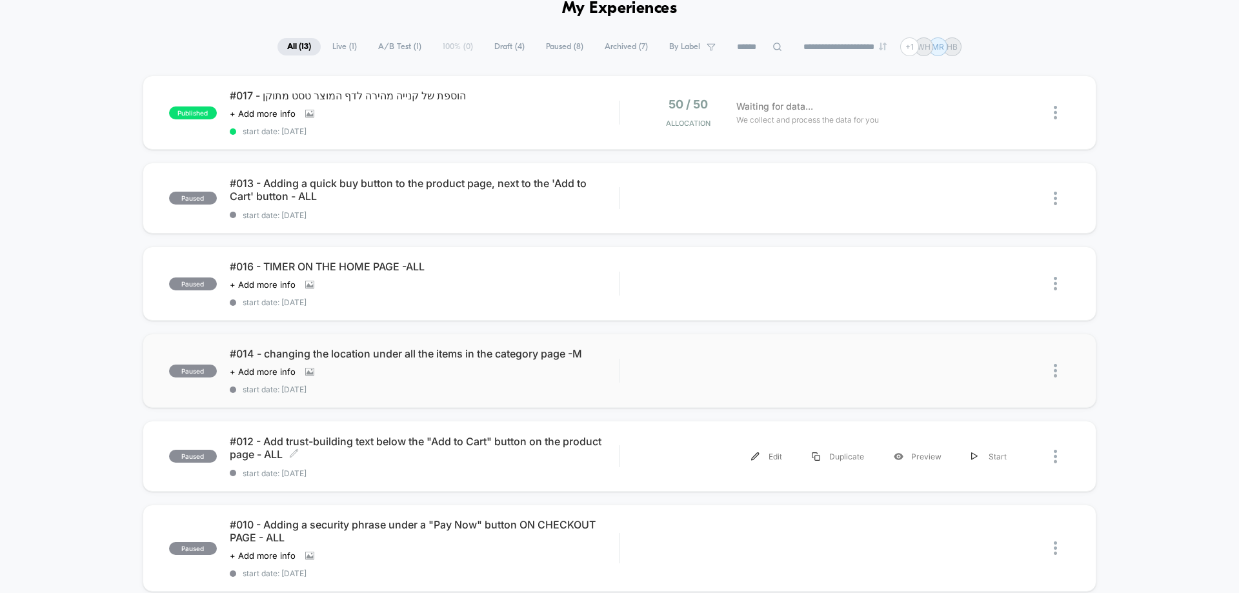
scroll to position [65, 0]
click at [312, 288] on icon at bounding box center [309, 285] width 9 height 8
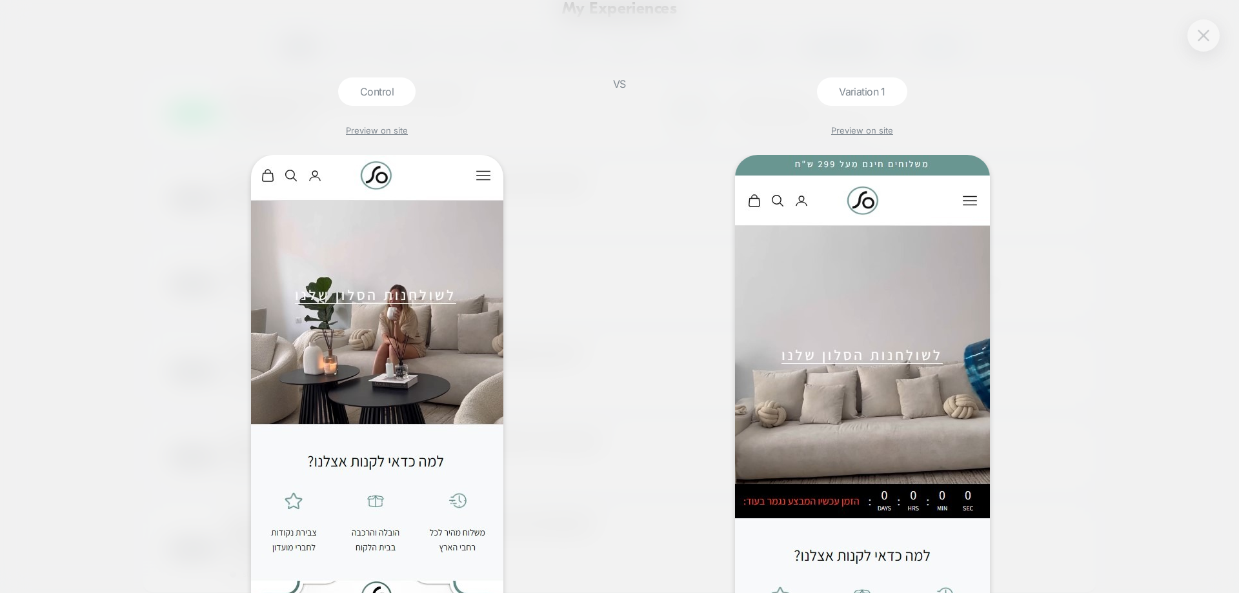
click at [1200, 28] on button at bounding box center [1203, 35] width 19 height 19
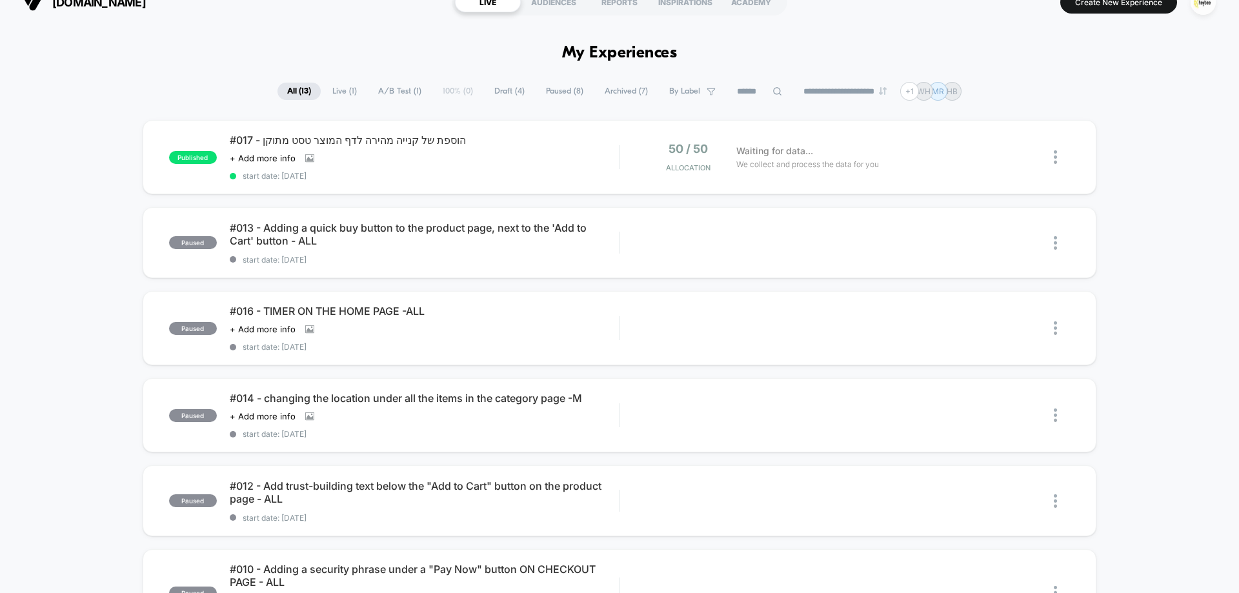
scroll to position [0, 0]
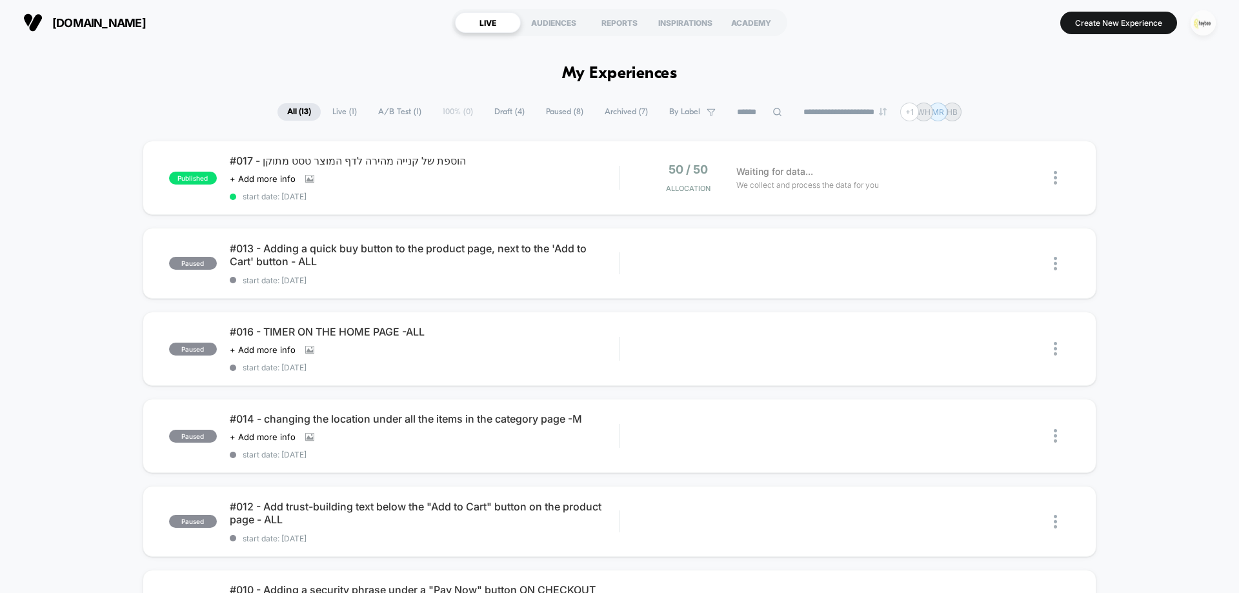
click at [1197, 23] on img "button" at bounding box center [1203, 22] width 25 height 25
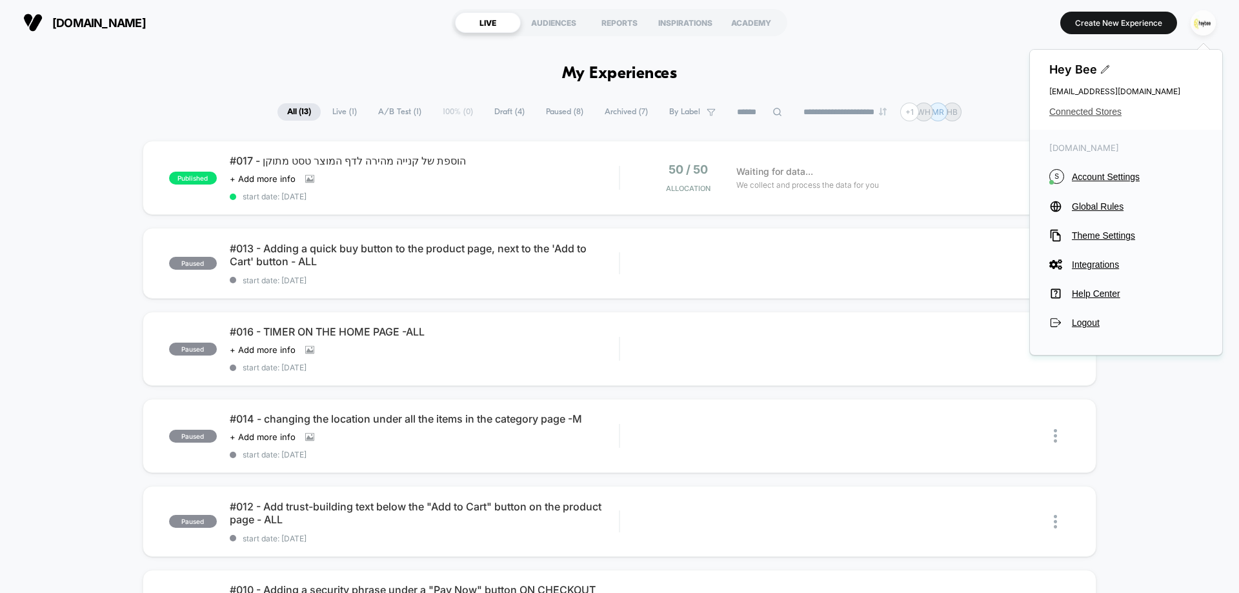
click at [1067, 112] on span "Connected Stores" at bounding box center [1126, 111] width 154 height 10
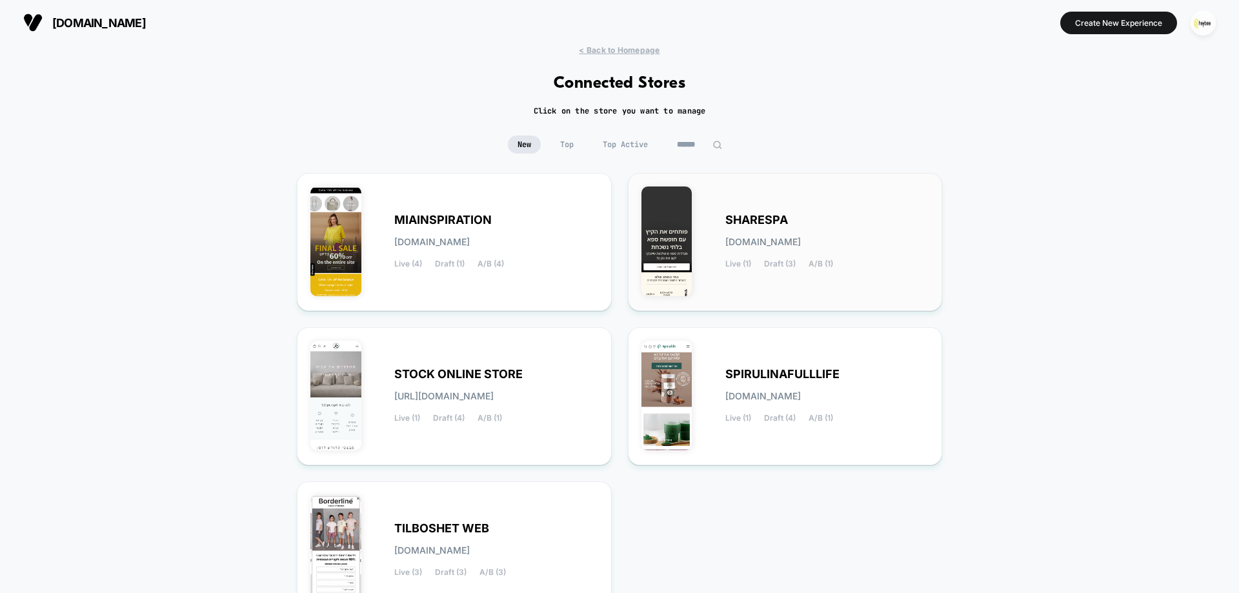
click at [736, 248] on div "SHARESPA [DOMAIN_NAME] Live (1) Draft (3) A/B (1)" at bounding box center [827, 242] width 204 height 53
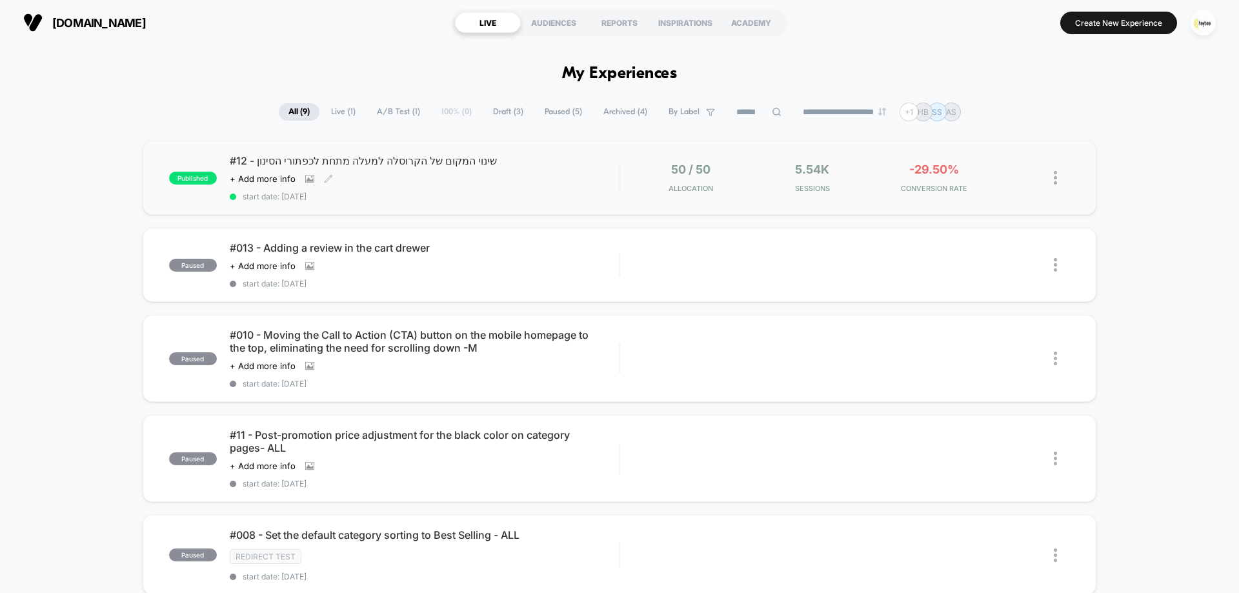
click at [504, 196] on span "start date: [DATE]" at bounding box center [424, 197] width 389 height 10
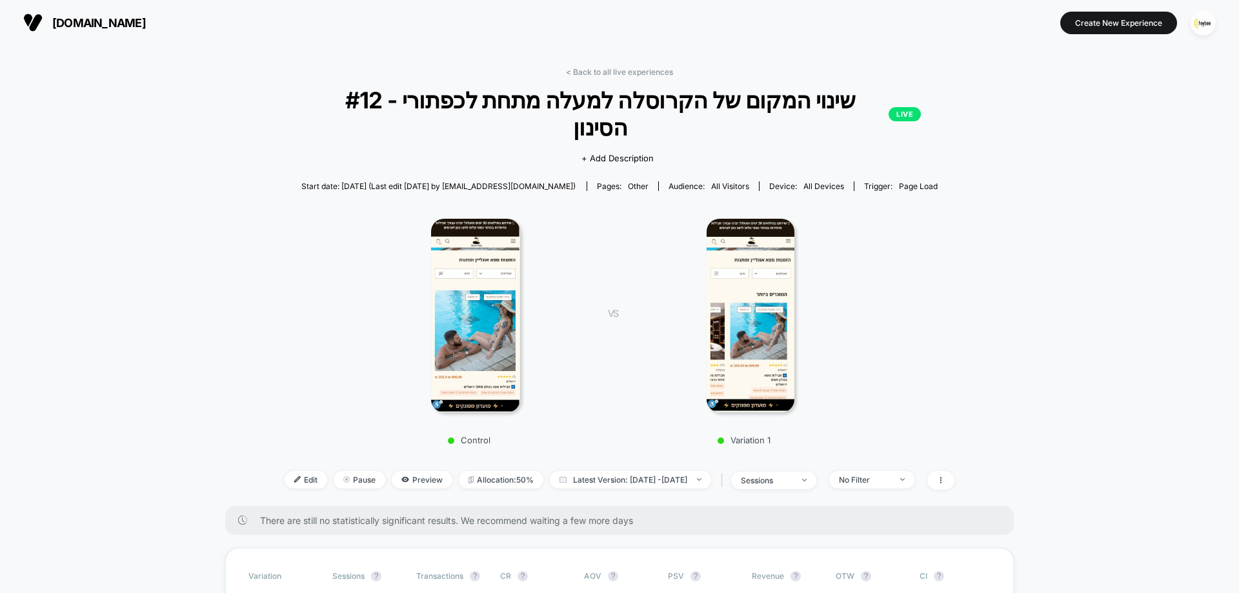
click at [642, 77] on div "< Back to all live experiences #12 - שינוי המקום של הקרוסלה למעלה מתחת לכפתורי …" at bounding box center [620, 286] width 670 height 439
click at [642, 75] on link "< Back to all live experiences" at bounding box center [619, 72] width 107 height 10
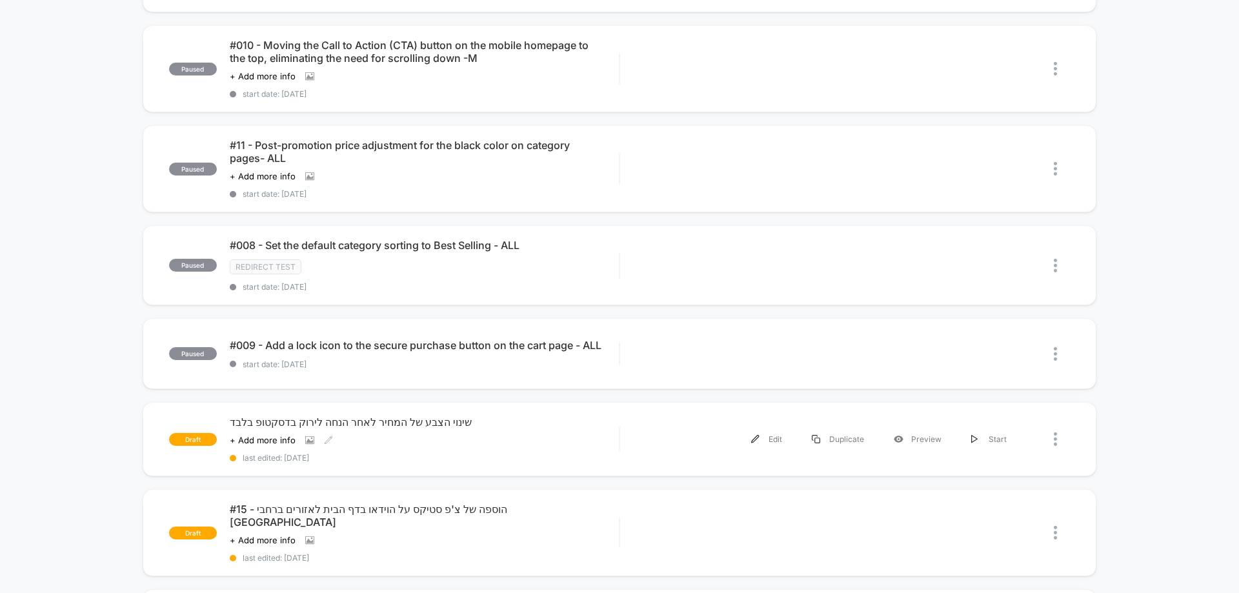
scroll to position [65, 0]
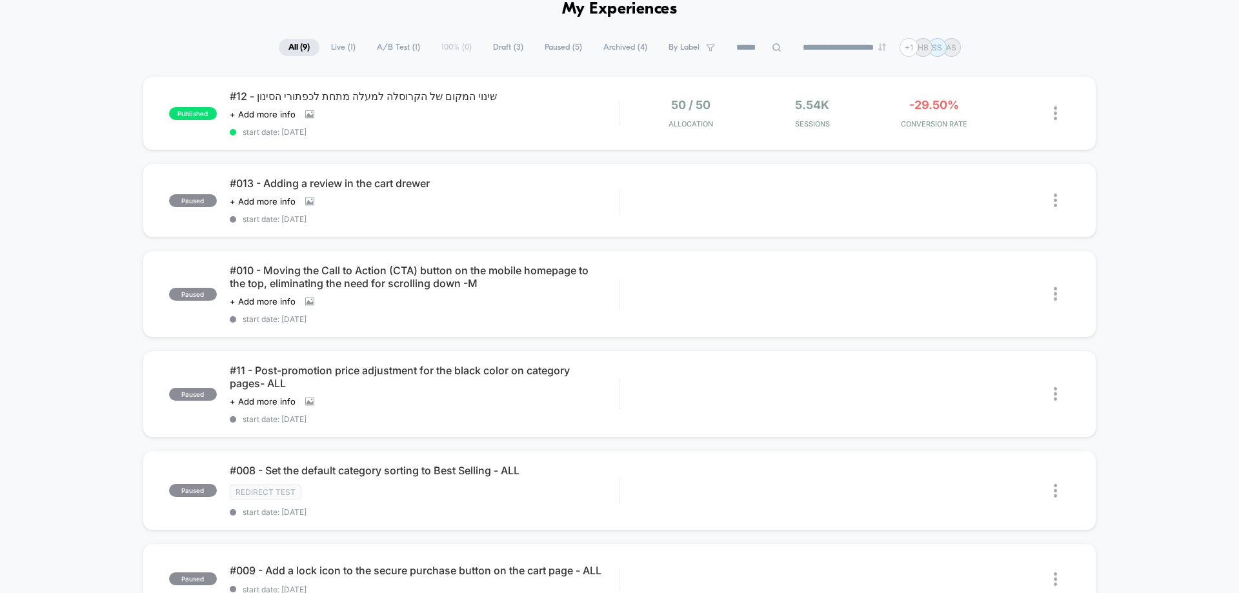
drag, startPoint x: 516, startPoint y: 47, endPoint x: 501, endPoint y: 92, distance: 47.6
click at [516, 47] on span "Draft ( 3 )" at bounding box center [508, 47] width 50 height 17
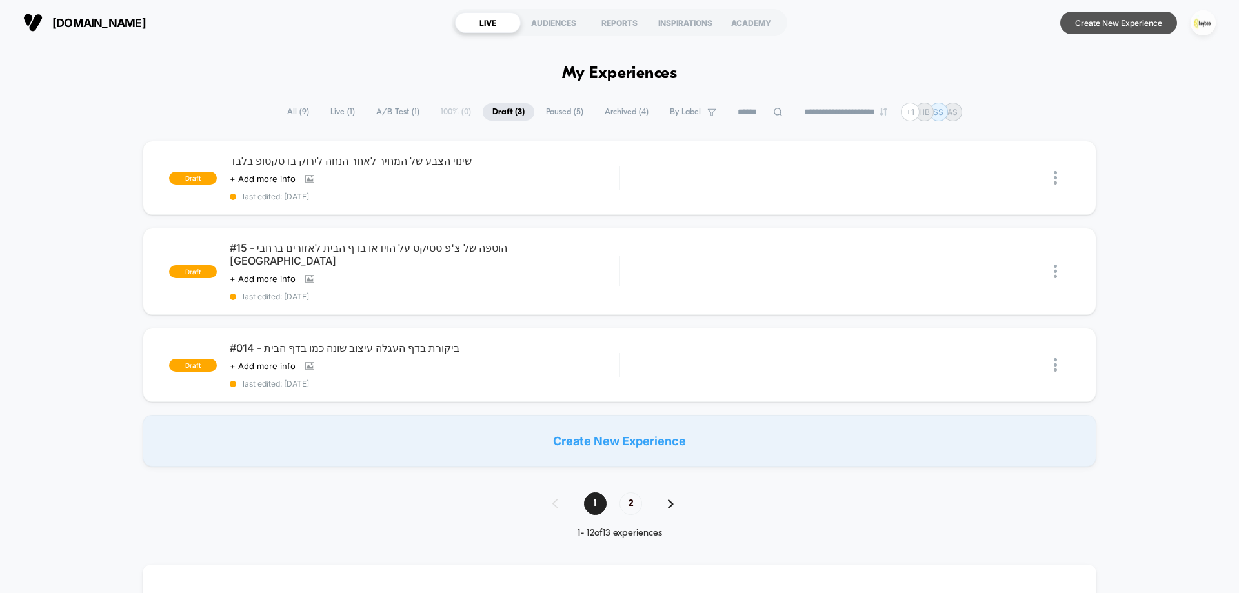
click at [1124, 28] on button "Create New Experience" at bounding box center [1118, 23] width 117 height 23
